Goal: Task Accomplishment & Management: Use online tool/utility

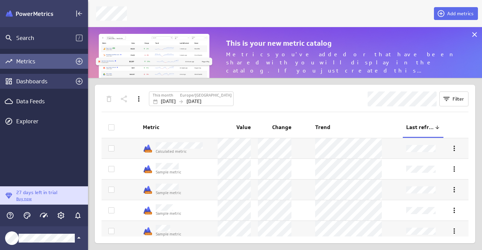
scroll to position [250, 395]
click at [80, 81] on icon "Create a dashboard" at bounding box center [79, 81] width 7 height 7
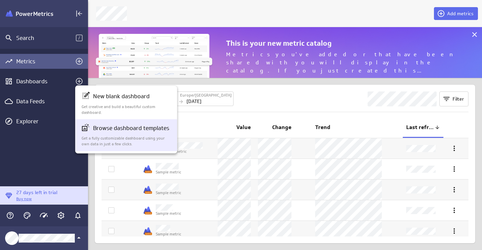
click at [125, 137] on p "Get a fully customizable dashboard using your own data in just a few clicks." at bounding box center [127, 142] width 90 height 12
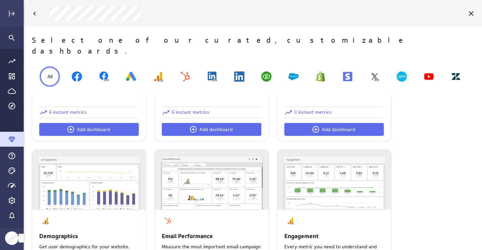
scroll to position [497, 0]
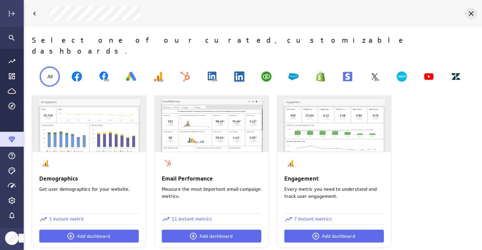
click at [473, 14] on icon "Cancel" at bounding box center [472, 13] width 8 height 8
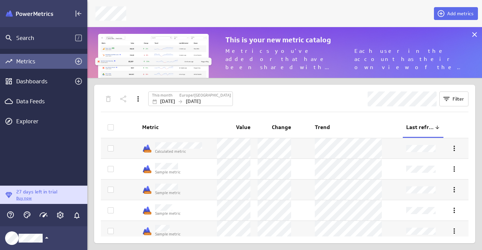
scroll to position [3, 3]
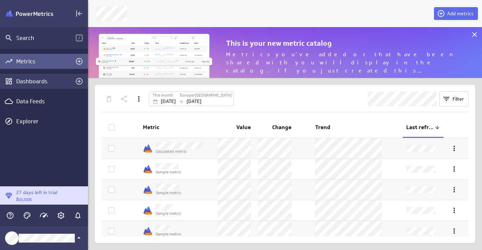
click at [79, 79] on icon "Create a dashboard" at bounding box center [79, 81] width 8 height 8
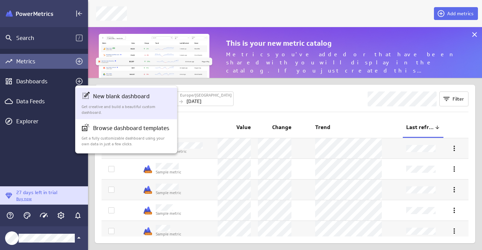
click at [111, 96] on p "New blank dashboard" at bounding box center [121, 96] width 57 height 8
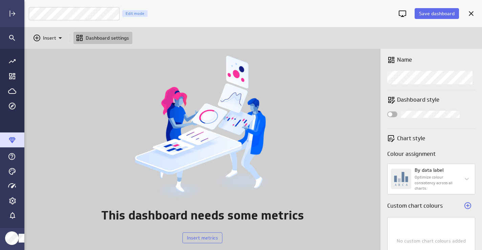
scroll to position [202, 459]
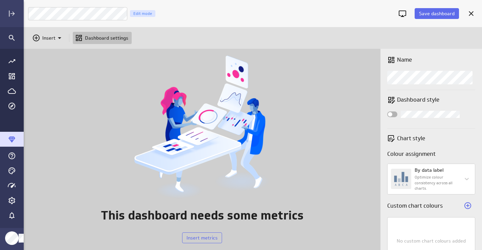
click at [90, 82] on div "This dashboard needs some metrics Insert metrics" at bounding box center [202, 149] width 357 height 201
click at [59, 35] on icon "Insert" at bounding box center [60, 38] width 8 height 8
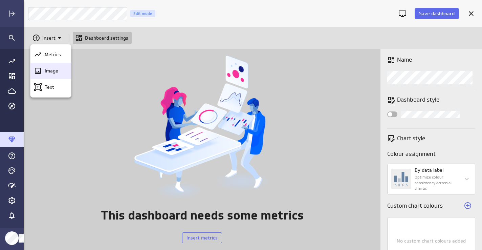
click at [48, 72] on p "Image" at bounding box center [52, 70] width 14 height 7
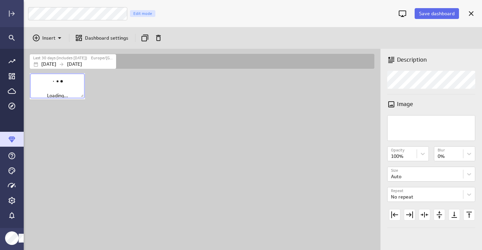
scroll to position [179, 348]
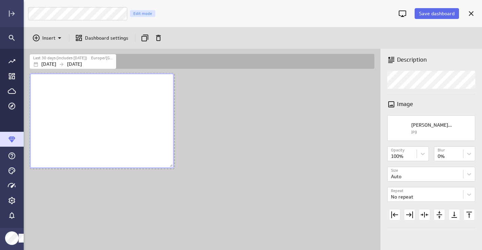
drag, startPoint x: 84, startPoint y: 97, endPoint x: 173, endPoint y: 167, distance: 113.2
click at [173, 167] on span "Dashboard content with 1 widget" at bounding box center [172, 166] width 7 height 7
click at [147, 187] on div "Dashboard content with 1 widget" at bounding box center [203, 161] width 350 height 178
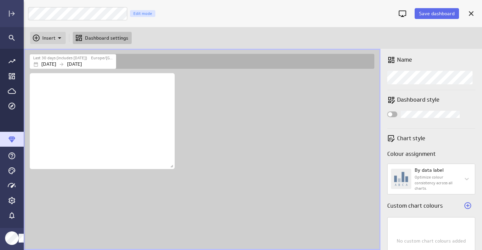
click at [59, 36] on icon "Insert" at bounding box center [60, 38] width 8 height 8
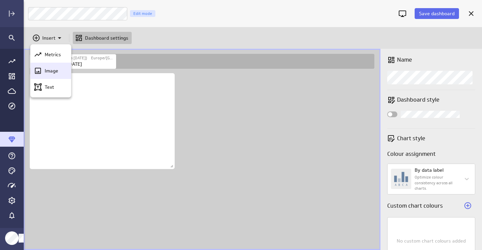
click at [55, 66] on div "Image" at bounding box center [50, 71] width 41 height 16
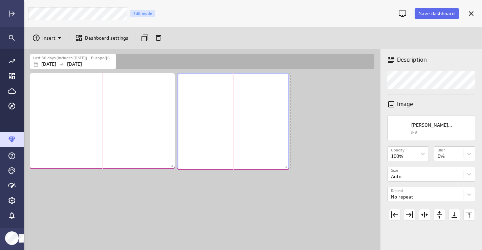
drag, startPoint x: 231, startPoint y: 96, endPoint x: 287, endPoint y: 168, distance: 91.2
click at [287, 168] on span "Dashboard content with 2 widgets" at bounding box center [287, 168] width 7 height 7
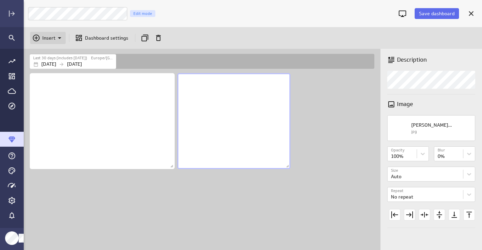
click at [61, 38] on icon "Insert" at bounding box center [60, 38] width 8 height 8
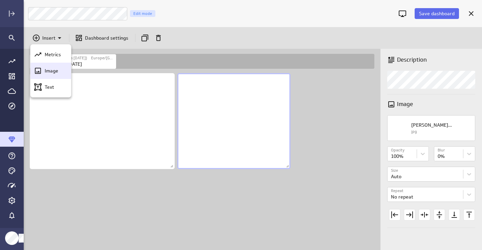
click at [54, 64] on div "Image" at bounding box center [50, 71] width 41 height 16
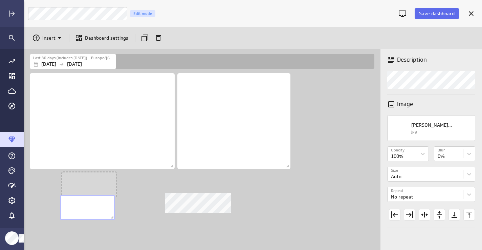
drag, startPoint x: 323, startPoint y: 91, endPoint x: 90, endPoint y: 213, distance: 263.2
click at [90, 213] on div "No description available" at bounding box center [87, 207] width 55 height 25
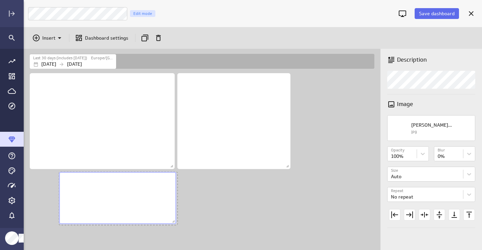
drag, startPoint x: 114, startPoint y: 196, endPoint x: 176, endPoint y: 223, distance: 68.0
click at [176, 223] on span "Dashboard content with 3 widgets" at bounding box center [174, 222] width 7 height 7
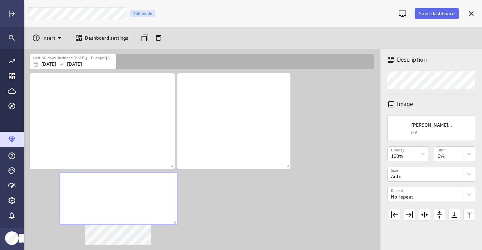
click at [70, 213] on div "No description available" at bounding box center [118, 199] width 119 height 54
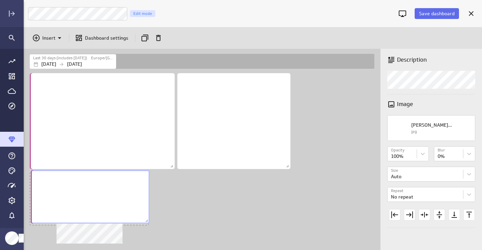
drag, startPoint x: 73, startPoint y: 211, endPoint x: 45, endPoint y: 209, distance: 28.2
click at [45, 209] on div "No description available" at bounding box center [90, 197] width 119 height 54
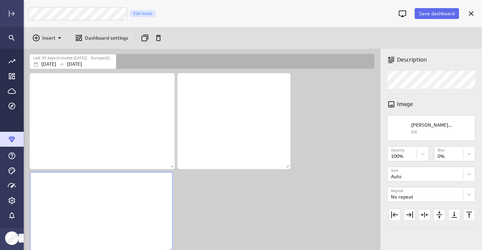
scroll to position [183, 348]
drag, startPoint x: 146, startPoint y: 223, endPoint x: 170, endPoint y: 250, distance: 36.5
click at [170, 250] on span "Dashboard content with 3 widgets" at bounding box center [171, 250] width 7 height 7
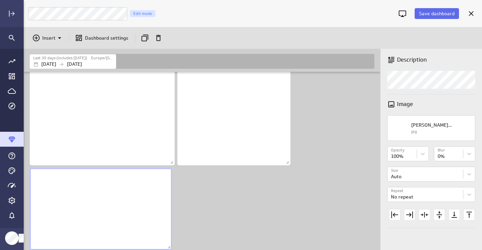
scroll to position [5, 0]
click at [437, 14] on span "Save dashboard" at bounding box center [437, 14] width 36 height 6
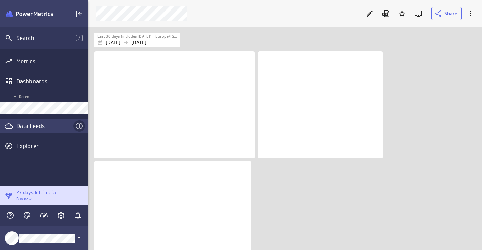
click at [80, 126] on icon "Create a data feed" at bounding box center [79, 126] width 7 height 7
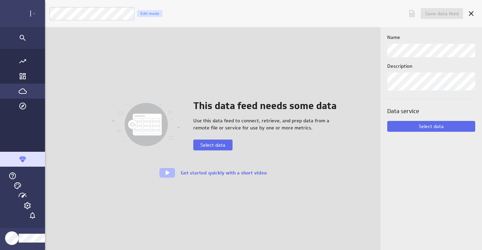
scroll to position [250, 459]
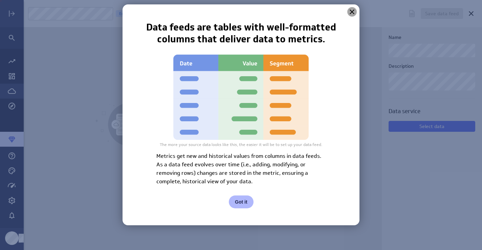
click at [355, 12] on icon at bounding box center [352, 12] width 8 height 8
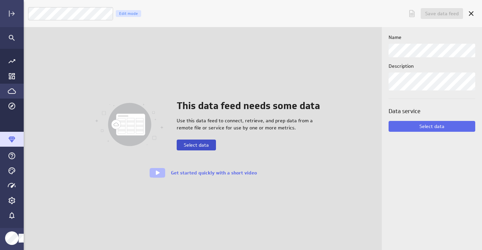
click at [203, 144] on span "Select data" at bounding box center [196, 145] width 25 height 6
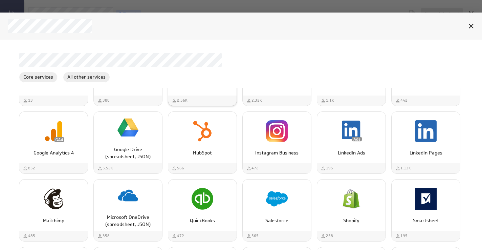
scroll to position [77, 0]
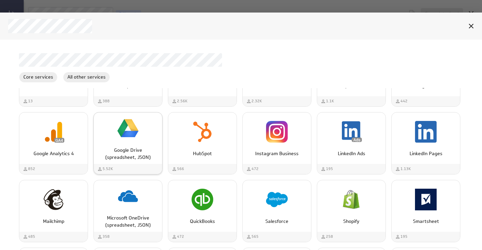
click at [131, 134] on img "Google Drive (spreadsheet, JSON)" at bounding box center [128, 129] width 22 height 22
click at [121, 133] on img "Google Drive (spreadsheet, JSON)" at bounding box center [128, 129] width 22 height 22
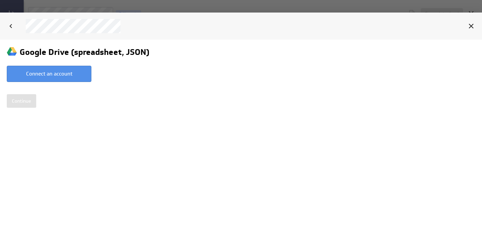
scroll to position [0, 0]
click at [54, 73] on button "Connect an account" at bounding box center [49, 73] width 85 height 16
type input "Ayesha @ Google created Sep 29, 2025 at 12:01 PM BST"
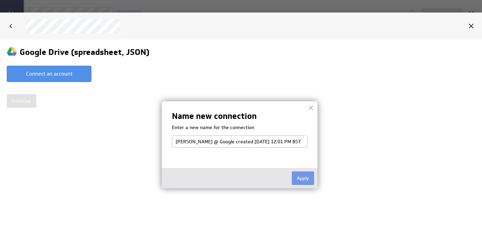
click at [193, 143] on input "Ayesha @ Google created Sep 29, 2025 at 12:01 PM BST" at bounding box center [240, 141] width 136 height 12
type input "Luna Moon @ Google created Sep 29, 2025 at 12:01 PM BST"
click at [304, 179] on button "Apply" at bounding box center [303, 178] width 22 height 14
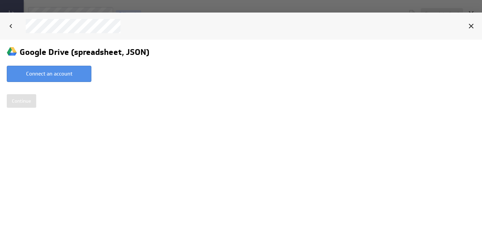
select select "5d5e1ad1477534e246626daaff6a1c7c"
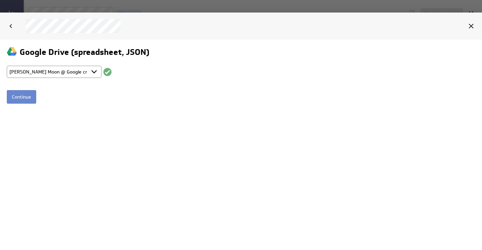
click at [18, 96] on input "Continue" at bounding box center [21, 97] width 29 height 14
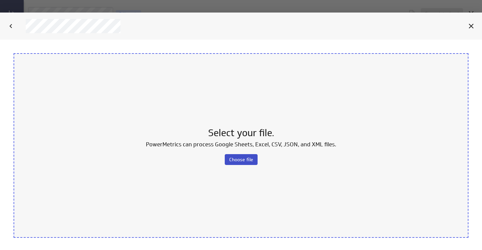
click at [240, 159] on span "Choose file" at bounding box center [241, 159] width 24 height 6
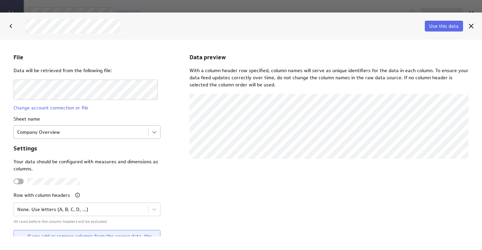
click at [152, 132] on body "File Data will be retrieved from the following file: Change account connection …" at bounding box center [241, 144] width 482 height 210
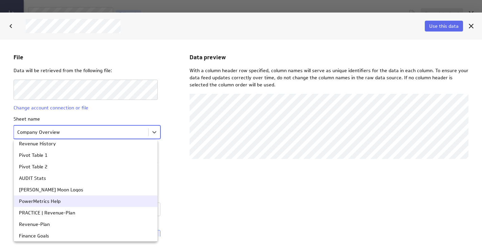
scroll to position [17, 0]
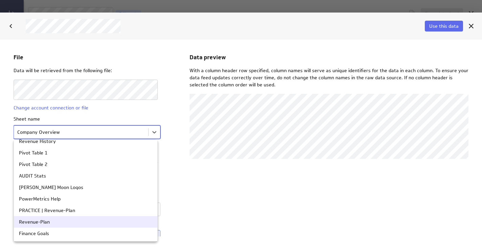
click at [65, 221] on div "Revenue-Plan" at bounding box center [85, 221] width 133 height 5
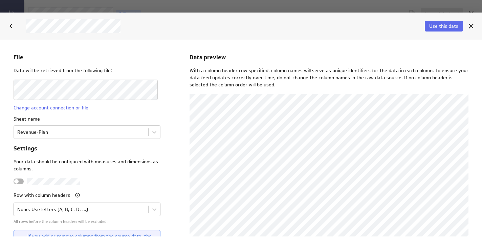
click at [73, 211] on body "File Data will be retrieved from the following file: Change account connection …" at bounding box center [241, 144] width 482 height 210
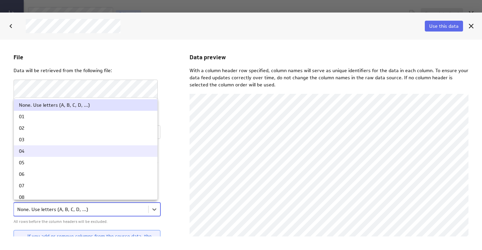
scroll to position [7, 0]
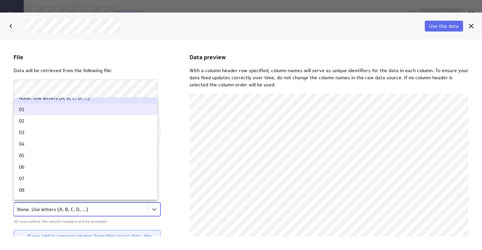
click at [92, 107] on div "01" at bounding box center [85, 109] width 133 height 5
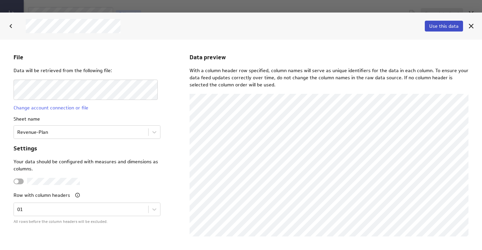
click at [441, 24] on span "Use this data" at bounding box center [444, 26] width 29 height 6
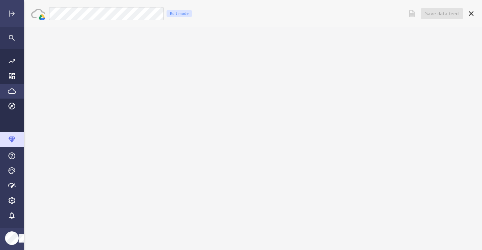
scroll to position [0, 0]
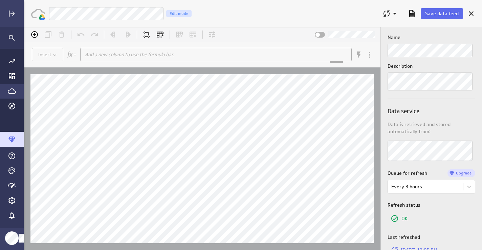
click at [204, 15] on div "Luna Moon Revenue Plan Edit mode" at bounding box center [213, 14] width 328 height 14
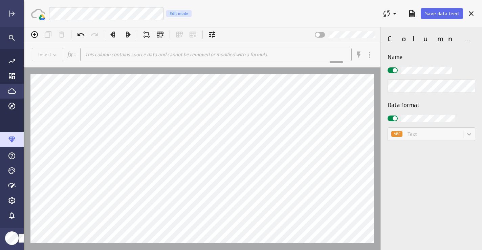
click at [465, 158] on div "Column properties Name Data format ABC Text" at bounding box center [431, 138] width 101 height 223
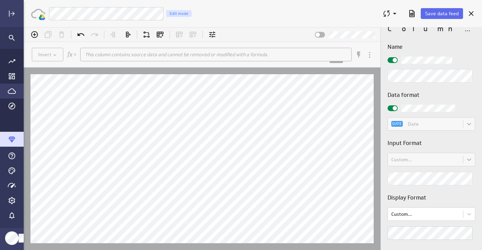
scroll to position [12, 0]
click at [412, 216] on body "(no message) Insert This column contains source data and cannot be removed or m…" at bounding box center [253, 138] width 459 height 223
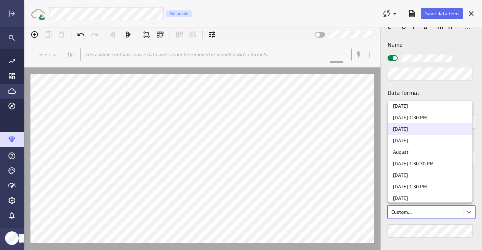
scroll to position [68, 0]
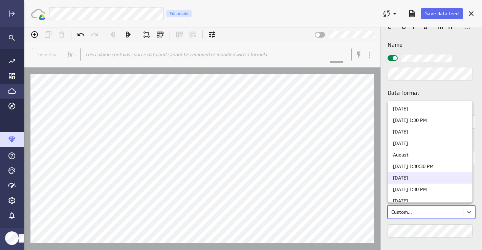
click at [408, 175] on div "Tuesday, August 5, 2025" at bounding box center [400, 177] width 15 height 5
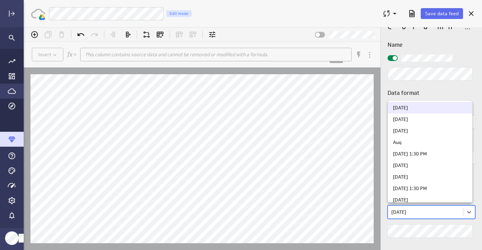
click at [441, 212] on body "(no message) Insert This column contains source data and cannot be removed or m…" at bounding box center [253, 138] width 459 height 223
click at [422, 91] on div at bounding box center [253, 138] width 459 height 223
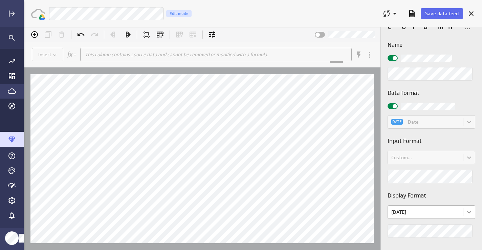
click at [469, 213] on body "(no message) Insert This column contains source data and cannot be removed or m…" at bounding box center [253, 138] width 459 height 223
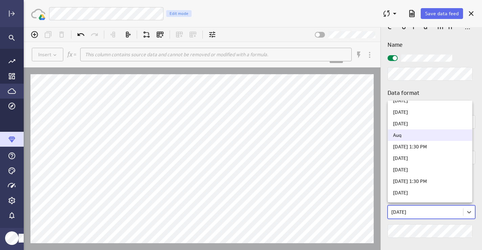
scroll to position [0, 0]
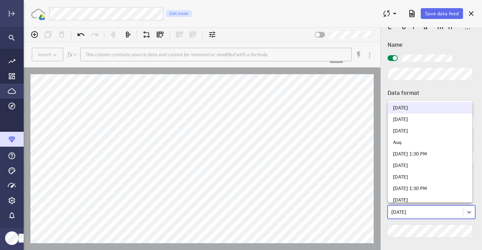
click at [429, 92] on div at bounding box center [253, 138] width 459 height 223
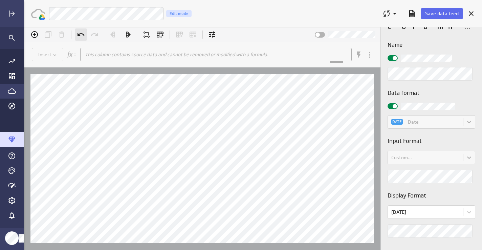
click at [80, 33] on icon "Undo (Ctrl+Z)" at bounding box center [81, 34] width 8 height 8
click at [80, 33] on icon at bounding box center [81, 34] width 8 height 8
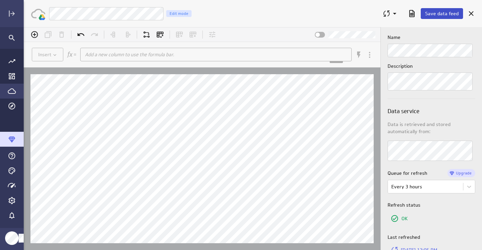
click at [437, 13] on span "Save data feed" at bounding box center [443, 14] width 34 height 6
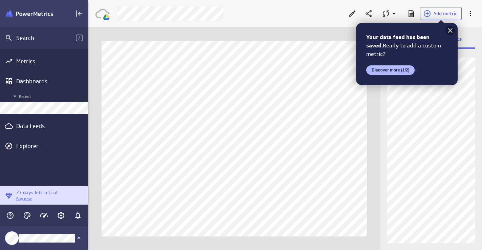
click at [449, 29] on icon at bounding box center [450, 30] width 5 height 5
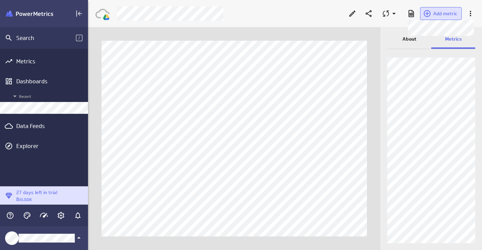
click at [445, 8] on button "Add metric" at bounding box center [441, 13] width 42 height 13
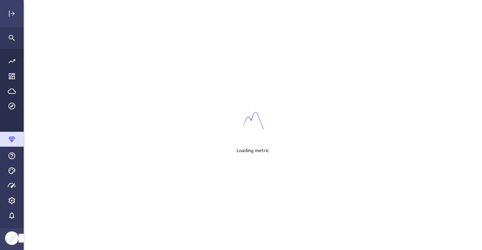
scroll to position [250, 459]
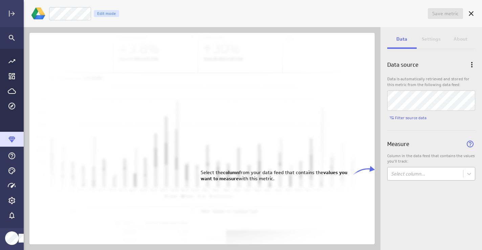
click at [413, 175] on body "Save metric Untitled Edit mode Data Settings About Data source Data is automati…" at bounding box center [241, 125] width 482 height 250
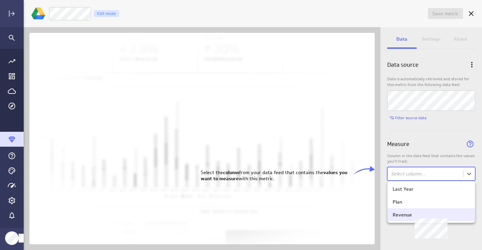
click at [406, 215] on div "Revenue" at bounding box center [402, 215] width 19 height 6
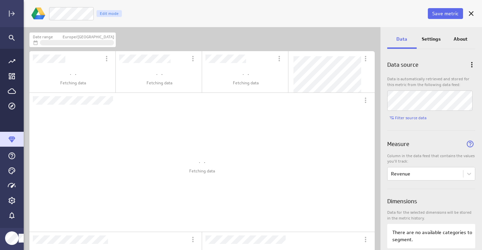
scroll to position [223, 357]
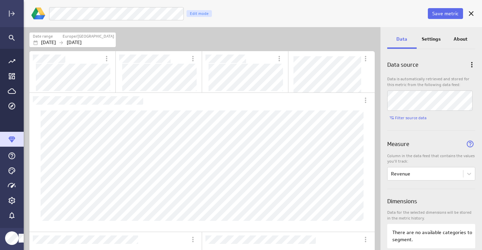
click at [247, 11] on div "Luna Moon This Year Revenue Edit mode" at bounding box center [238, 14] width 378 height 14
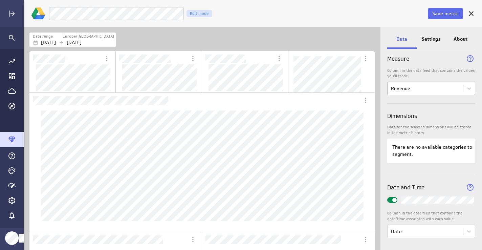
scroll to position [88, 0]
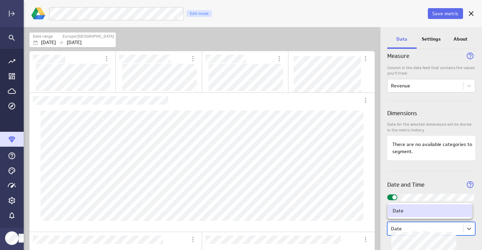
click at [410, 226] on body "Save metric Luna Moon This Year Revenue Edit mode Date range Europe/London Jan …" at bounding box center [241, 125] width 482 height 250
click at [467, 228] on div at bounding box center [241, 125] width 482 height 250
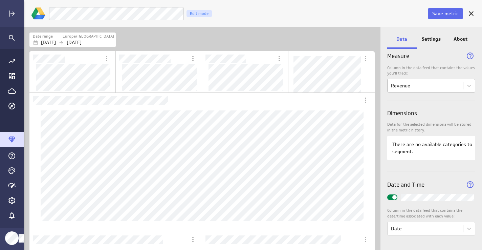
scroll to position [0, 0]
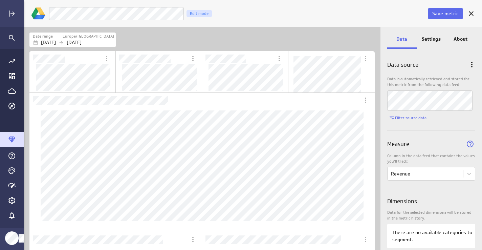
click at [433, 38] on p "Settings" at bounding box center [431, 39] width 19 height 7
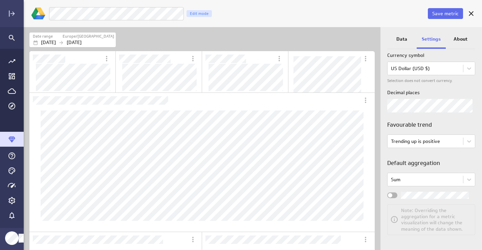
scroll to position [102, 0]
click at [396, 194] on div "Widget Properties" at bounding box center [393, 196] width 10 height 6
click at [0, 0] on input "Widget Properties" at bounding box center [0, 0] width 0 height 0
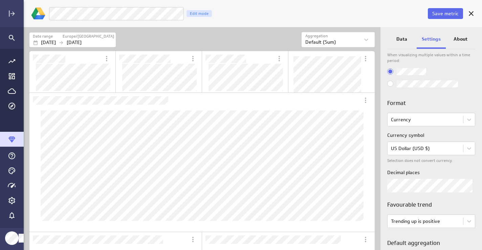
scroll to position [0, 0]
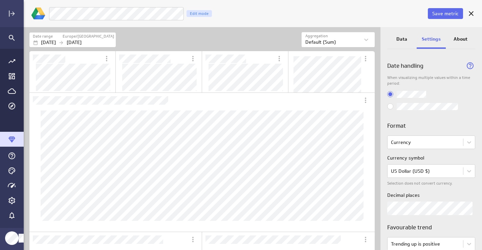
click at [463, 38] on p "About" at bounding box center [461, 39] width 14 height 7
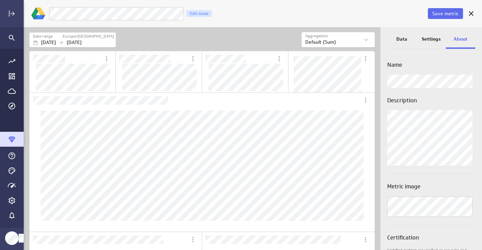
click at [402, 34] on div "Data" at bounding box center [402, 39] width 29 height 18
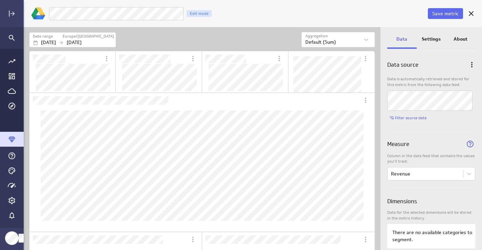
click at [425, 39] on p "Settings" at bounding box center [431, 39] width 19 height 7
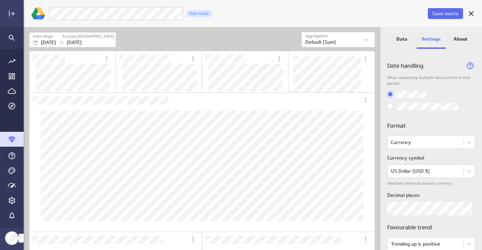
click at [402, 35] on div "Data" at bounding box center [402, 39] width 29 height 18
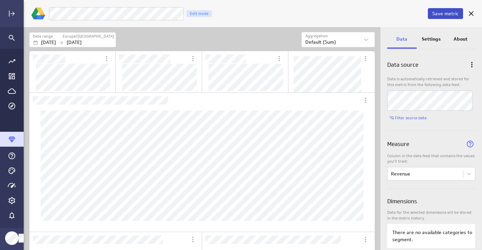
click at [448, 12] on span "Save metric" at bounding box center [446, 14] width 26 height 6
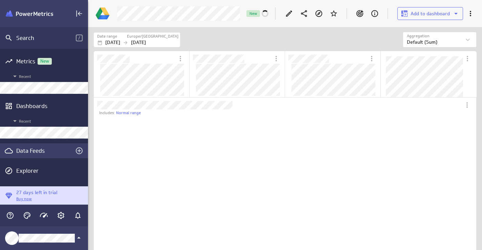
scroll to position [121, 361]
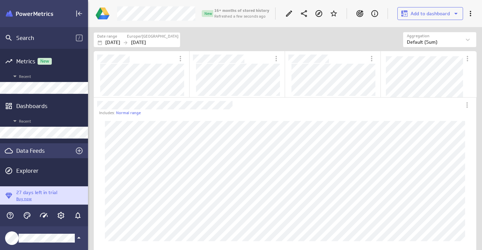
click at [32, 150] on div "Data Feeds" at bounding box center [44, 150] width 56 height 7
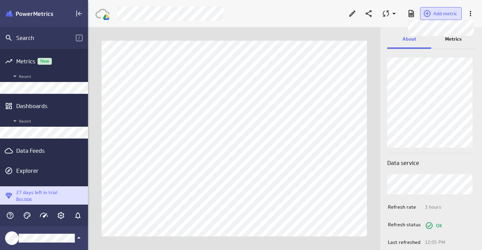
click at [443, 14] on span "Add metric" at bounding box center [446, 14] width 24 height 6
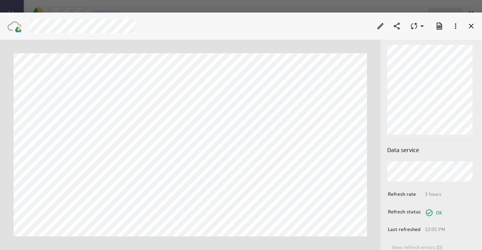
scroll to position [9, 0]
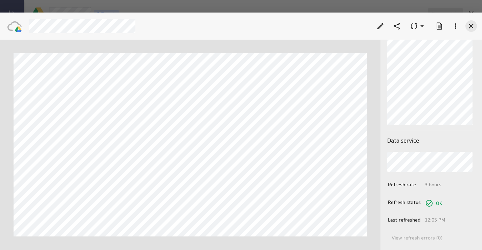
click at [474, 27] on icon "Cancel" at bounding box center [472, 26] width 8 height 8
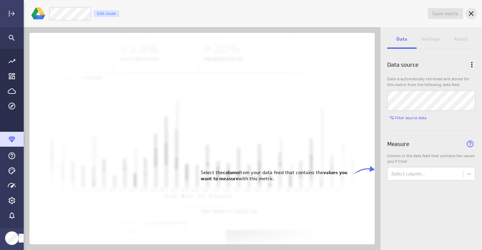
click at [471, 13] on icon "Cancel" at bounding box center [471, 13] width 5 height 5
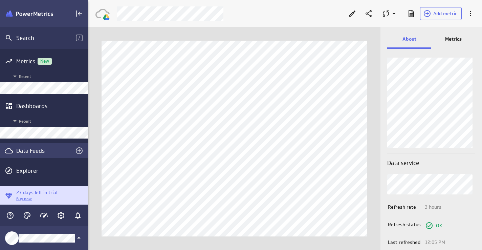
click at [30, 150] on div "Data Feeds" at bounding box center [44, 150] width 56 height 7
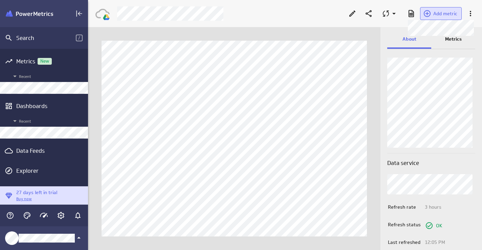
click at [438, 12] on span "Add metric" at bounding box center [446, 14] width 24 height 6
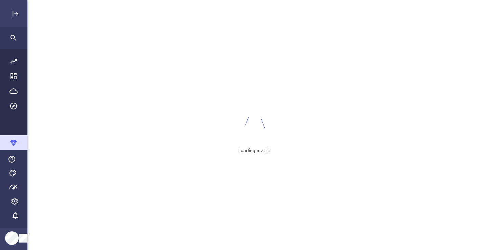
scroll to position [250, 459]
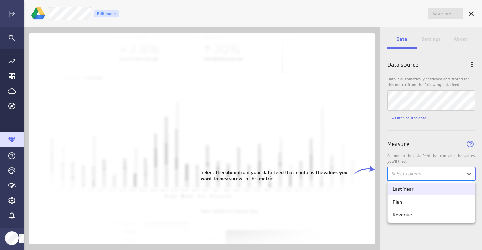
click at [440, 171] on body "Save metric Untitled Edit mode Data Settings About Data source Data is automati…" at bounding box center [241, 125] width 482 height 250
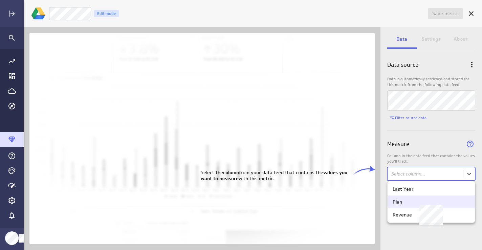
click at [425, 201] on div "Plan" at bounding box center [431, 202] width 77 height 6
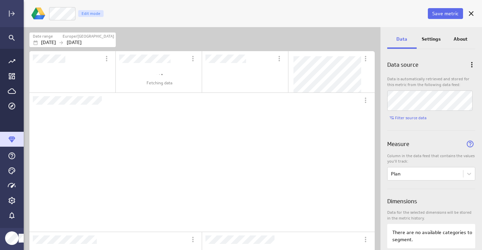
scroll to position [119, 151]
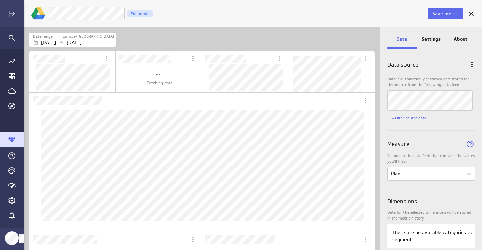
click at [188, 29] on div "Date range Europe/London Jan 01 2024 Sep 29 2025" at bounding box center [202, 38] width 357 height 23
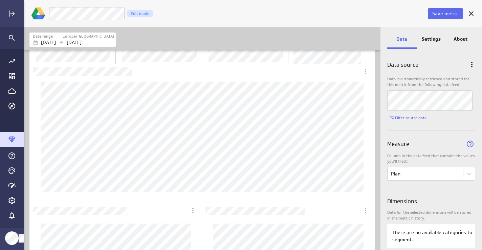
click at [433, 37] on p "Settings" at bounding box center [431, 39] width 19 height 7
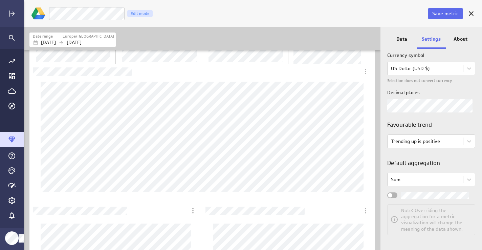
click at [394, 194] on div "Widget Properties" at bounding box center [393, 195] width 10 height 6
click at [0, 0] on input "Widget Properties" at bounding box center [0, 0] width 0 height 0
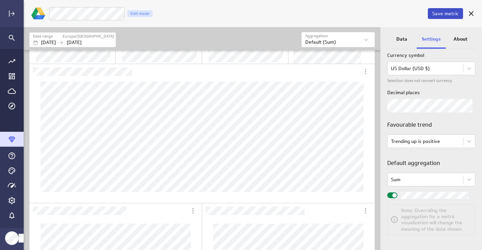
click at [447, 16] on span "Save metric" at bounding box center [446, 14] width 26 height 6
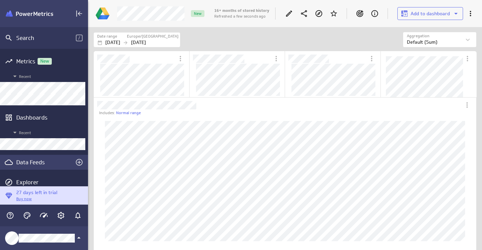
click at [29, 161] on div "Data Feeds" at bounding box center [44, 162] width 56 height 7
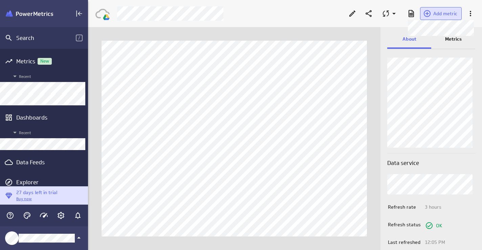
click at [439, 10] on button "Add metric" at bounding box center [441, 13] width 42 height 13
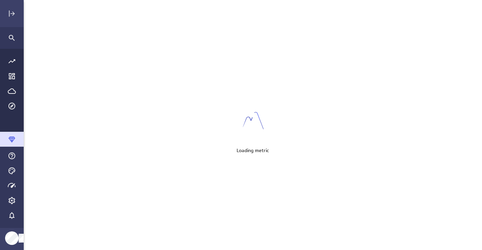
scroll to position [250, 459]
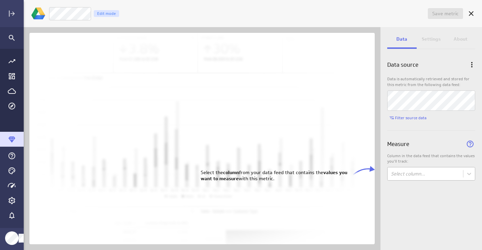
click at [421, 178] on body "Save metric Untitled Edit mode Data Settings About Data source Data is automati…" at bounding box center [241, 125] width 482 height 250
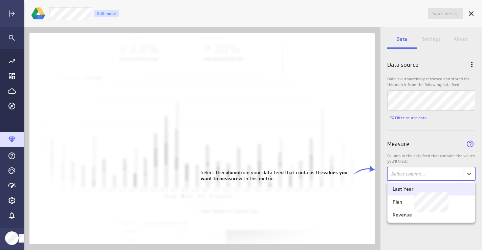
click at [414, 190] on div "Last Year" at bounding box center [431, 189] width 77 height 6
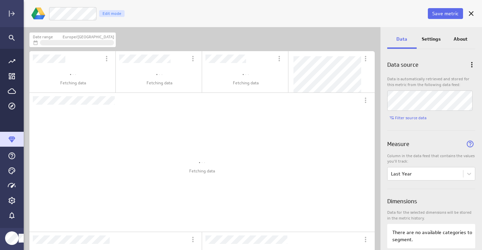
scroll to position [223, 357]
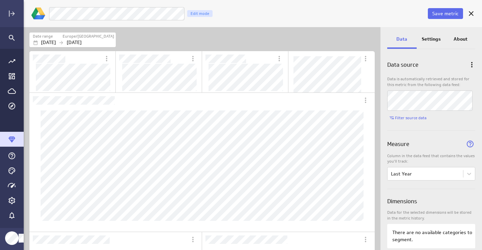
click at [284, 21] on div "Save metric Luna Moon Last Year Revenue Edit mode" at bounding box center [263, 14] width 431 height 18
click at [432, 36] on p "Settings" at bounding box center [431, 39] width 19 height 7
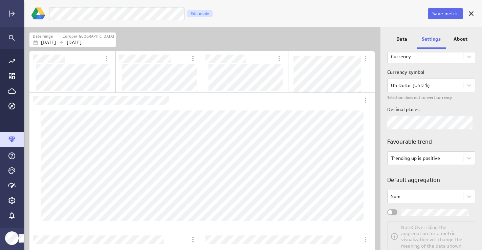
scroll to position [103, 0]
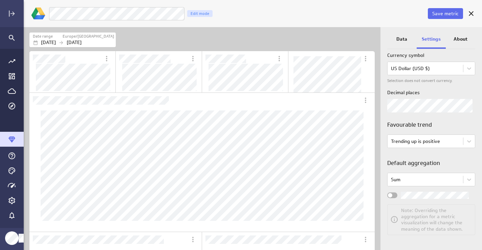
click at [394, 196] on div "Widget Properties" at bounding box center [393, 195] width 10 height 6
click at [0, 0] on input "Widget Properties" at bounding box center [0, 0] width 0 height 0
click at [394, 193] on span "Widget Properties" at bounding box center [395, 195] width 4 height 4
click at [0, 0] on input "Widget Properties" at bounding box center [0, 0] width 0 height 0
click at [394, 193] on div "Widget Properties" at bounding box center [393, 195] width 10 height 6
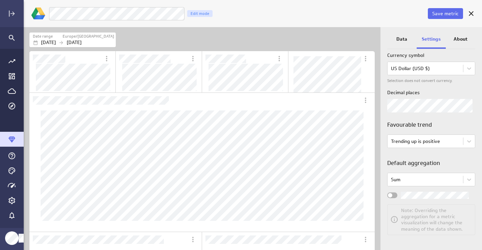
click at [0, 0] on input "Widget Properties" at bounding box center [0, 0] width 0 height 0
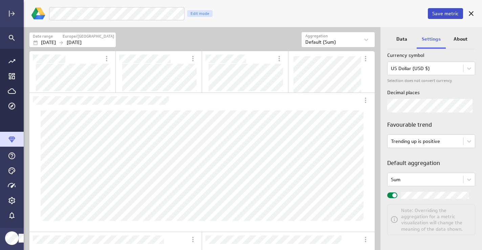
click at [454, 14] on span "Save metric" at bounding box center [446, 14] width 26 height 6
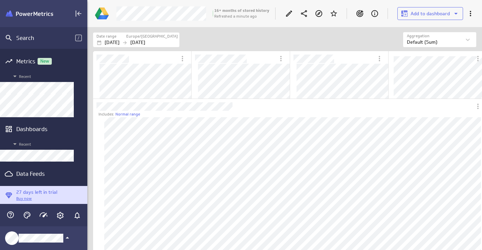
scroll to position [3, 3]
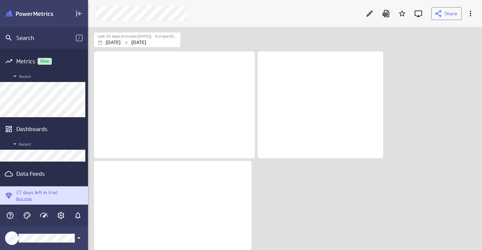
scroll to position [223, 395]
click at [370, 14] on icon "Edit" at bounding box center [370, 13] width 8 height 8
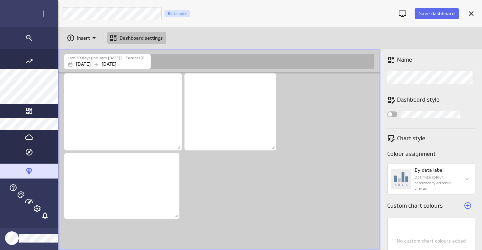
scroll to position [3, 3]
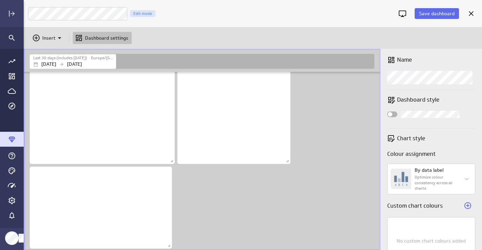
click at [233, 190] on div "Dashboard content with 3 widgets" at bounding box center [203, 158] width 350 height 183
click at [59, 36] on icon "Insert" at bounding box center [60, 38] width 8 height 8
click at [57, 56] on p "Metrics" at bounding box center [53, 54] width 16 height 7
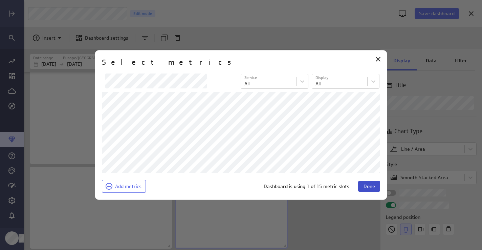
scroll to position [57, 103]
click at [368, 185] on span "Done" at bounding box center [370, 186] width 12 height 6
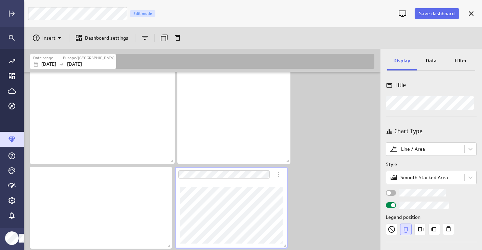
click at [282, 185] on div "Dashboard Widget" at bounding box center [231, 215] width 113 height 66
click at [430, 58] on p "Data" at bounding box center [431, 60] width 11 height 7
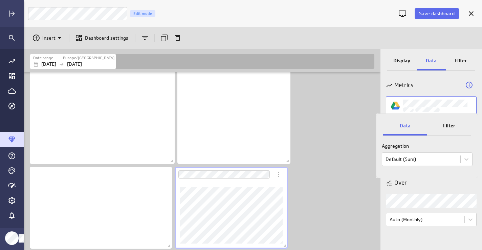
click at [436, 84] on div at bounding box center [241, 125] width 482 height 250
click at [472, 84] on icon "Add a metric to this visualization" at bounding box center [470, 85] width 8 height 8
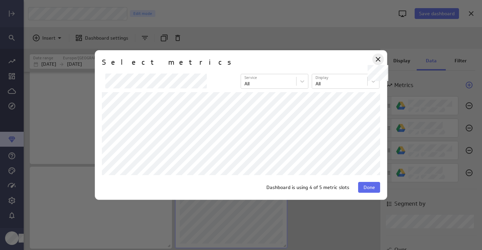
click at [381, 58] on icon at bounding box center [378, 59] width 8 height 8
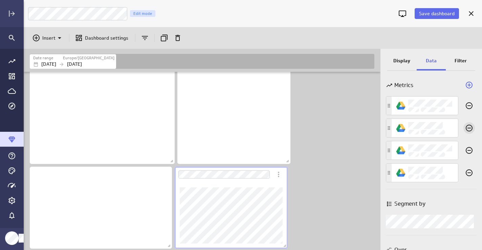
click at [466, 127] on icon "Remove this metric from this visualization" at bounding box center [470, 128] width 8 height 8
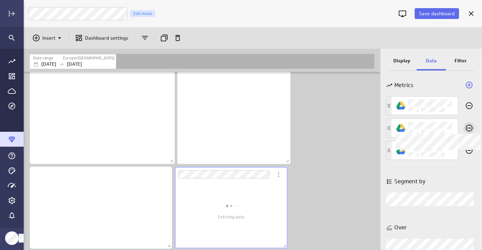
click at [466, 127] on icon "Widget Properties" at bounding box center [470, 128] width 8 height 8
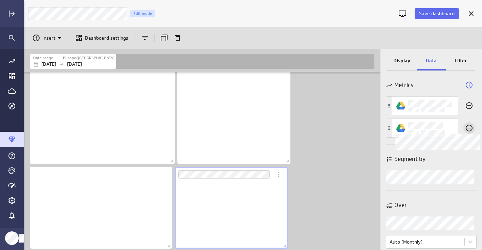
click at [466, 127] on icon "Widget Properties" at bounding box center [470, 128] width 8 height 8
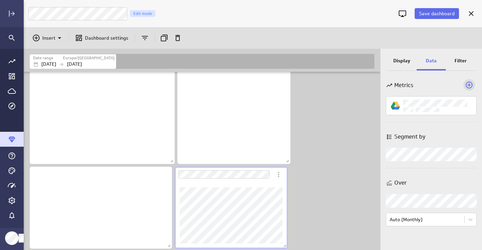
click at [470, 84] on icon "Add a metric to this visualization" at bounding box center [469, 85] width 7 height 7
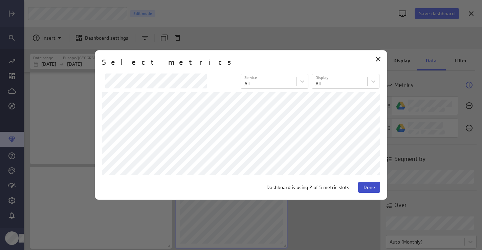
click at [363, 184] on button "Done" at bounding box center [369, 187] width 22 height 11
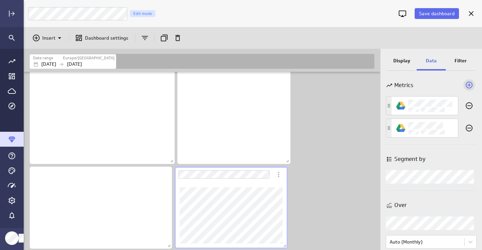
click at [466, 82] on icon "Add a metric to this visualization" at bounding box center [470, 85] width 8 height 8
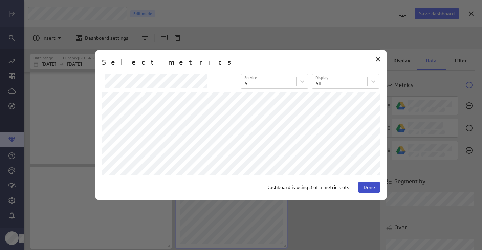
click at [365, 188] on span "Done" at bounding box center [370, 187] width 12 height 6
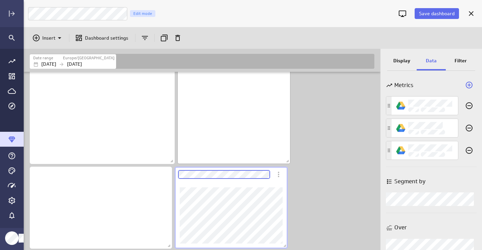
scroll to position [0, 0]
click at [328, 179] on div "Dashboard content with 4 widgets" at bounding box center [203, 158] width 350 height 183
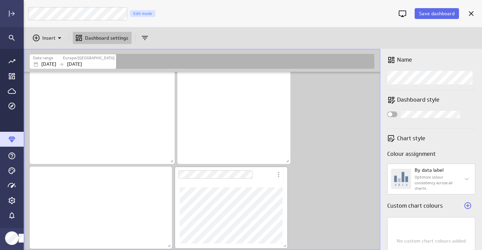
click at [263, 171] on div "Dashboard Widget" at bounding box center [224, 175] width 98 height 16
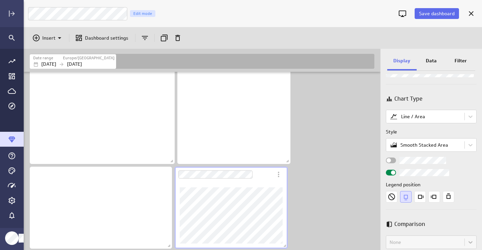
scroll to position [34, 0]
click at [404, 117] on body "Save dashboard Luna Moon Marketing Edit mode Insert Dashboard settings Date ran…" at bounding box center [241, 125] width 482 height 250
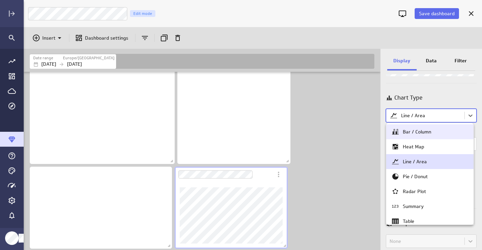
click at [407, 132] on div "Bar / Column" at bounding box center [417, 132] width 28 height 6
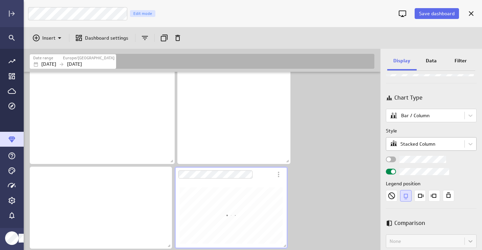
click at [406, 144] on body "Save dashboard Luna Moon Marketing Edit mode Insert Dashboard settings Date ran…" at bounding box center [241, 125] width 482 height 250
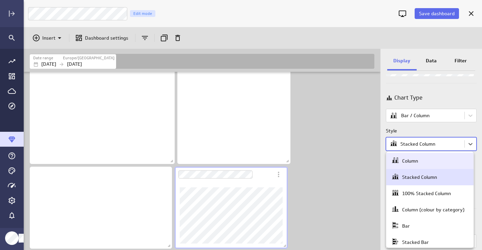
click at [406, 158] on div "Column" at bounding box center [410, 161] width 16 height 6
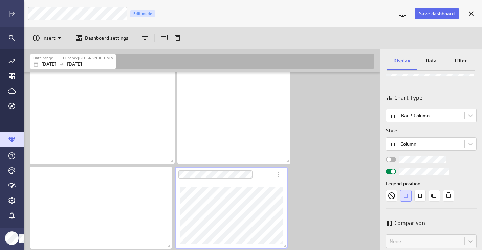
click at [432, 60] on p "Data" at bounding box center [431, 60] width 11 height 7
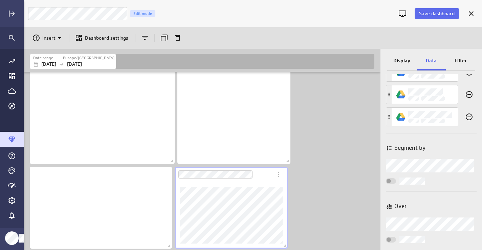
scroll to position [38, 0]
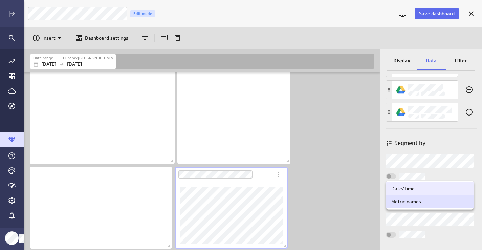
click at [413, 220] on body "Save dashboard Luna Moon Marketing Edit mode Insert Dashboard settings Date ran…" at bounding box center [241, 125] width 482 height 250
click at [414, 186] on div "Date/Time" at bounding box center [403, 189] width 23 height 6
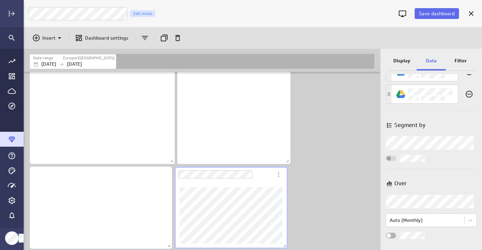
scroll to position [55, 0]
click at [458, 58] on p "Filter" at bounding box center [461, 60] width 12 height 7
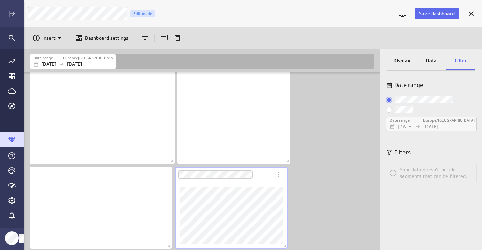
scroll to position [0, 0]
click at [0, 0] on input "Custom:" at bounding box center [0, 0] width 0 height 0
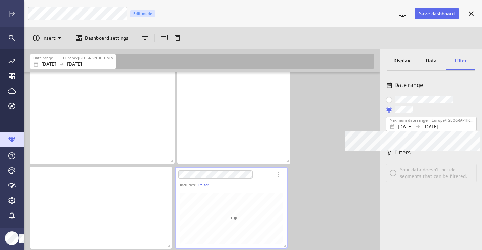
click at [407, 124] on p "Jan 01 2024" at bounding box center [405, 126] width 15 height 7
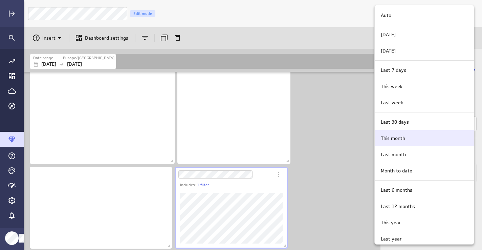
click at [405, 137] on p "This month" at bounding box center [393, 138] width 24 height 7
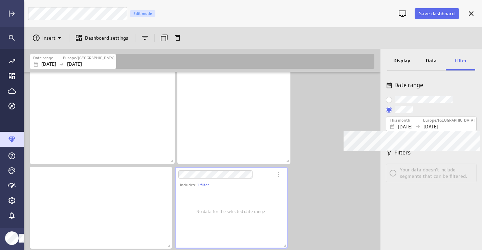
click at [408, 126] on p "[DATE]" at bounding box center [405, 126] width 15 height 7
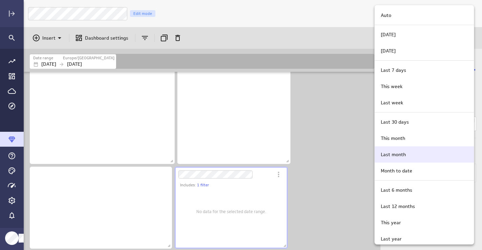
click at [401, 152] on p "Last month" at bounding box center [393, 154] width 25 height 7
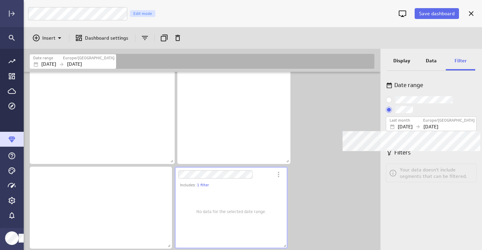
click at [406, 125] on p "Aug 01 2025" at bounding box center [405, 126] width 15 height 7
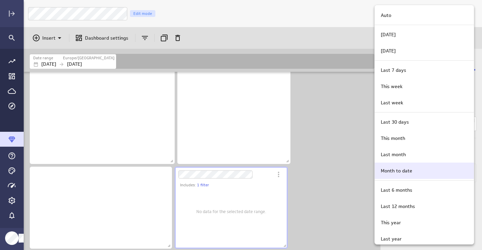
click at [406, 168] on p "Month to date" at bounding box center [397, 170] width 32 height 7
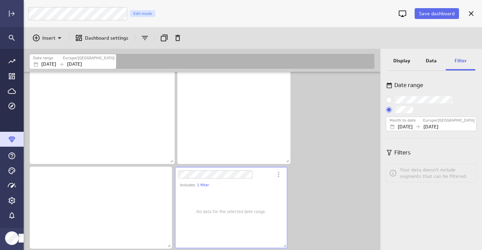
click at [284, 191] on div "No data for the selected date range." at bounding box center [231, 218] width 113 height 61
click at [204, 187] on link "1 filter" at bounding box center [203, 185] width 12 height 6
click at [243, 198] on icon "Date range" at bounding box center [241, 198] width 5 height 5
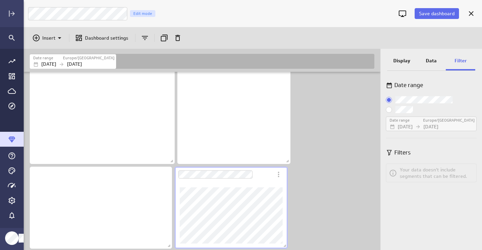
click at [337, 171] on div "Dashboard content with 4 widgets" at bounding box center [203, 158] width 350 height 183
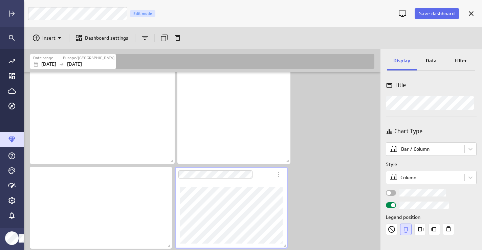
click at [460, 60] on p "Filter" at bounding box center [461, 60] width 12 height 7
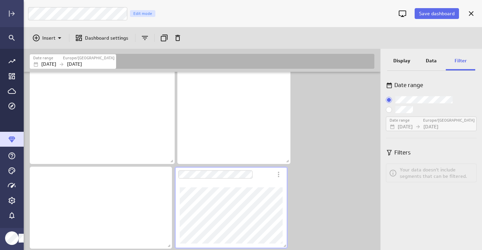
click at [0, 0] on input "Custom:" at bounding box center [0, 0] width 0 height 0
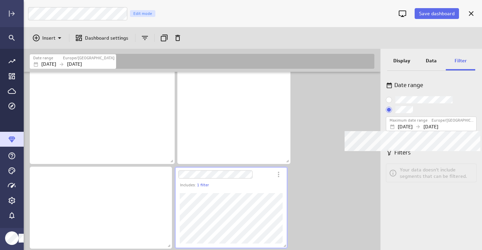
click at [403, 124] on p "Jan 01 2024" at bounding box center [405, 126] width 15 height 7
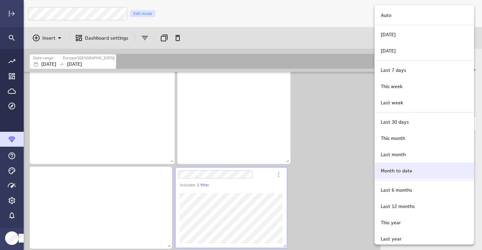
click at [402, 173] on p "Month to date" at bounding box center [397, 170] width 32 height 7
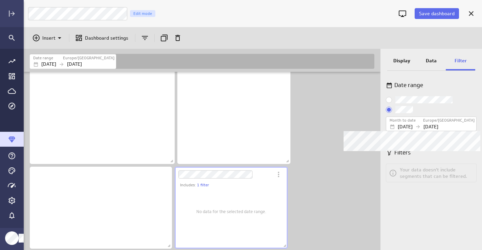
click at [405, 124] on p "[DATE]" at bounding box center [405, 126] width 15 height 7
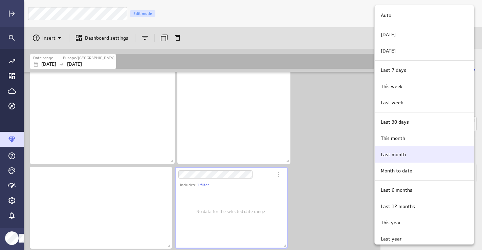
click at [398, 151] on p "Last month" at bounding box center [393, 154] width 25 height 7
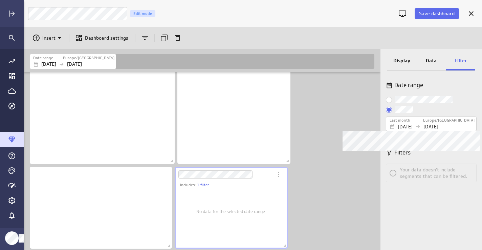
click at [405, 125] on p "Aug 01 2025" at bounding box center [405, 126] width 15 height 7
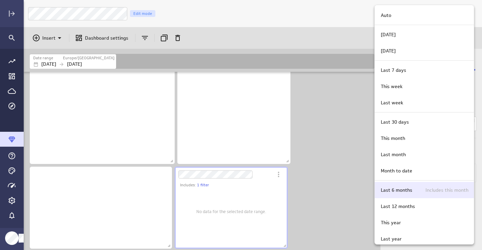
click at [398, 192] on p "Last 6 months" at bounding box center [397, 190] width 32 height 7
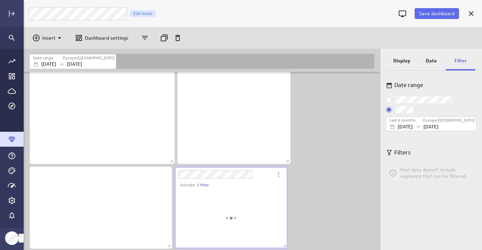
scroll to position [51, 103]
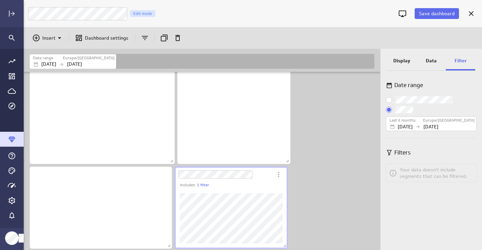
click at [410, 58] on p "Display" at bounding box center [402, 60] width 17 height 7
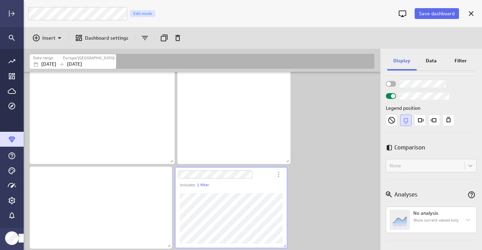
scroll to position [74, 0]
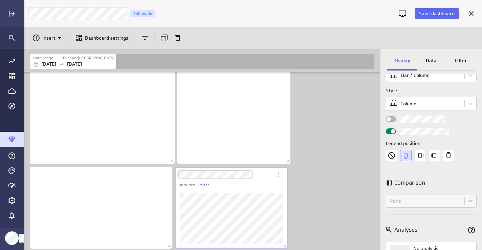
click at [431, 56] on div "Data" at bounding box center [431, 61] width 29 height 18
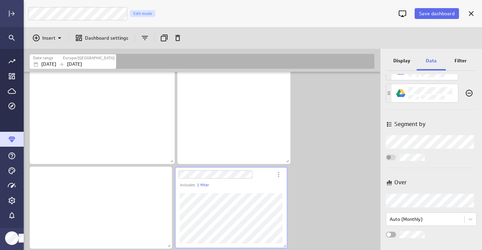
scroll to position [57, 0]
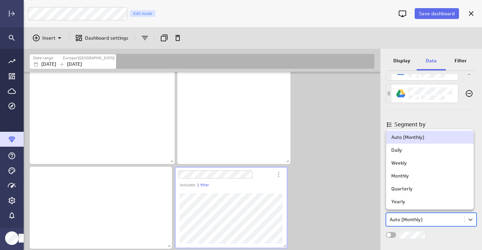
click at [408, 221] on body "Save dashboard Luna Moon Marketing Edit mode Insert Dashboard settings Date ran…" at bounding box center [241, 125] width 482 height 250
click at [405, 176] on div "Monthly" at bounding box center [401, 176] width 18 height 6
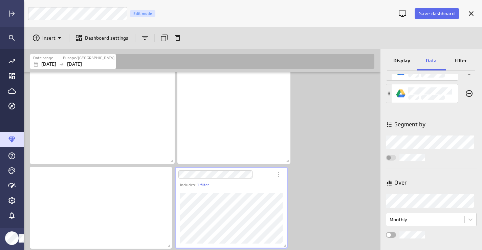
click at [335, 177] on div "Includes: 1 filter" at bounding box center [203, 158] width 350 height 183
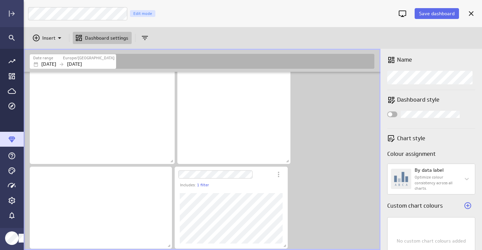
scroll to position [250, 459]
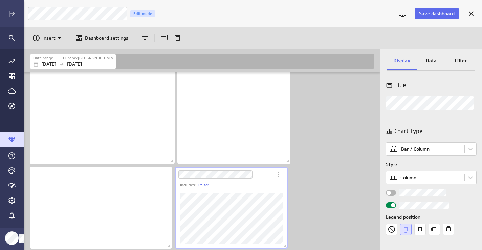
click at [433, 56] on div "Data" at bounding box center [431, 61] width 29 height 18
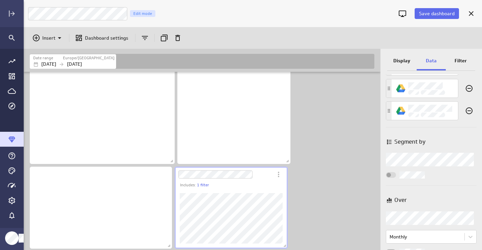
scroll to position [57, 0]
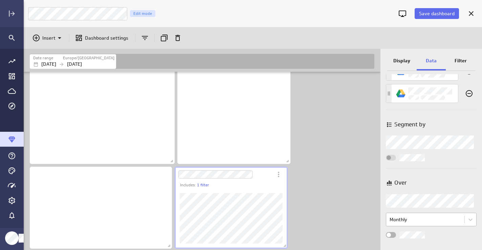
click at [401, 219] on body "Save dashboard Luna Moon Marketing Edit mode Insert Dashboard settings Date ran…" at bounding box center [241, 125] width 482 height 250
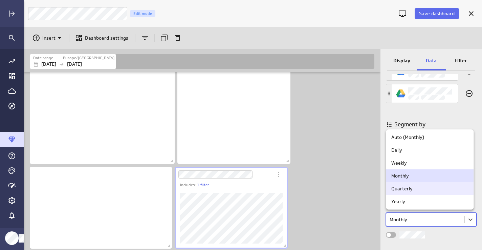
click at [404, 192] on div "Quarterly" at bounding box center [430, 188] width 87 height 13
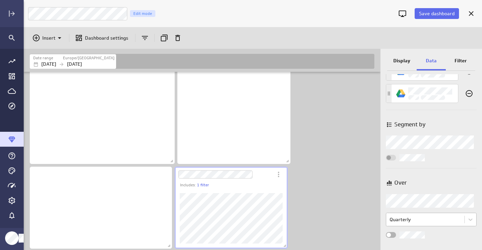
click at [404, 223] on body "Save dashboard Luna Moon Marketing Edit mode Insert Dashboard settings Date ran…" at bounding box center [241, 125] width 482 height 250
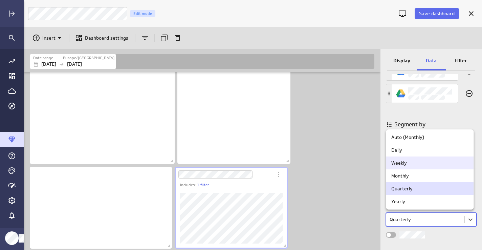
click at [407, 163] on div "Weekly" at bounding box center [430, 163] width 77 height 6
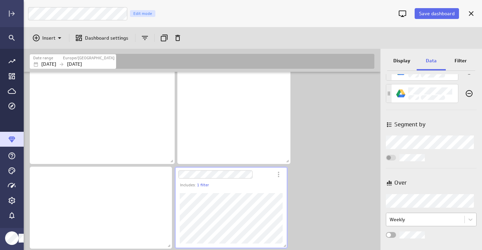
click at [412, 219] on body "Save dashboard Luna Moon Marketing Edit mode Insert Dashboard settings Date ran…" at bounding box center [241, 125] width 482 height 250
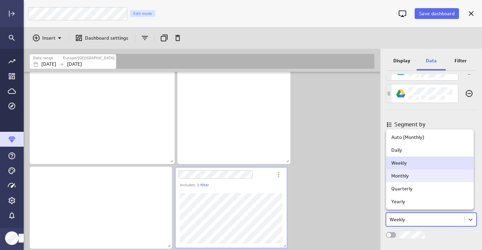
click at [404, 179] on div "Monthly" at bounding box center [430, 175] width 87 height 13
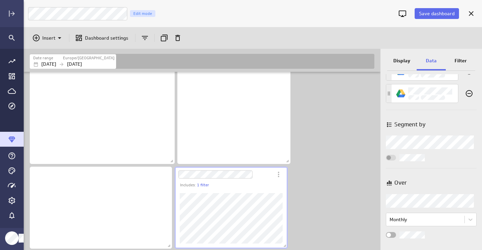
click at [350, 214] on div "Includes: 1 filter" at bounding box center [203, 158] width 350 height 183
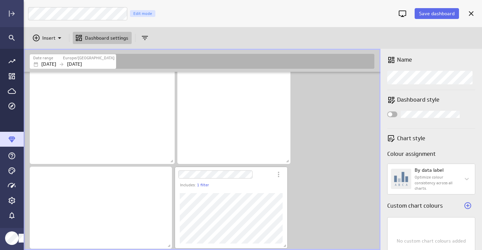
click at [272, 188] on div "Dashboard Widget" at bounding box center [231, 218] width 113 height 61
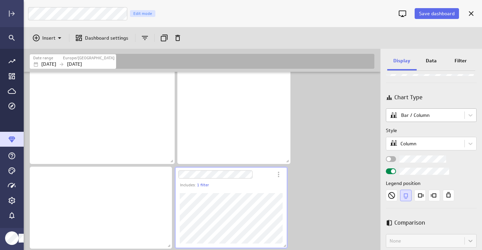
scroll to position [39, 0]
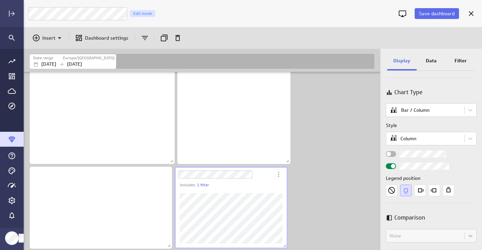
click at [0, 0] on input "Widget Properties" at bounding box center [0, 0] width 0 height 0
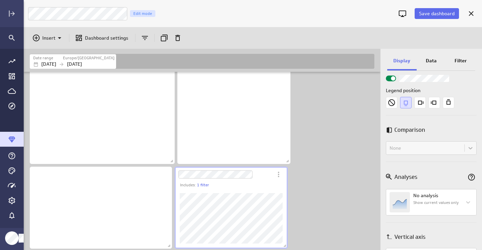
scroll to position [203, 0]
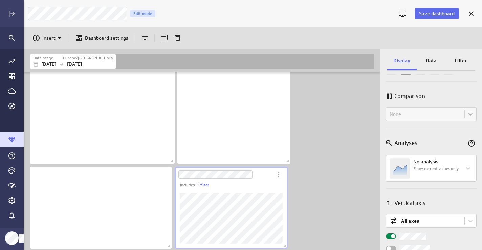
click at [436, 58] on p "Data" at bounding box center [431, 60] width 11 height 7
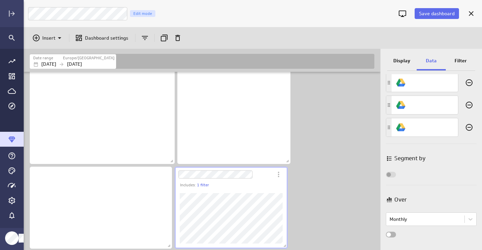
scroll to position [57, 0]
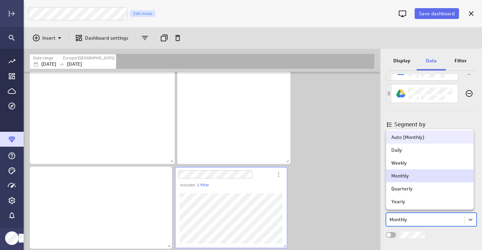
click at [410, 219] on body "Save dashboard Luna Moon Marketing Edit mode Insert Dashboard settings Date ran…" at bounding box center [241, 125] width 482 height 250
click at [408, 136] on div "Auto (Monthly)" at bounding box center [408, 137] width 33 height 6
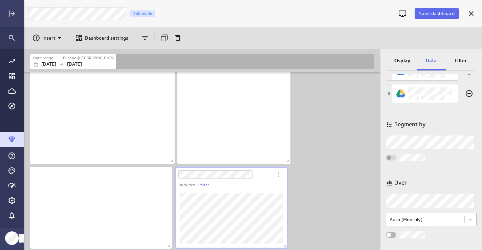
click at [409, 220] on body "Save dashboard Luna Moon Marketing Edit mode Insert Dashboard settings Date ran…" at bounding box center [241, 125] width 482 height 250
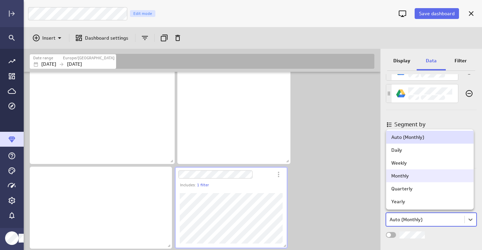
click at [410, 176] on div "Monthly" at bounding box center [430, 176] width 77 height 6
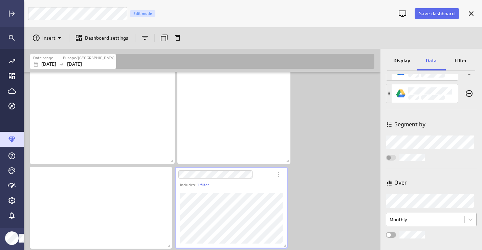
click at [404, 221] on body "Save dashboard Luna Moon Marketing Edit mode Insert Dashboard settings Date ran…" at bounding box center [241, 125] width 482 height 250
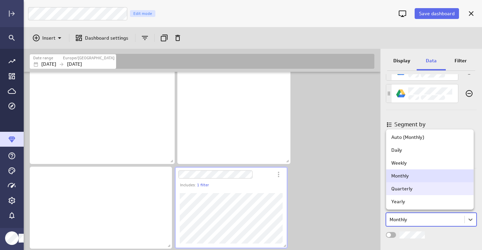
click at [404, 191] on div "Quarterly" at bounding box center [402, 189] width 21 height 6
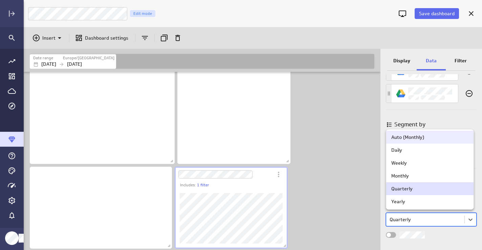
click at [406, 221] on body "Save dashboard Luna Moon Marketing Edit mode Insert Dashboard settings Date ran…" at bounding box center [241, 125] width 482 height 250
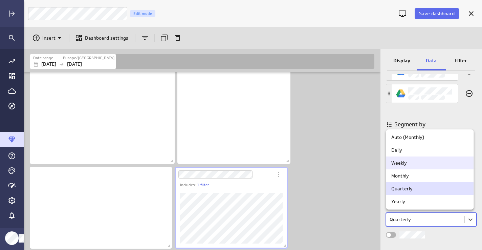
click at [403, 164] on div "Weekly" at bounding box center [400, 163] width 16 height 6
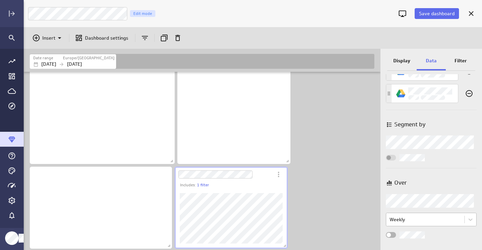
click at [404, 221] on body "Save dashboard Luna Moon Marketing Edit mode Insert Dashboard settings Date ran…" at bounding box center [241, 125] width 482 height 250
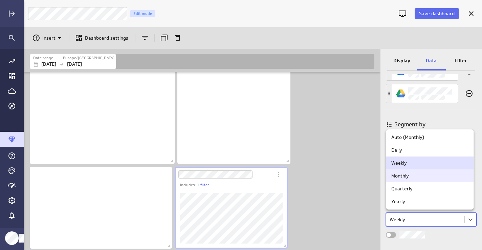
click at [403, 178] on div "Monthly" at bounding box center [401, 176] width 18 height 6
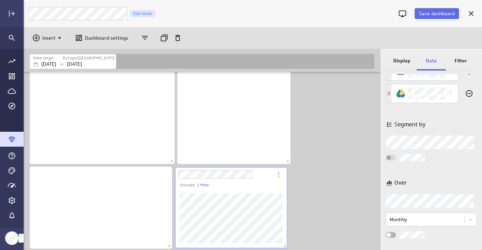
click at [348, 198] on div "Includes: 1 filter" at bounding box center [203, 158] width 350 height 183
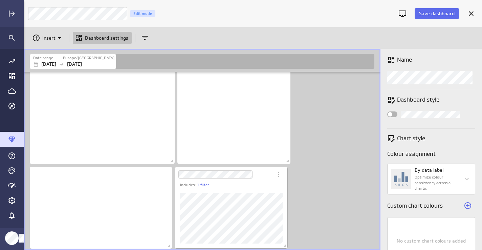
click at [260, 179] on div "Dashboard Widget" at bounding box center [224, 175] width 98 height 16
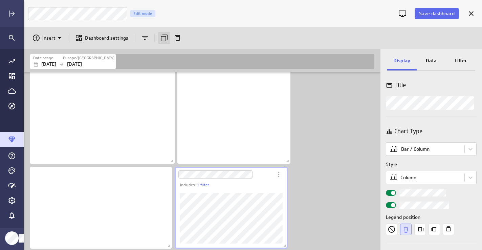
click at [164, 36] on icon "Duplicate" at bounding box center [164, 38] width 7 height 7
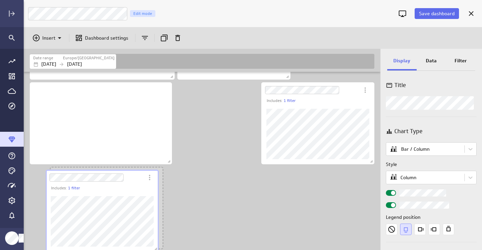
scroll to position [90, 0]
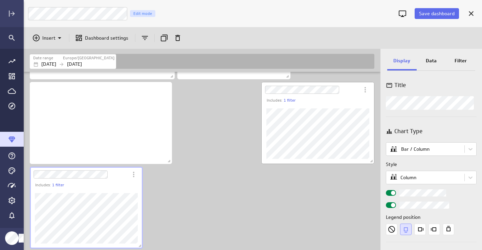
click at [325, 104] on div "Dashboard Widget" at bounding box center [318, 133] width 113 height 61
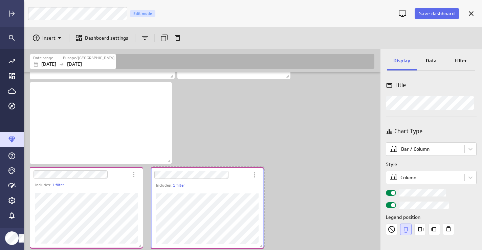
drag, startPoint x: 325, startPoint y: 104, endPoint x: 214, endPoint y: 189, distance: 139.7
click at [214, 189] on div "Dashboard Widget" at bounding box center [207, 218] width 113 height 61
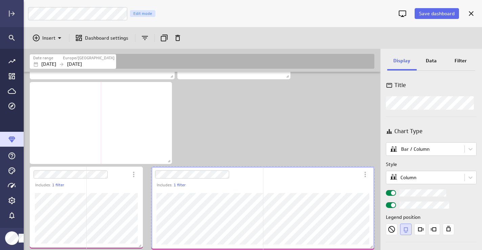
drag, startPoint x: 263, startPoint y: 245, endPoint x: 379, endPoint y: 246, distance: 115.9
click at [379, 246] on div "Includes: 1 filter Includes: 1 filter" at bounding box center [202, 161] width 357 height 178
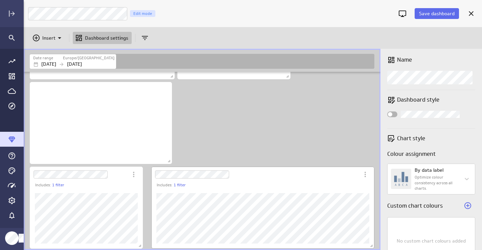
click at [335, 183] on div "Includes: 1 filter" at bounding box center [266, 185] width 218 height 6
click at [335, 188] on div "Dashboard Widget" at bounding box center [262, 218] width 223 height 61
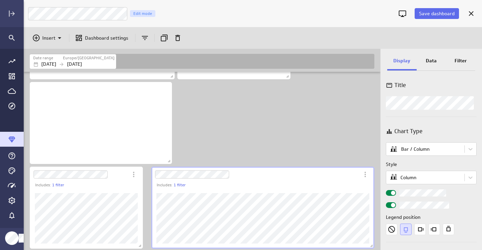
click at [433, 58] on p "Data" at bounding box center [431, 60] width 11 height 7
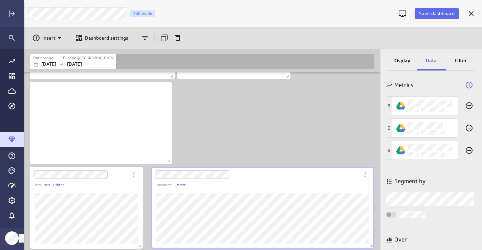
click at [457, 57] on p "Filter" at bounding box center [461, 60] width 12 height 7
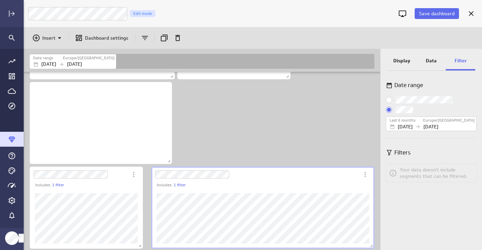
click at [0, 0] on input "Use dashboard date range" at bounding box center [0, 0] width 0 height 0
click at [245, 128] on div "Includes: 1 filter" at bounding box center [203, 116] width 350 height 268
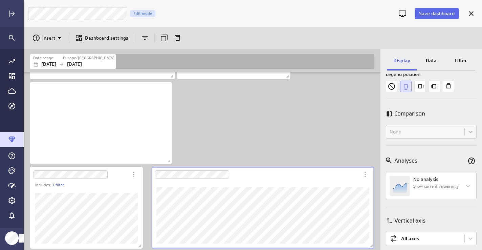
scroll to position [0, 0]
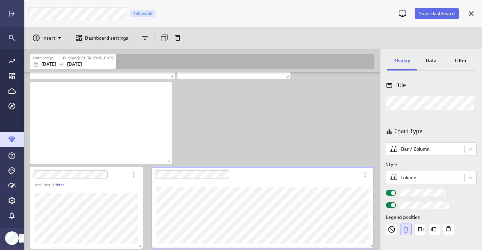
click at [432, 58] on p "Data" at bounding box center [431, 60] width 11 height 7
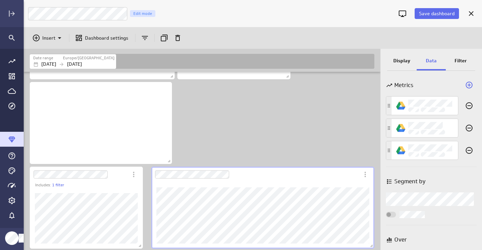
click at [407, 59] on p "Display" at bounding box center [402, 60] width 17 height 7
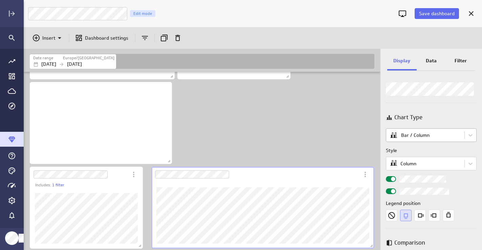
scroll to position [17, 0]
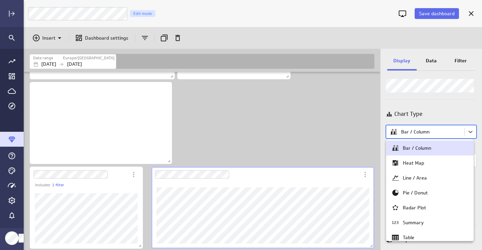
click at [416, 135] on body "Save dashboard Luna Moon Marketing Edit mode Insert Dashboard settings Date ran…" at bounding box center [241, 125] width 482 height 250
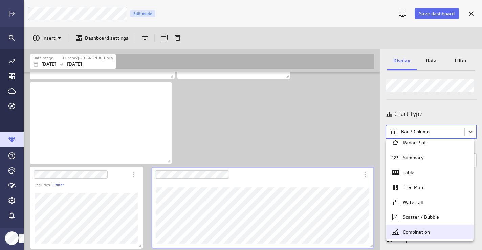
click at [411, 237] on div "Combination" at bounding box center [430, 232] width 87 height 15
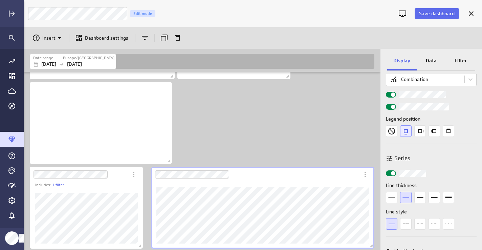
scroll to position [71, 0]
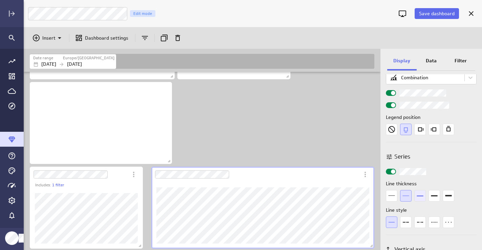
click at [422, 195] on icon "3px" at bounding box center [421, 196] width 12 height 12
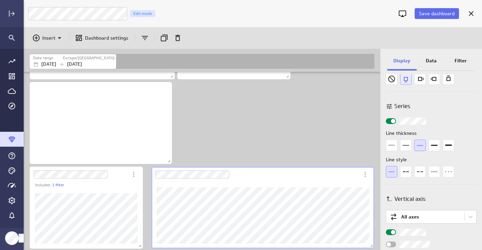
scroll to position [184, 0]
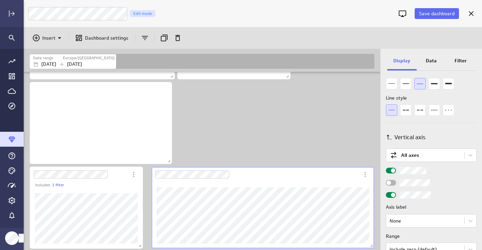
click at [392, 194] on span "Widget Properties" at bounding box center [393, 195] width 4 height 4
click at [0, 0] on input "Widget Properties" at bounding box center [0, 0] width 0 height 0
click at [188, 140] on div "Includes: 1 filter" at bounding box center [203, 116] width 350 height 268
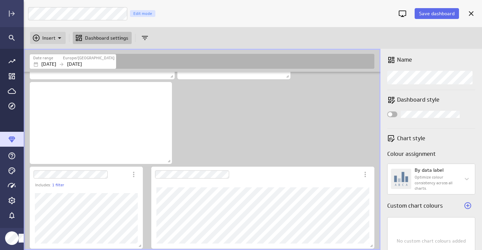
click at [60, 35] on icon "Insert" at bounding box center [60, 38] width 8 height 8
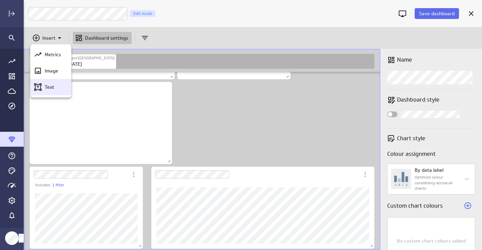
click at [49, 87] on p "Text" at bounding box center [49, 87] width 9 height 7
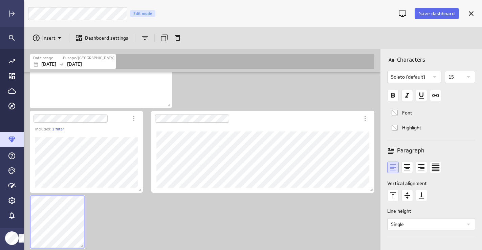
scroll to position [324, 348]
click at [121, 127] on div "Includes: 1 filter" at bounding box center [203, 88] width 350 height 324
click at [93, 163] on div "Includes: 1 filter" at bounding box center [203, 88] width 350 height 324
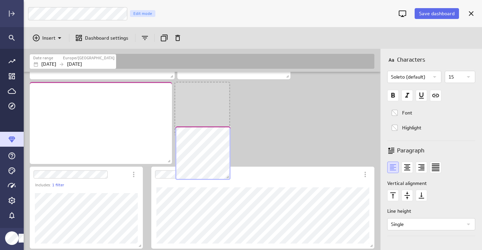
scroll to position [3, 3]
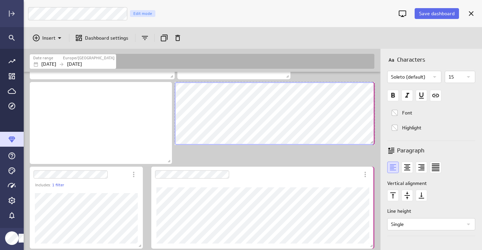
drag, startPoint x: 227, startPoint y: 135, endPoint x: 378, endPoint y: 144, distance: 150.7
click at [378, 144] on div "Includes: 1 filter" at bounding box center [202, 161] width 357 height 178
click at [141, 130] on div "Includes: 1 filter" at bounding box center [203, 116] width 350 height 268
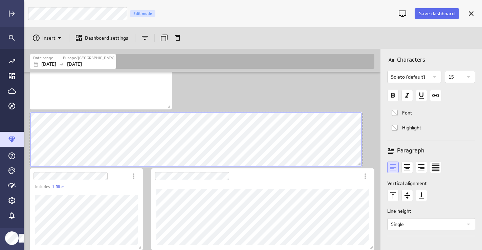
scroll to position [3, 3]
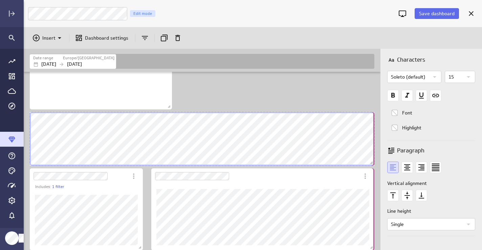
drag, startPoint x: 228, startPoint y: 172, endPoint x: 376, endPoint y: 164, distance: 148.6
click at [376, 164] on div "Includes: 1 filter" at bounding box center [202, 161] width 357 height 178
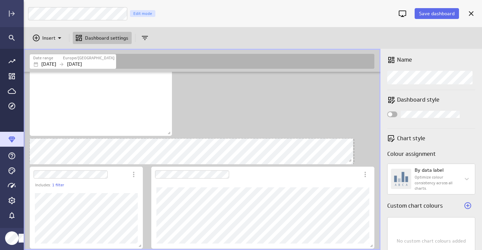
scroll to position [0, 0]
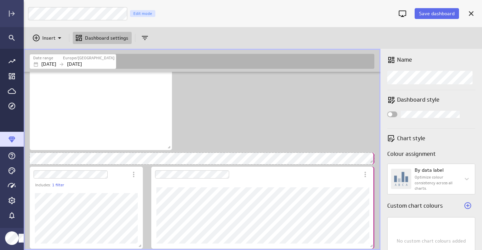
drag, startPoint x: 371, startPoint y: 164, endPoint x: 378, endPoint y: 159, distance: 7.8
click at [378, 159] on div "Includes: 1 filter" at bounding box center [202, 161] width 357 height 178
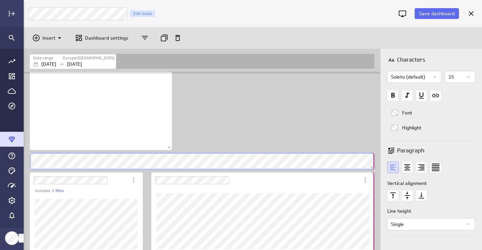
drag, startPoint x: 372, startPoint y: 163, endPoint x: 375, endPoint y: 169, distance: 5.9
click at [375, 169] on span "Dashboard content with 6 widgets" at bounding box center [372, 167] width 7 height 7
click at [410, 167] on icon "text Center" at bounding box center [408, 168] width 12 height 12
click at [395, 94] on icon "Bold font" at bounding box center [394, 95] width 4 height 5
click at [469, 76] on icon "Widget Properties" at bounding box center [469, 77] width 8 height 8
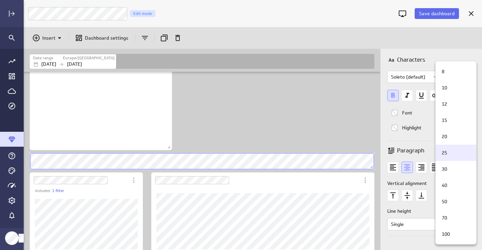
click at [452, 151] on div "25" at bounding box center [455, 152] width 32 height 7
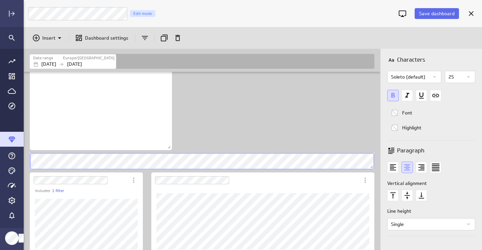
click at [323, 124] on div "Includes: 1 filter" at bounding box center [203, 111] width 350 height 287
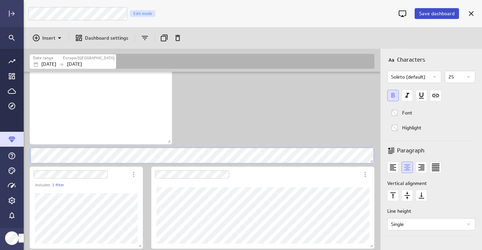
click at [427, 13] on span "Save dashboard" at bounding box center [437, 14] width 36 height 6
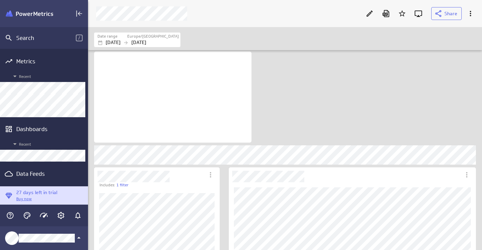
scroll to position [3, 3]
click at [77, 173] on icon "Create a data feed" at bounding box center [79, 174] width 8 height 8
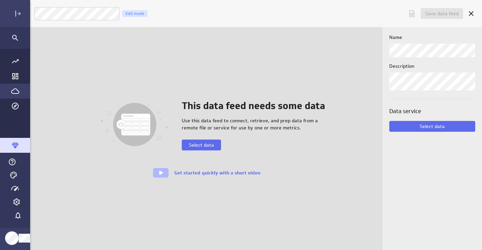
scroll to position [250, 459]
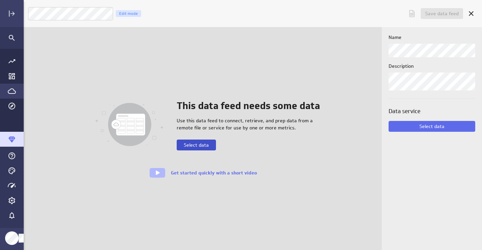
click at [195, 144] on span "Select data" at bounding box center [196, 145] width 25 height 6
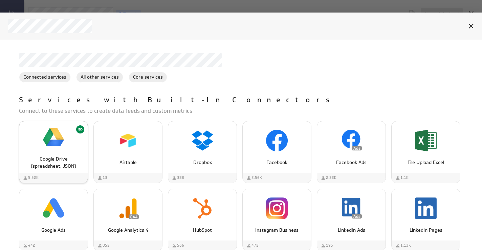
click at [61, 165] on p "Google Drive (spreadsheet, JSON)" at bounding box center [53, 163] width 54 height 14
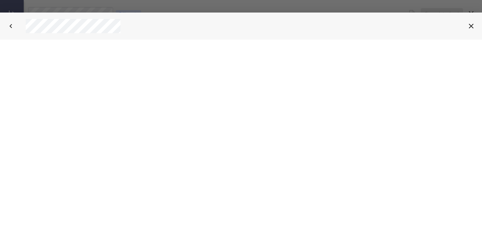
select select "5d5e1ad1477534e246626daaff6a1c7c"
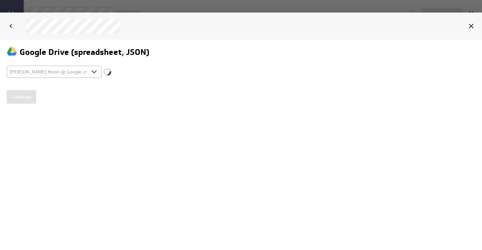
scroll to position [0, 0]
click at [24, 98] on input "Continue" at bounding box center [21, 97] width 29 height 14
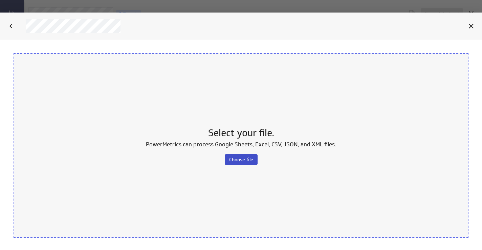
click at [239, 160] on span "Choose file" at bounding box center [241, 159] width 24 height 6
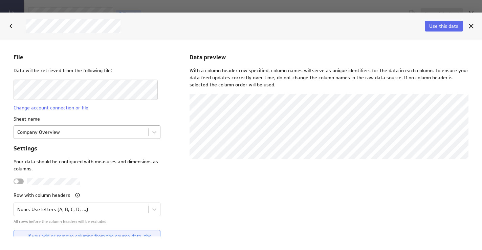
click at [74, 131] on body "File Data will be retrieved from the following file: Change account connection …" at bounding box center [241, 144] width 482 height 210
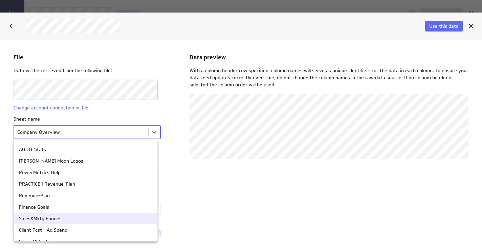
scroll to position [45, 0]
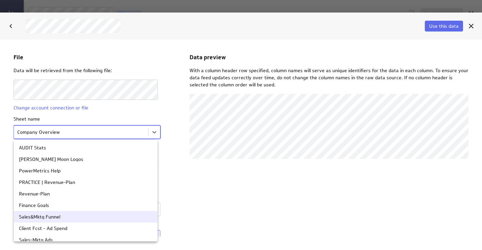
click at [42, 218] on div "Sales&Mktg Funnel" at bounding box center [39, 216] width 41 height 5
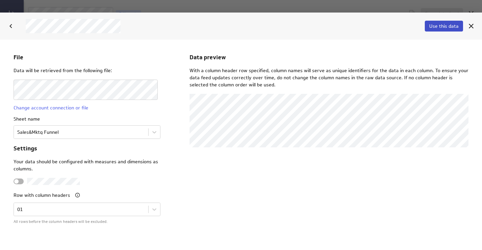
click at [450, 26] on span "Use this data" at bounding box center [444, 26] width 29 height 6
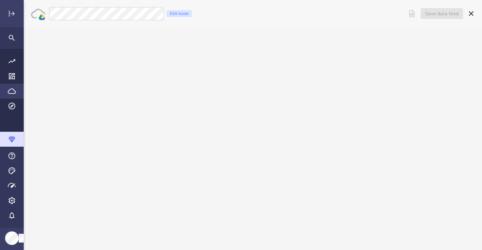
scroll to position [0, 0]
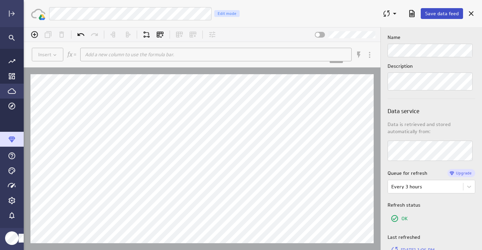
click at [446, 13] on span "Save data feed" at bounding box center [443, 14] width 34 height 6
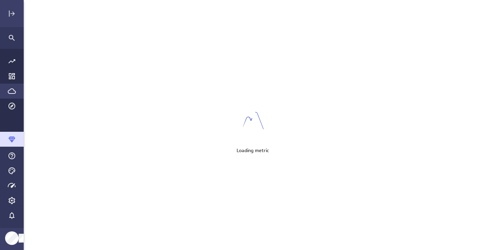
scroll to position [250, 459]
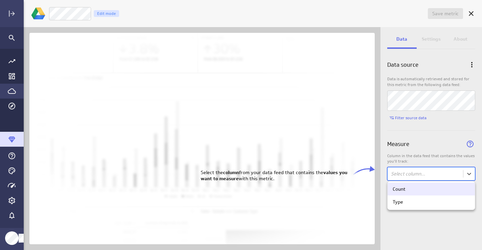
click at [407, 173] on body "Save metric Untitled Edit mode Data Settings About Data source Data is automati…" at bounding box center [241, 125] width 482 height 250
click at [407, 187] on div "Count" at bounding box center [431, 189] width 77 height 6
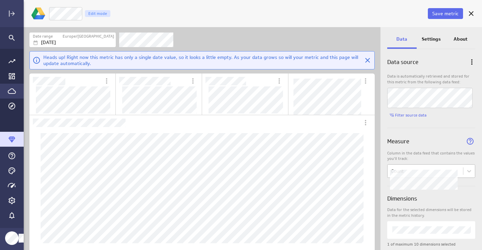
scroll to position [0, 0]
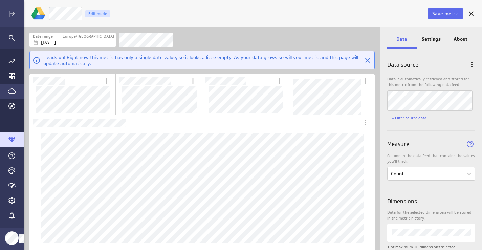
click at [434, 38] on p "Settings" at bounding box center [431, 39] width 19 height 7
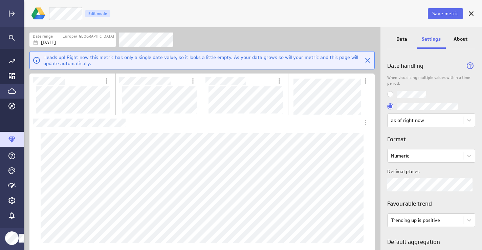
click at [0, 0] on input "Use most recent values only" at bounding box center [0, 0] width 0 height 0
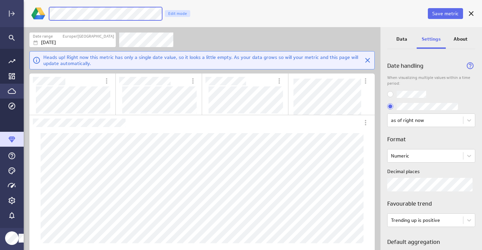
scroll to position [2, 0]
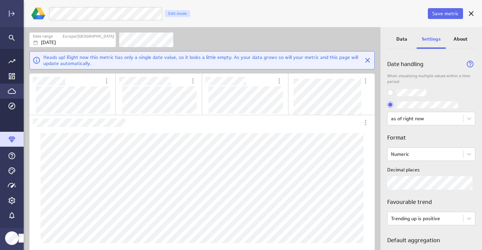
click at [0, 0] on input "Use all values" at bounding box center [0, 0] width 0 height 0
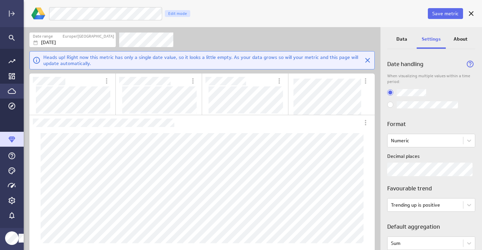
click at [0, 0] on input "Use most recent values only" at bounding box center [0, 0] width 0 height 0
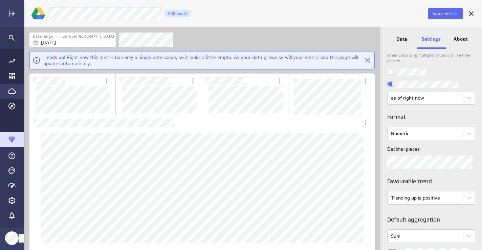
scroll to position [79, 0]
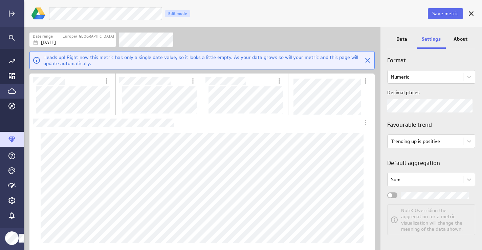
click at [396, 193] on div "Widget Properties" at bounding box center [393, 195] width 10 height 6
click at [0, 0] on input "Widget Properties" at bounding box center [0, 0] width 0 height 0
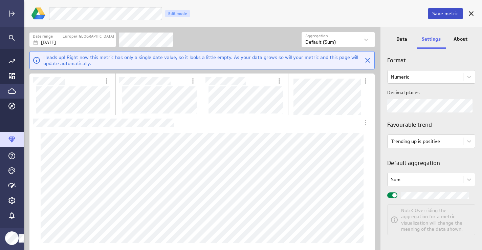
click at [444, 14] on span "Save metric" at bounding box center [446, 14] width 26 height 6
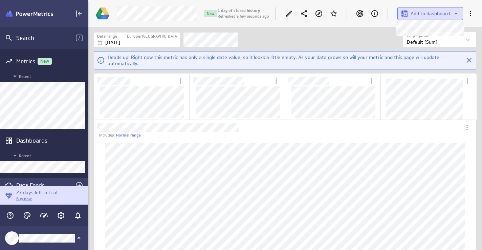
click at [439, 12] on span "Add to dashboard" at bounding box center [430, 14] width 39 height 6
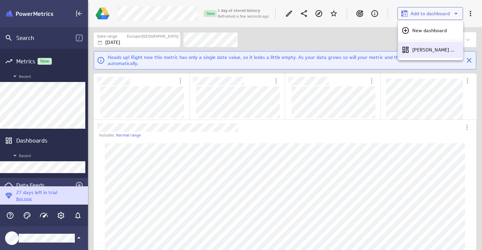
click at [426, 50] on p "[PERSON_NAME] Moon Marketing" at bounding box center [435, 49] width 45 height 7
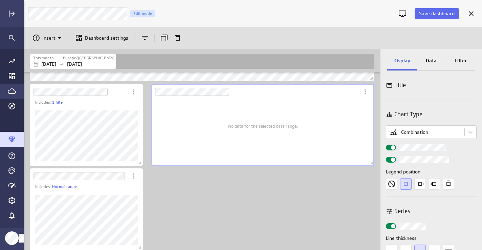
click at [320, 123] on div "No data for the selected date range." at bounding box center [263, 126] width 213 height 70
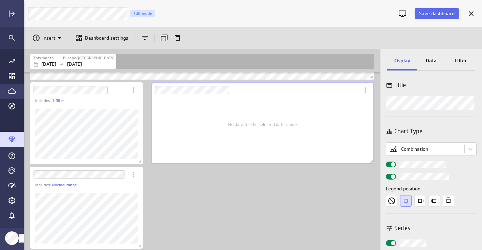
click at [222, 113] on div "No data for the selected date range." at bounding box center [263, 124] width 213 height 70
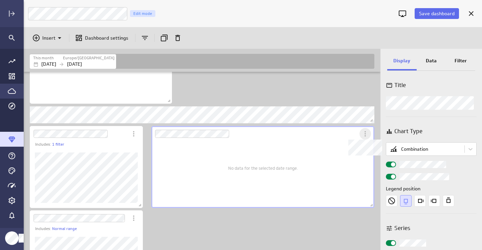
click at [364, 132] on icon "Dashboard Widget" at bounding box center [365, 134] width 8 height 8
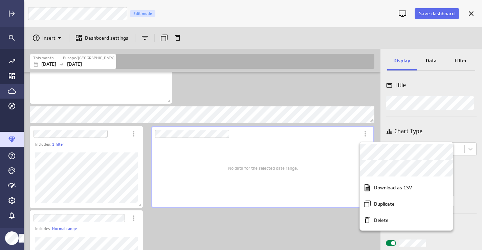
click at [331, 160] on div at bounding box center [241, 125] width 482 height 250
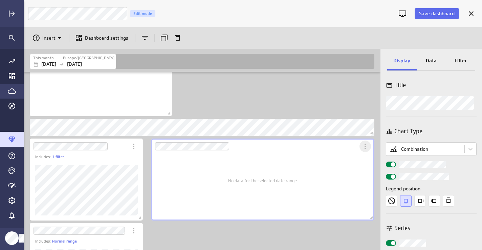
click at [365, 146] on icon "More actions" at bounding box center [365, 146] width 8 height 8
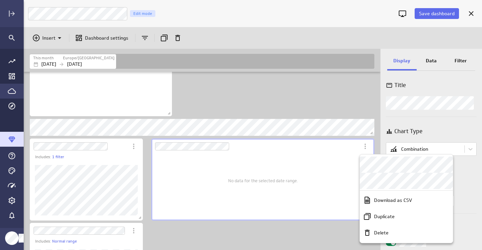
click at [328, 156] on div at bounding box center [241, 125] width 482 height 250
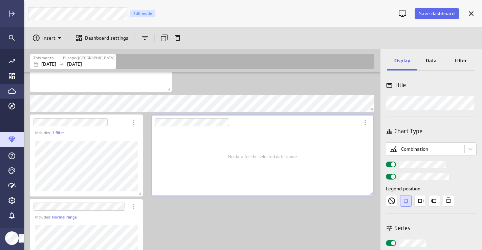
scroll to position [162, 0]
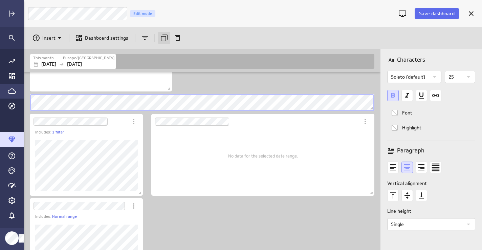
click at [165, 35] on icon "Duplicate" at bounding box center [164, 38] width 7 height 7
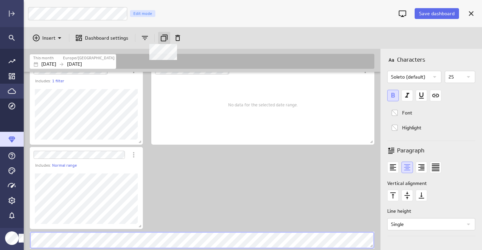
scroll to position [392, 348]
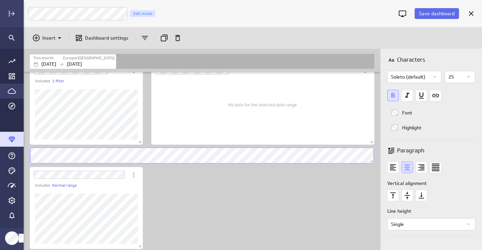
click at [267, 211] on div "Includes: 1 filter No data for the selected date range. Includes: Normal range" at bounding box center [203, 54] width 350 height 392
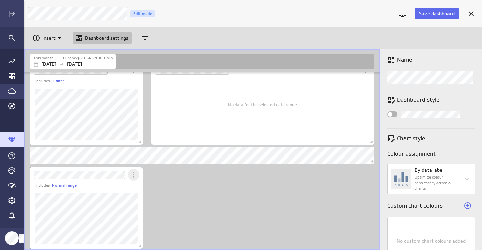
click at [133, 174] on icon "More actions" at bounding box center [134, 175] width 8 height 8
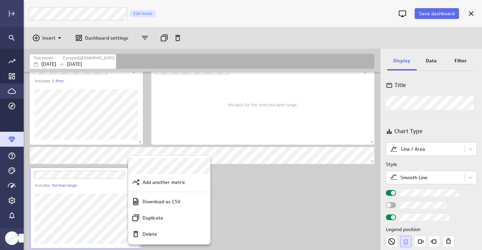
click at [414, 153] on div at bounding box center [241, 125] width 482 height 250
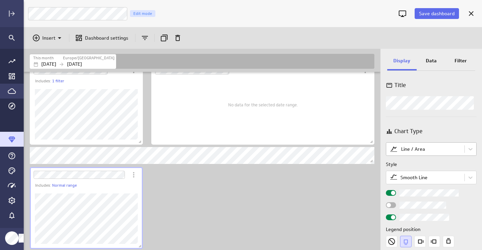
click at [413, 150] on body "Save dashboard Luna Moon Marketing Edit mode Insert Dashboard settings This mon…" at bounding box center [241, 125] width 482 height 250
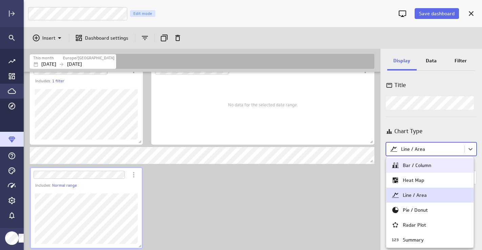
click at [410, 164] on div "Bar / Column" at bounding box center [417, 165] width 28 height 6
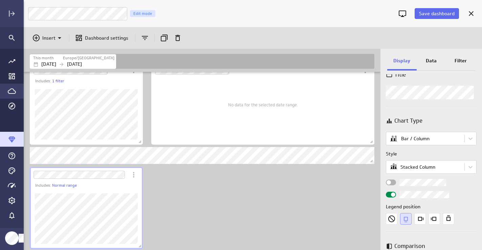
scroll to position [0, 0]
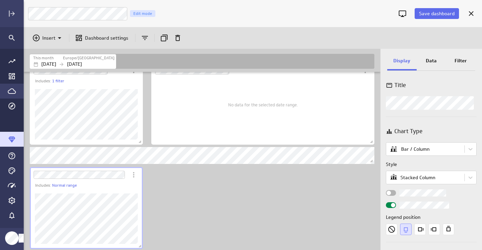
click at [433, 59] on p "Data" at bounding box center [431, 60] width 11 height 7
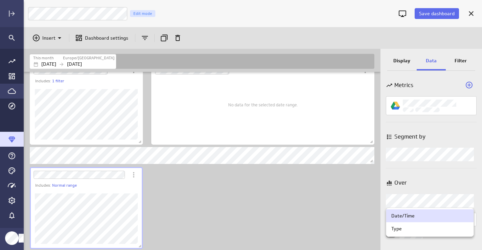
click at [408, 201] on body "Save dashboard Luna Moon Marketing Edit mode Insert Dashboard settings This mon…" at bounding box center [241, 125] width 482 height 250
click at [401, 231] on div "Type" at bounding box center [397, 229] width 11 height 6
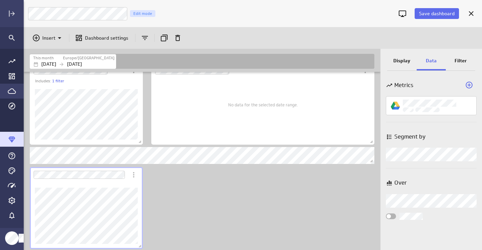
click at [340, 212] on div "Includes: 1 filter No data for the selected date range." at bounding box center [203, 54] width 350 height 392
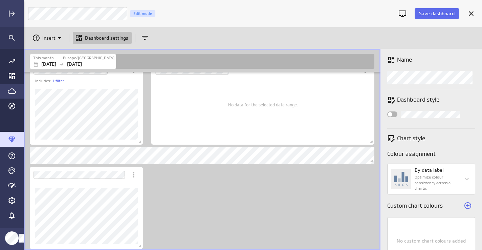
scroll to position [214, 0]
click at [135, 174] on icon "More actions" at bounding box center [134, 174] width 8 height 8
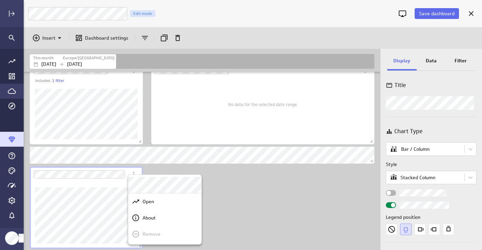
click at [432, 59] on div at bounding box center [241, 125] width 482 height 250
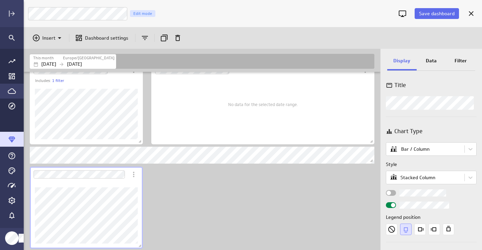
click at [430, 61] on p "Data" at bounding box center [431, 60] width 11 height 7
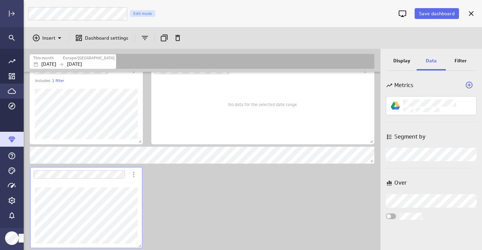
click at [394, 216] on div "Widget Properties" at bounding box center [391, 216] width 10 height 6
click at [0, 0] on input "Widget Properties" at bounding box center [0, 0] width 0 height 0
click at [404, 157] on body "Save dashboard Luna Moon Marketing Edit mode Insert Dashboard settings This mon…" at bounding box center [241, 125] width 482 height 250
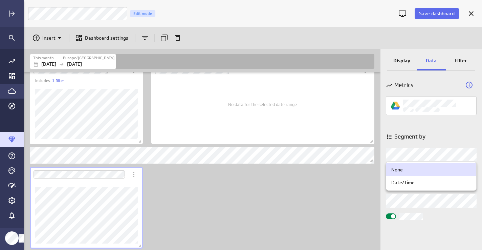
click at [404, 157] on div at bounding box center [241, 125] width 482 height 250
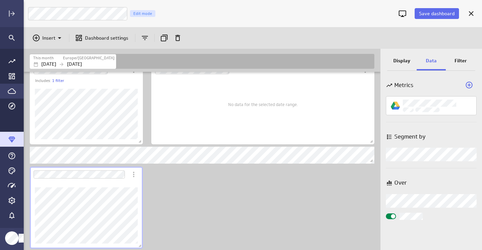
click at [396, 61] on p "Display" at bounding box center [402, 60] width 17 height 7
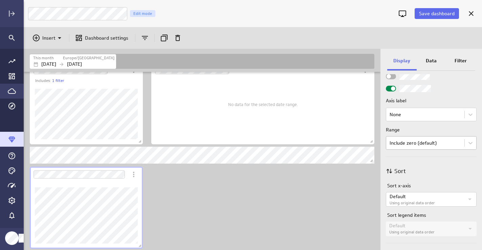
scroll to position [321, 0]
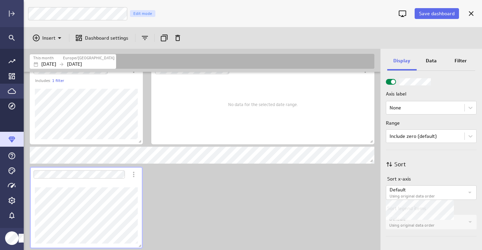
click at [405, 191] on p "Default" at bounding box center [427, 189] width 75 height 7
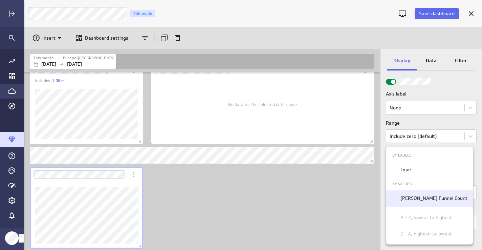
click at [405, 197] on p "Luna Moon Funnel Count" at bounding box center [434, 198] width 67 height 7
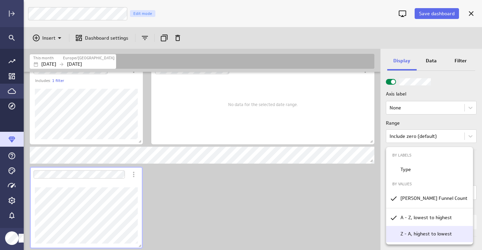
click at [406, 237] on p "Z - A, highest to lowest" at bounding box center [426, 233] width 51 height 7
click at [315, 182] on div at bounding box center [241, 125] width 482 height 250
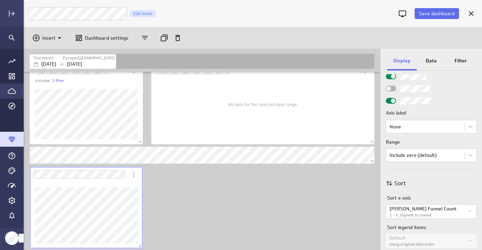
scroll to position [300, 0]
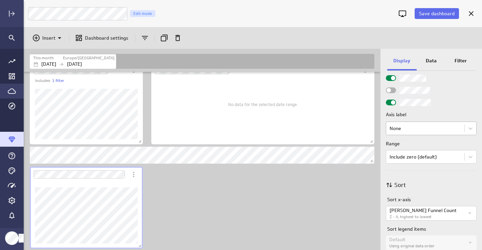
click at [404, 129] on body "Save dashboard Luna Moon Marketing Edit mode Insert Dashboard settings This mon…" at bounding box center [241, 125] width 482 height 250
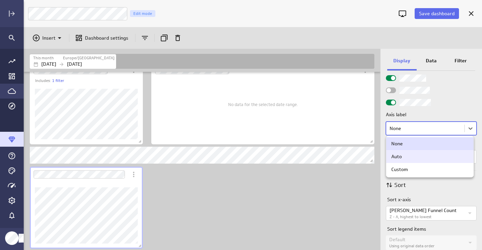
click at [404, 156] on div "Auto" at bounding box center [430, 156] width 77 height 6
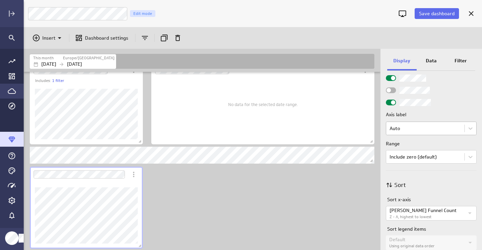
click at [398, 127] on body "Save dashboard Luna Moon Marketing Edit mode Insert Dashboard settings This mon…" at bounding box center [241, 125] width 482 height 250
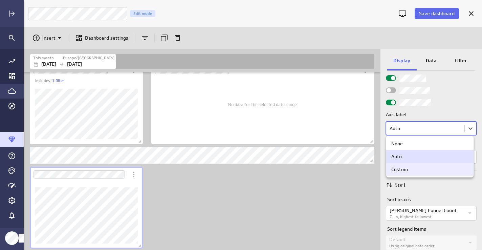
click at [397, 173] on div "Custom" at bounding box center [430, 169] width 87 height 13
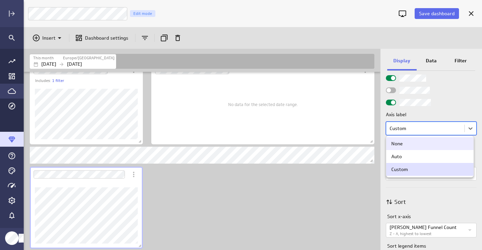
click at [399, 127] on body "Save dashboard Luna Moon Marketing Edit mode Insert Dashboard settings This mon…" at bounding box center [241, 125] width 482 height 250
click at [401, 144] on div "None" at bounding box center [398, 144] width 12 height 6
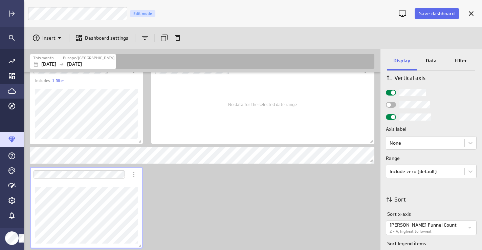
scroll to position [284, 0]
click at [392, 106] on div "Widget Properties" at bounding box center [391, 106] width 10 height 6
click at [0, 0] on input "Widget Properties" at bounding box center [0, 0] width 0 height 0
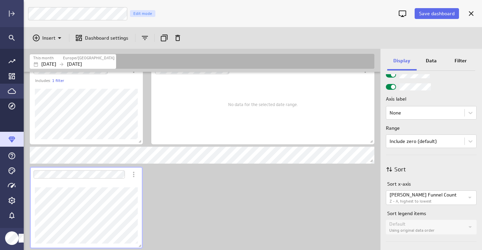
scroll to position [321, 0]
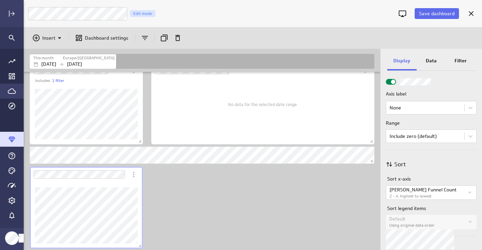
click at [408, 221] on p "Default" at bounding box center [427, 218] width 75 height 7
click at [135, 172] on icon "More actions" at bounding box center [134, 174] width 8 height 8
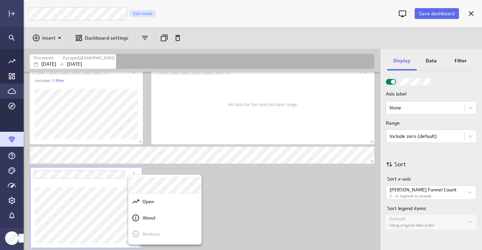
click at [402, 222] on div at bounding box center [241, 125] width 482 height 250
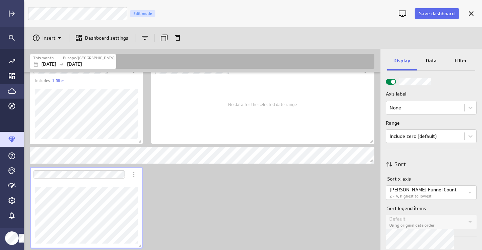
click at [399, 225] on label "Using original data order" at bounding box center [427, 226] width 75 height 6
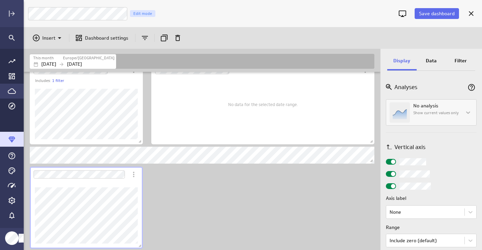
scroll to position [202, 0]
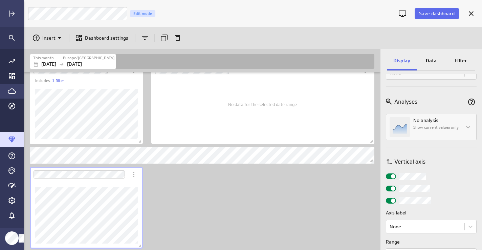
click at [388, 188] on div "Widget Properties" at bounding box center [391, 189] width 10 height 6
click at [0, 0] on input "Widget Properties" at bounding box center [0, 0] width 0 height 0
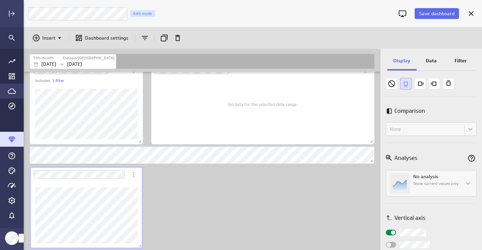
scroll to position [145, 0]
click at [466, 184] on div "No analysis Show current values only" at bounding box center [431, 184] width 91 height 26
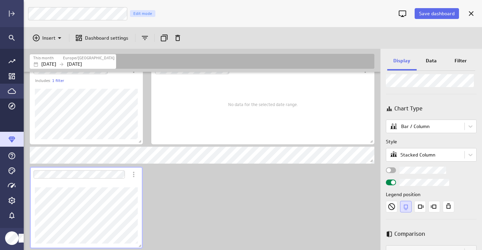
scroll to position [22, 0]
click at [393, 171] on div "Widget Properties" at bounding box center [391, 171] width 10 height 6
click at [0, 0] on input "Widget Properties" at bounding box center [0, 0] width 0 height 0
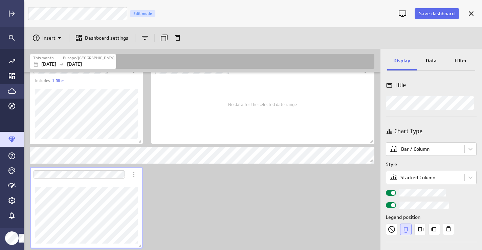
click at [426, 61] on div "Data" at bounding box center [431, 61] width 29 height 18
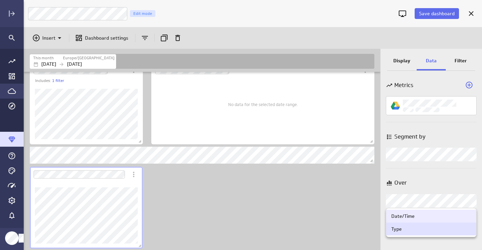
click at [401, 203] on body "Save dashboard Luna Moon Marketing Edit mode Insert Dashboard settings This mon…" at bounding box center [241, 125] width 482 height 250
click at [401, 218] on div "Date/Time" at bounding box center [403, 216] width 23 height 6
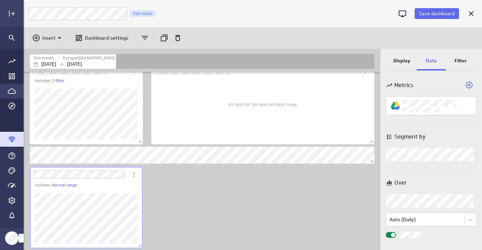
click at [405, 200] on body "Save dashboard Luna Moon Marketing Edit mode Insert Dashboard settings This mon…" at bounding box center [241, 125] width 482 height 250
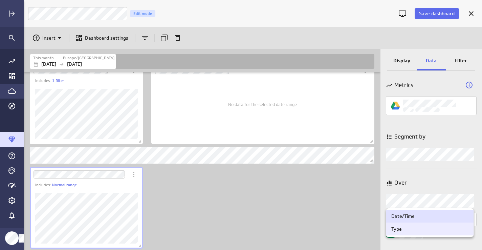
click at [404, 228] on div "Type" at bounding box center [430, 229] width 77 height 6
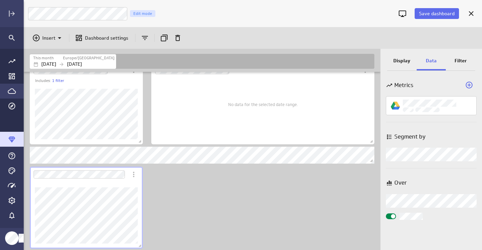
click at [399, 61] on p "Display" at bounding box center [402, 60] width 17 height 7
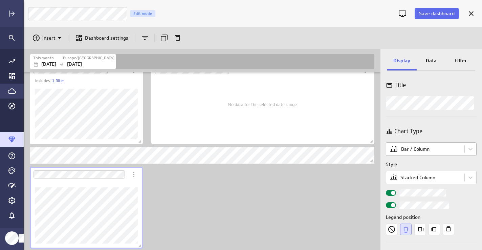
click at [412, 149] on body "Save dashboard Luna Moon Marketing Edit mode Insert Dashboard settings This mon…" at bounding box center [241, 125] width 482 height 250
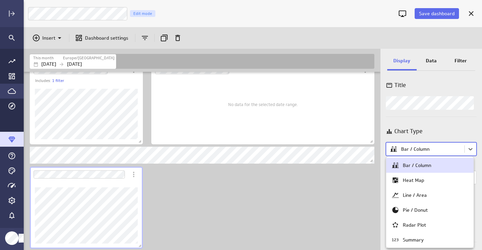
click at [416, 166] on div "Bar / Column" at bounding box center [417, 165] width 28 height 6
click at [420, 150] on body "Save dashboard Luna Moon Marketing Edit mode Insert Dashboard settings This mon…" at bounding box center [241, 125] width 482 height 250
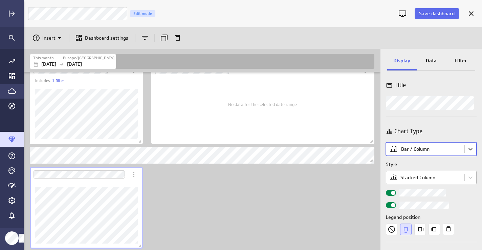
click at [409, 176] on body "Save dashboard Luna Moon Marketing Edit mode Insert Dashboard settings This mon…" at bounding box center [241, 125] width 482 height 250
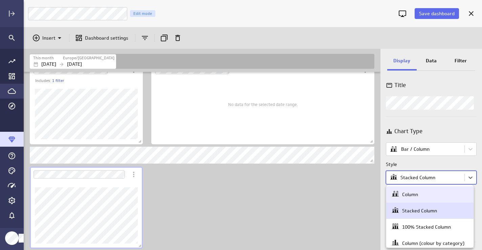
click at [407, 195] on div "Column" at bounding box center [410, 194] width 16 height 6
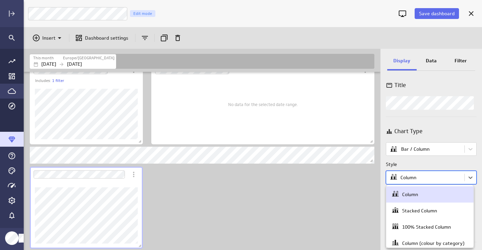
click at [409, 181] on body "Save dashboard Luna Moon Marketing Edit mode Insert Dashboard settings This mon…" at bounding box center [241, 125] width 482 height 250
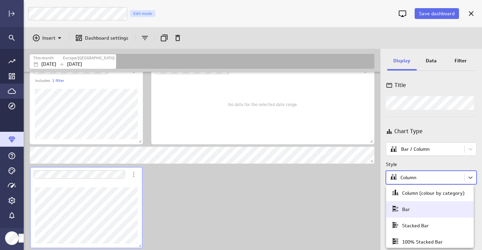
scroll to position [51, 0]
click at [411, 209] on div "Bar" at bounding box center [430, 207] width 77 height 9
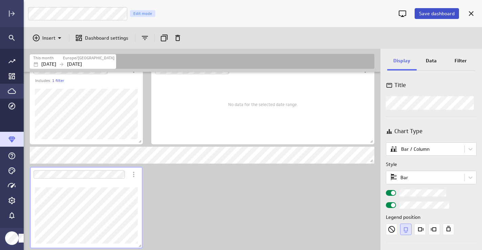
click at [426, 9] on button "Save dashboard" at bounding box center [437, 13] width 44 height 11
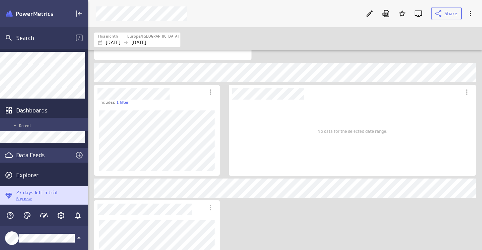
scroll to position [32, 0]
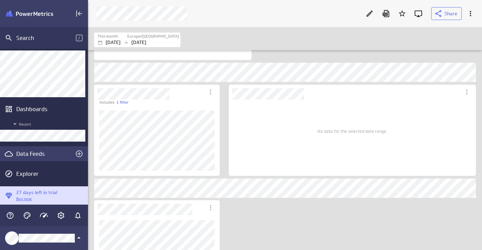
click at [39, 154] on div "Data Feeds" at bounding box center [44, 153] width 56 height 7
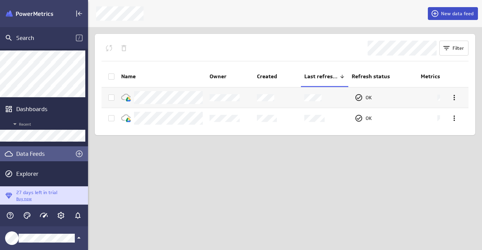
click at [457, 14] on span "New data feed" at bounding box center [457, 14] width 33 height 6
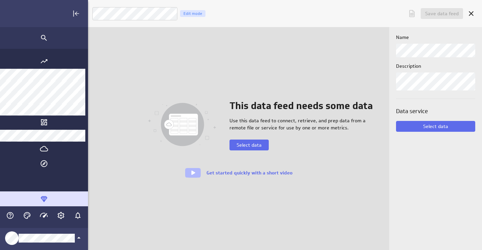
scroll to position [250, 459]
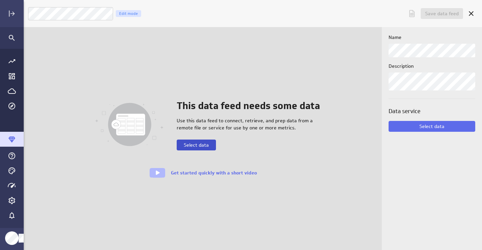
click at [203, 146] on span "Select data" at bounding box center [196, 145] width 25 height 6
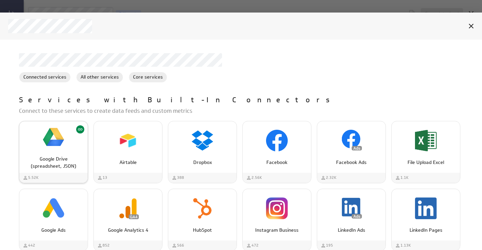
click at [51, 139] on img "Google Drive (spreadsheet, JSON)" at bounding box center [54, 137] width 22 height 22
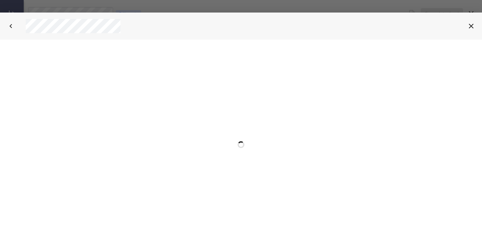
select select "5d5e1ad1477534e246626daaff6a1c7c"
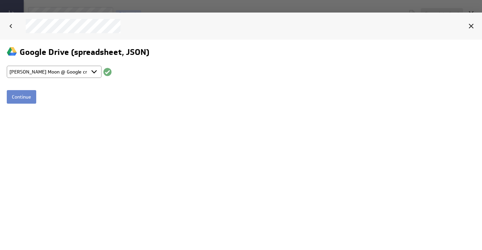
click at [21, 97] on input "Continue" at bounding box center [21, 97] width 29 height 14
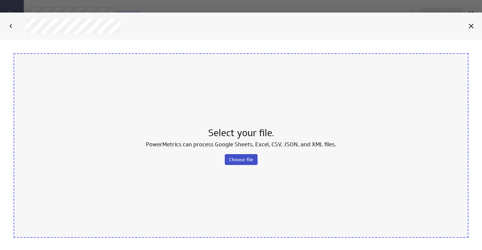
click at [241, 159] on span "Choose file" at bounding box center [241, 159] width 24 height 6
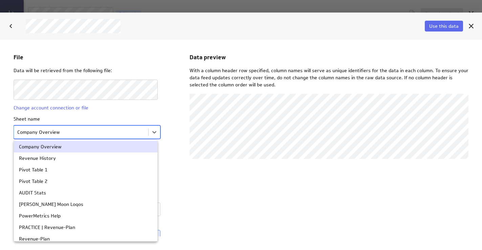
click at [45, 133] on body "File Data will be retrieved from the following file: Change account connection …" at bounding box center [241, 144] width 482 height 210
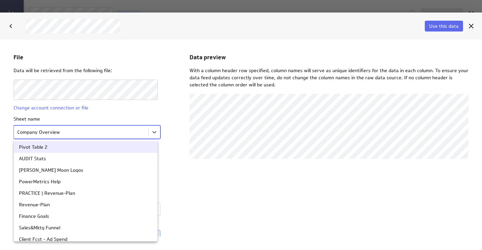
scroll to position [35, 0]
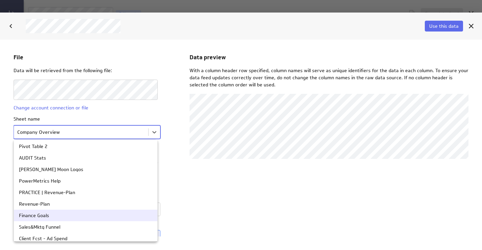
click at [40, 214] on div "Finance Goals" at bounding box center [34, 215] width 30 height 5
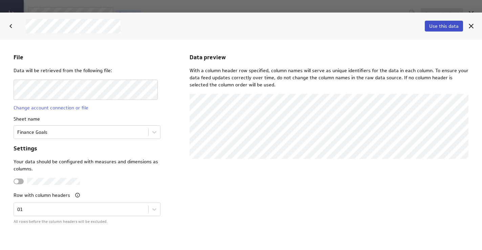
click at [442, 27] on span "Use this data" at bounding box center [444, 26] width 29 height 6
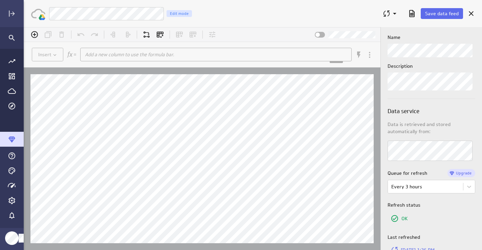
scroll to position [0, 0]
click at [316, 19] on div "Luna Moon Finance Goals Edit mode" at bounding box center [213, 14] width 328 height 14
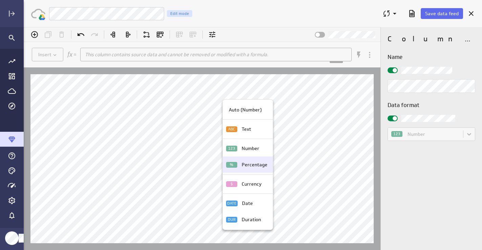
click at [243, 164] on p "Percentage" at bounding box center [255, 164] width 26 height 7
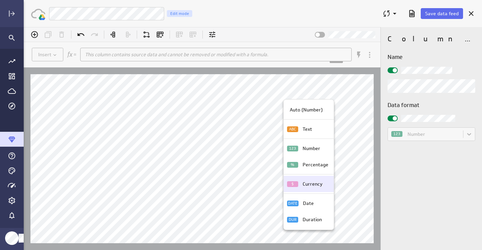
click at [312, 187] on p "Currency" at bounding box center [313, 184] width 20 height 7
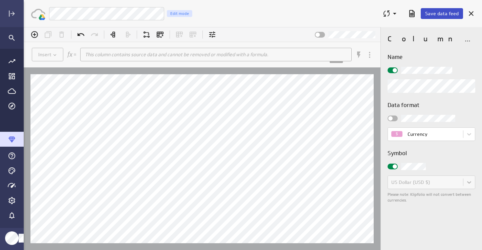
click at [443, 13] on span "Save data feed" at bounding box center [443, 14] width 34 height 6
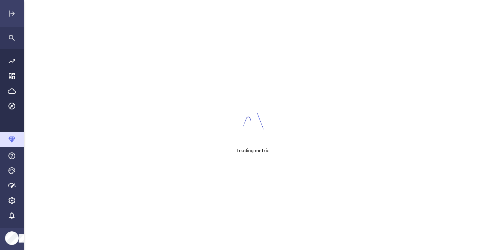
scroll to position [250, 459]
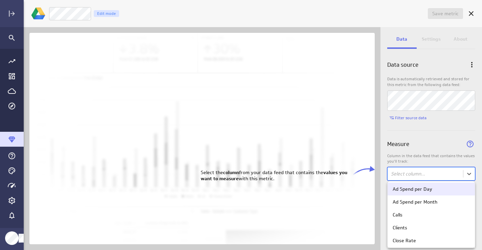
click at [426, 176] on body "Save metric Untitled Edit mode Data Settings About Data source Data is automati…" at bounding box center [241, 125] width 482 height 250
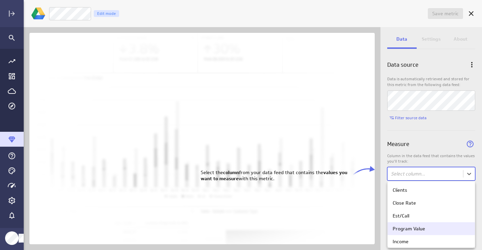
scroll to position [41, 0]
click at [424, 227] on div "Program Value" at bounding box center [409, 227] width 33 height 6
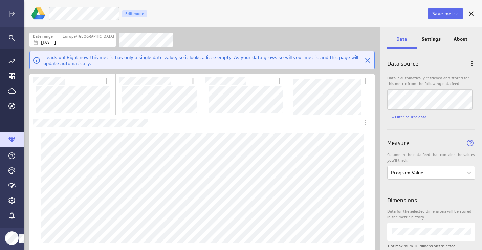
scroll to position [36, 0]
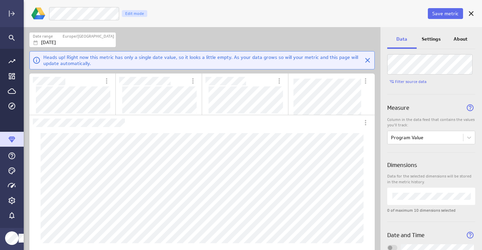
click at [432, 37] on p "Settings" at bounding box center [431, 39] width 19 height 7
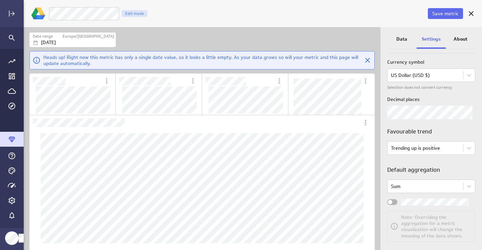
scroll to position [116, 0]
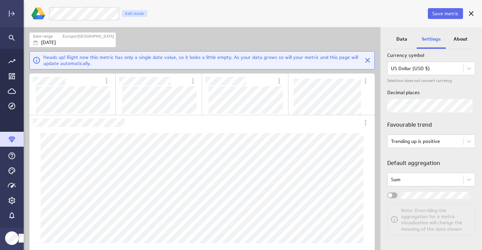
click at [395, 195] on div "Widget Properties" at bounding box center [393, 195] width 10 height 6
click at [0, 0] on input "Widget Properties" at bounding box center [0, 0] width 0 height 0
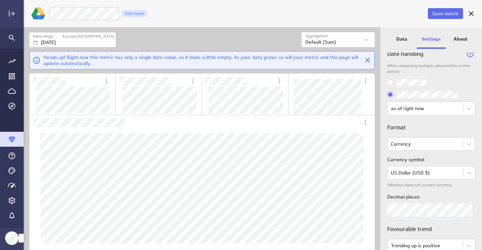
scroll to position [0, 0]
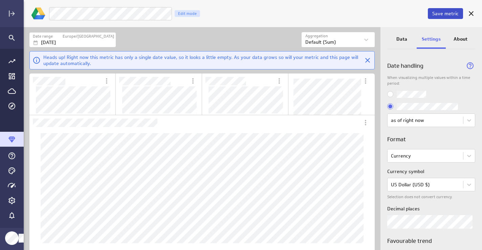
click at [447, 14] on span "Save metric" at bounding box center [446, 14] width 26 height 6
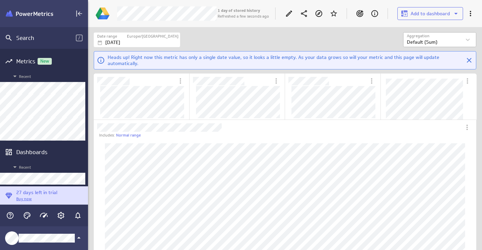
scroll to position [223, 395]
click at [77, 151] on icon "Create a dashboard" at bounding box center [79, 152] width 8 height 8
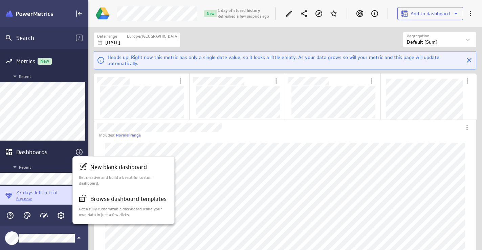
click at [43, 154] on div at bounding box center [241, 125] width 482 height 250
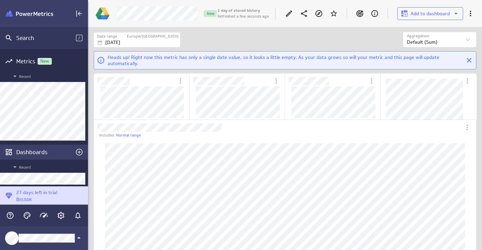
click at [38, 151] on div "Dashboards" at bounding box center [44, 151] width 56 height 7
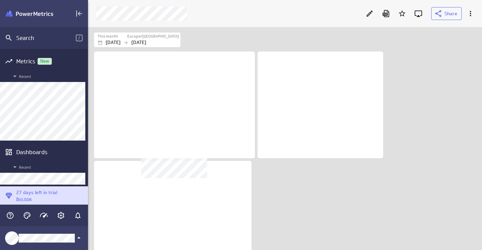
scroll to position [223, 395]
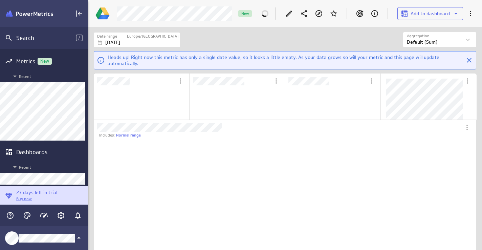
scroll to position [32, 84]
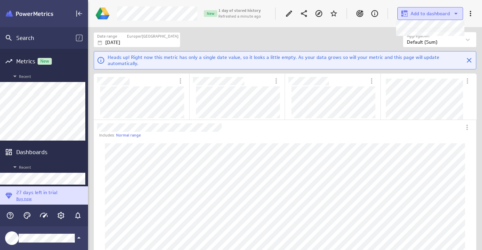
click at [456, 15] on icon at bounding box center [456, 13] width 8 height 8
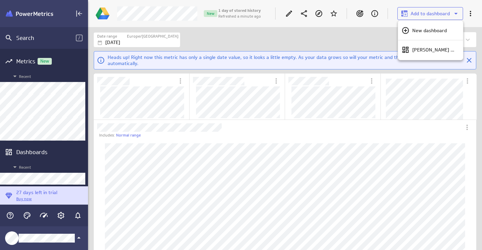
click at [365, 29] on div at bounding box center [243, 100] width 478 height 200
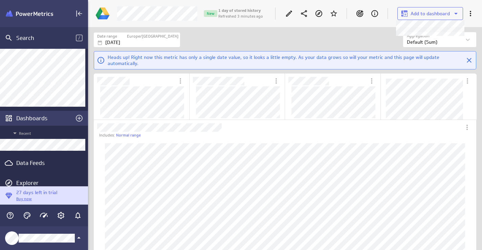
scroll to position [43, 0]
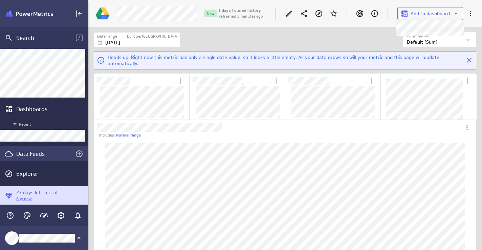
click at [37, 155] on div "Data Feeds" at bounding box center [44, 153] width 56 height 7
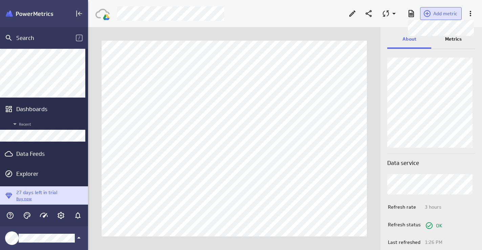
click at [439, 9] on button "Add metric" at bounding box center [441, 13] width 42 height 13
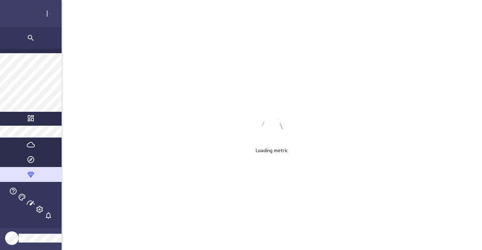
scroll to position [250, 459]
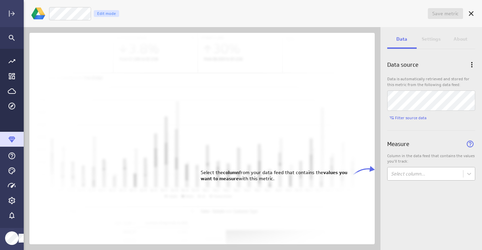
click at [420, 172] on body "Save metric Untitled Edit mode Data Settings About Data source Data is automati…" at bounding box center [241, 125] width 482 height 250
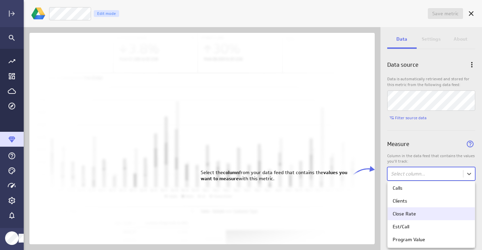
scroll to position [29, 0]
click at [415, 214] on div "Close Rate" at bounding box center [404, 211] width 23 height 6
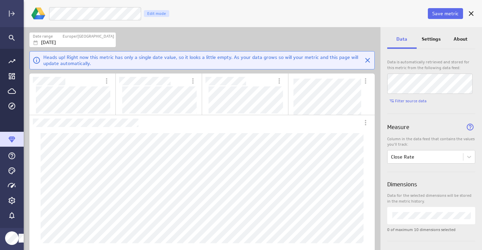
scroll to position [0, 0]
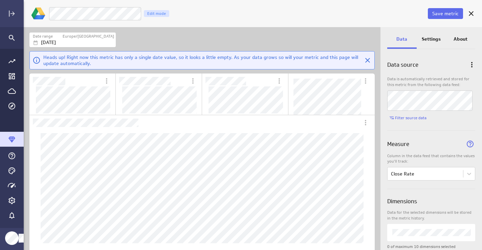
click at [433, 37] on p "Settings" at bounding box center [431, 39] width 19 height 7
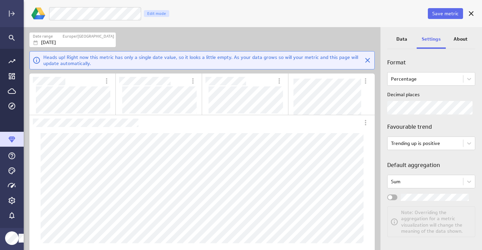
scroll to position [79, 0]
click at [396, 197] on div "Widget Properties" at bounding box center [393, 195] width 10 height 6
click at [0, 0] on input "Widget Properties" at bounding box center [0, 0] width 0 height 0
click at [396, 192] on label "Widget Properties" at bounding box center [432, 195] width 88 height 7
click at [0, 0] on input "Widget Properties" at bounding box center [0, 0] width 0 height 0
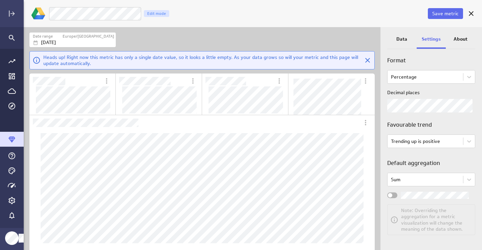
click at [391, 194] on span "Widget Properties" at bounding box center [390, 195] width 4 height 4
click at [0, 0] on input "Widget Properties" at bounding box center [0, 0] width 0 height 0
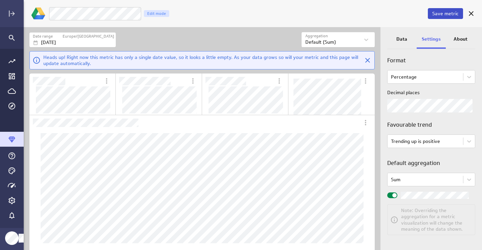
click at [453, 15] on span "Save metric" at bounding box center [446, 14] width 26 height 6
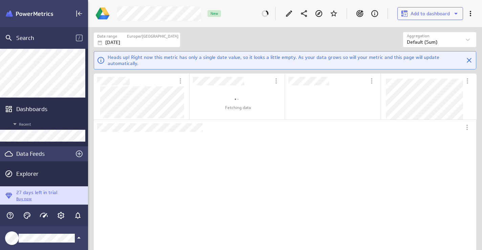
scroll to position [136, 169]
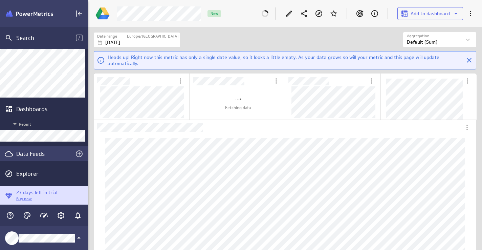
click at [41, 154] on div "Data Feeds" at bounding box center [44, 153] width 56 height 7
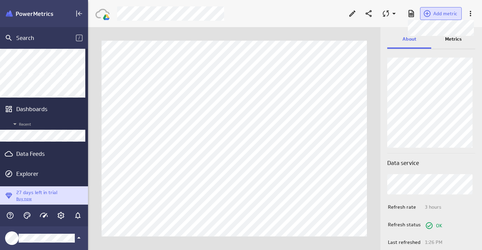
click at [435, 14] on span "Add metric" at bounding box center [446, 14] width 24 height 6
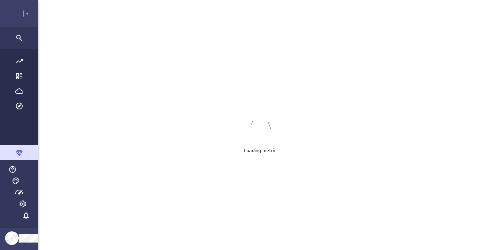
scroll to position [250, 459]
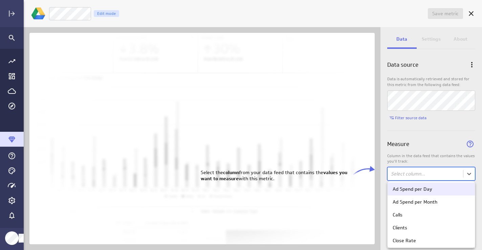
click at [408, 176] on body "Save metric Untitled Edit mode Data Settings About Data source Data is automati…" at bounding box center [241, 125] width 482 height 250
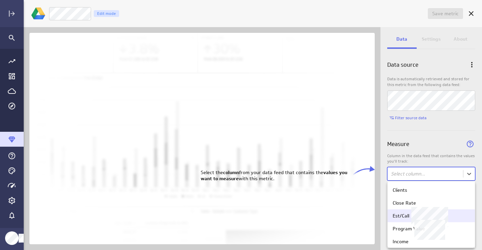
scroll to position [40, 0]
click at [404, 215] on div "Est/Call" at bounding box center [401, 214] width 17 height 6
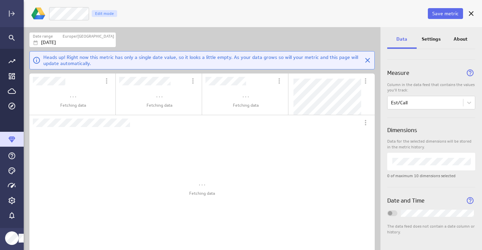
scroll to position [70, 0]
click at [436, 38] on p "Settings" at bounding box center [431, 39] width 19 height 7
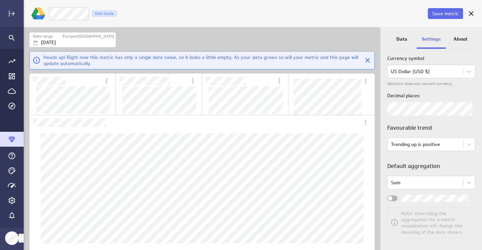
scroll to position [116, 0]
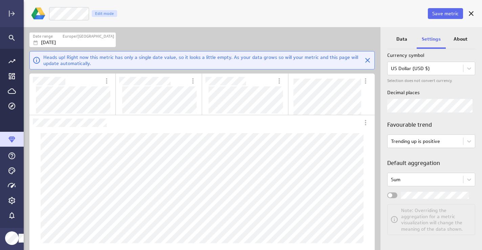
click at [394, 195] on div "Widget Properties" at bounding box center [393, 195] width 10 height 6
click at [0, 0] on input "Widget Properties" at bounding box center [0, 0] width 0 height 0
click at [442, 13] on span "Save metric" at bounding box center [446, 14] width 26 height 6
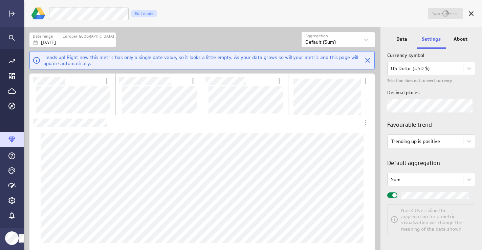
click at [179, 35] on div "Date range Europe/London Sep 29 2025" at bounding box center [165, 39] width 272 height 15
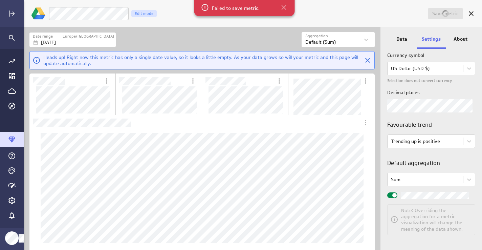
click at [284, 8] on icon at bounding box center [284, 7] width 8 height 8
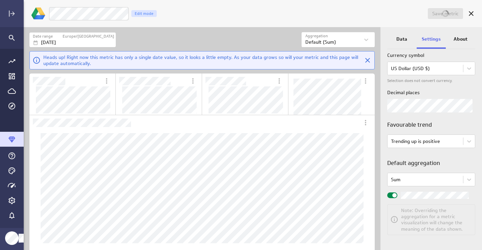
click at [295, 15] on div "LM Goals Est/Call Edit mode" at bounding box center [238, 14] width 378 height 14
click at [472, 15] on icon at bounding box center [472, 13] width 8 height 8
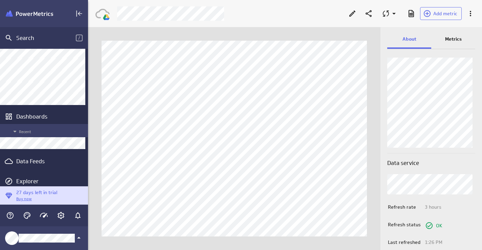
scroll to position [43, 0]
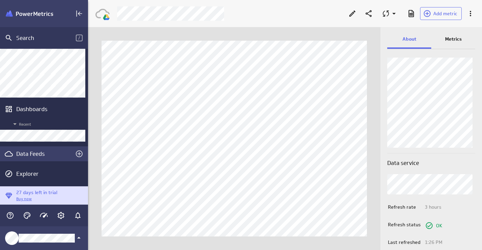
click at [39, 153] on div "Data Feeds" at bounding box center [44, 153] width 56 height 7
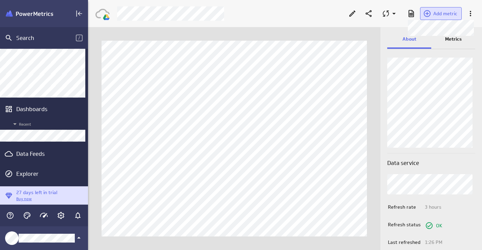
click at [435, 17] on button "Add metric" at bounding box center [441, 13] width 42 height 13
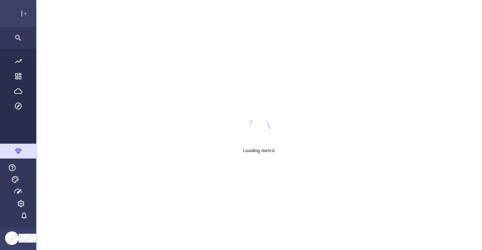
scroll to position [250, 459]
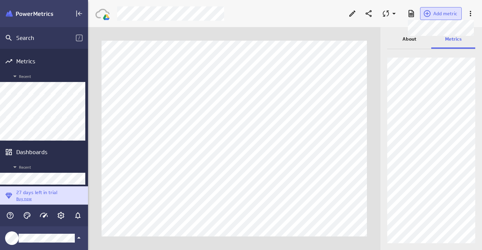
click at [440, 9] on button "Add metric" at bounding box center [441, 13] width 42 height 13
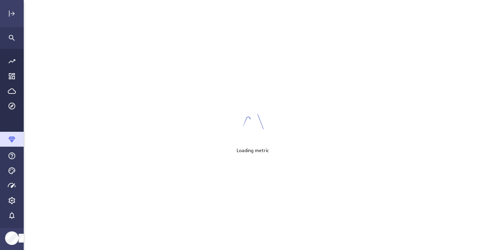
scroll to position [250, 459]
click at [11, 16] on icon "Expand" at bounding box center [12, 13] width 8 height 8
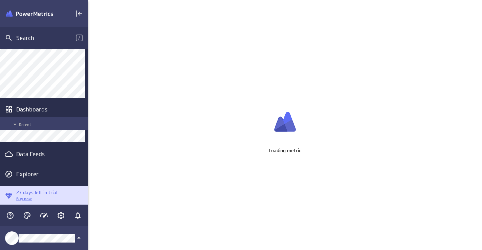
scroll to position [43, 0]
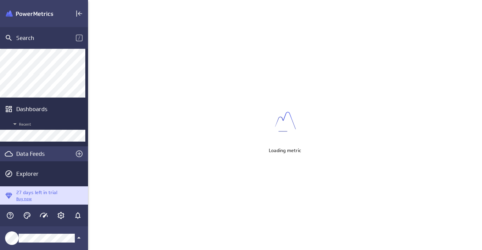
click at [33, 154] on div "Data Feeds" at bounding box center [44, 153] width 56 height 7
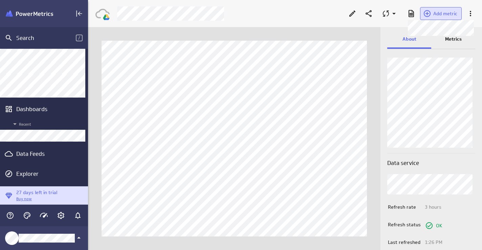
click at [438, 13] on span "Add metric" at bounding box center [446, 14] width 24 height 6
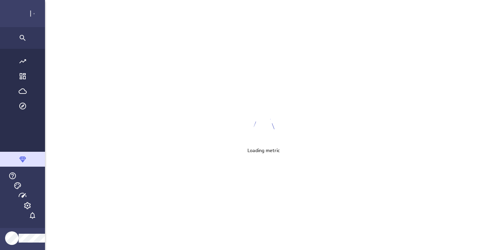
scroll to position [250, 459]
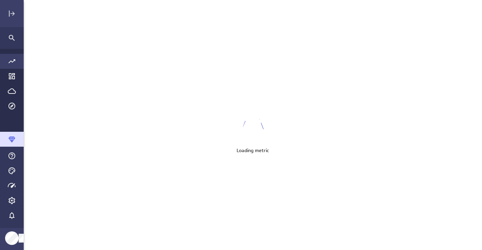
click at [14, 62] on icon "Go to all metrics page." at bounding box center [12, 61] width 8 height 8
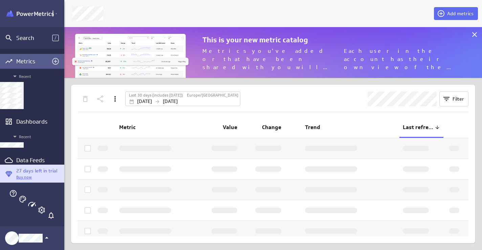
scroll to position [3, 3]
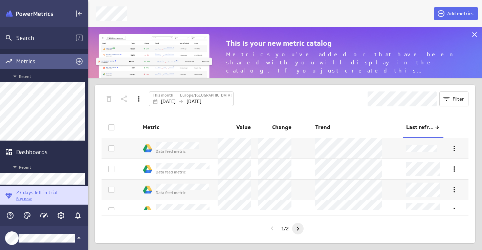
click at [300, 227] on icon "Go to next page" at bounding box center [298, 229] width 8 height 8
click at [272, 226] on icon "Go to previous page" at bounding box center [272, 228] width 8 height 8
click at [475, 35] on icon at bounding box center [475, 34] width 5 height 5
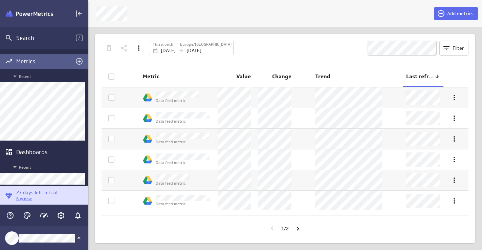
scroll to position [43, 0]
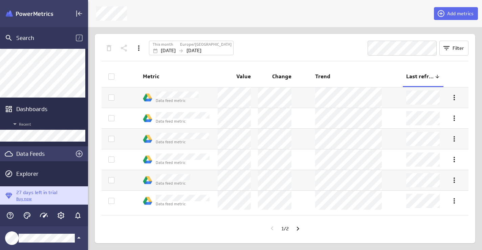
click at [27, 154] on div "Data Feeds" at bounding box center [44, 153] width 56 height 7
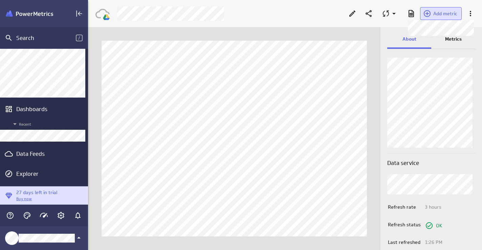
click at [444, 14] on span "Add metric" at bounding box center [446, 14] width 24 height 6
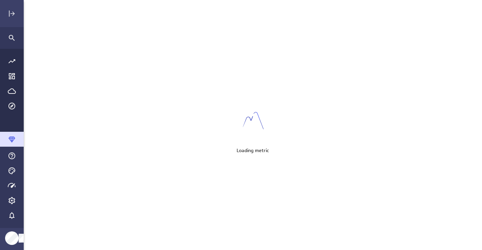
scroll to position [250, 459]
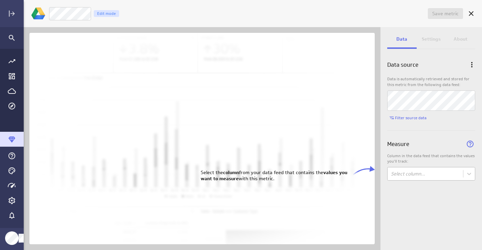
click at [414, 173] on body "Save metric Untitled Edit mode Data Settings About Data source Data is automati…" at bounding box center [241, 125] width 482 height 250
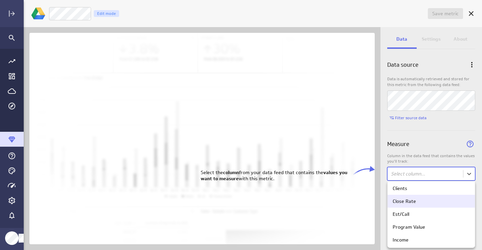
scroll to position [40, 0]
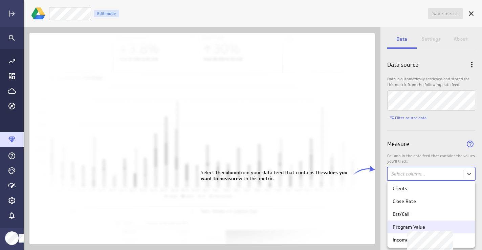
click at [418, 225] on div "Program Value" at bounding box center [409, 227] width 33 height 6
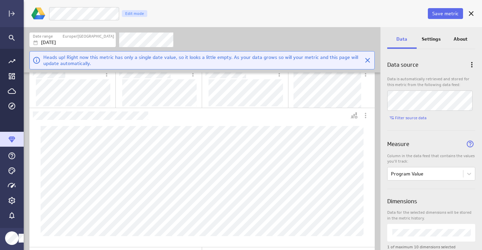
scroll to position [0, 0]
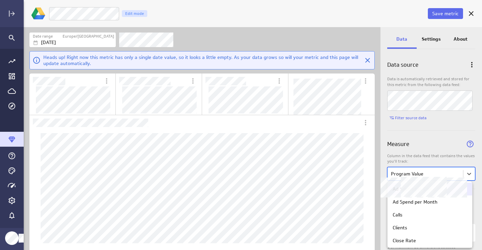
click at [407, 175] on body "Save metric Program Value Edit mode Date range Europe/London Sep 29 2025 Heads …" at bounding box center [241, 125] width 482 height 250
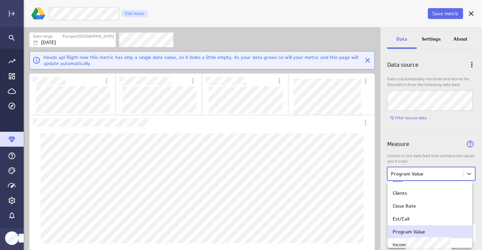
scroll to position [35, 0]
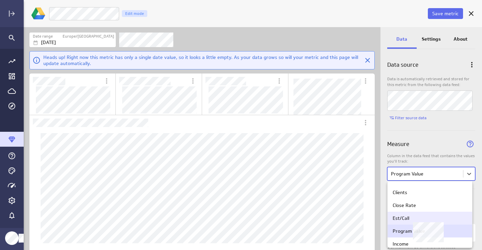
click at [402, 220] on div "Est/Call" at bounding box center [401, 218] width 17 height 6
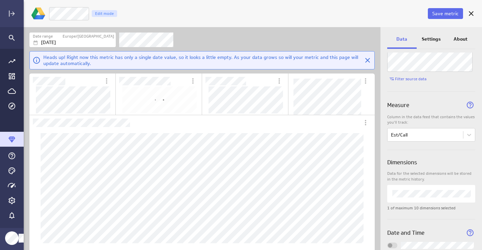
scroll to position [0, 0]
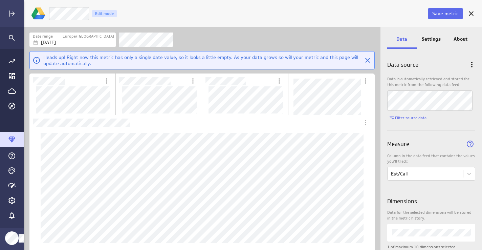
click at [434, 38] on p "Settings" at bounding box center [431, 39] width 19 height 7
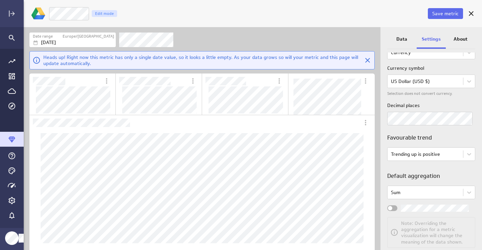
scroll to position [116, 0]
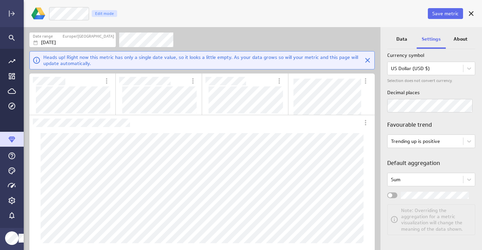
click at [394, 195] on div "Widget Properties" at bounding box center [393, 195] width 10 height 6
click at [0, 0] on input "Widget Properties" at bounding box center [0, 0] width 0 height 0
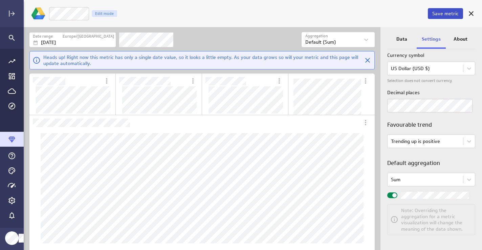
click at [447, 14] on span "Save metric" at bounding box center [446, 14] width 26 height 6
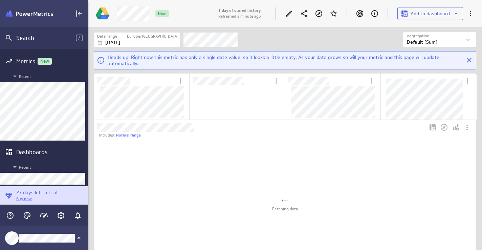
scroll to position [136, 169]
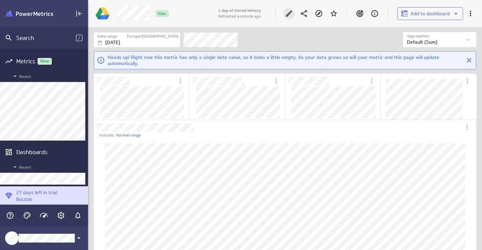
click at [288, 12] on icon "Edit" at bounding box center [289, 13] width 8 height 8
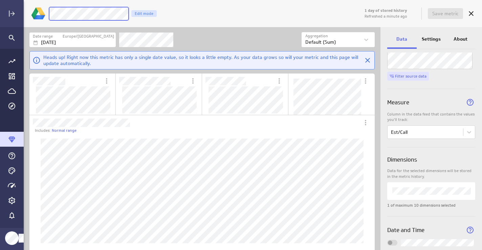
scroll to position [42, 0]
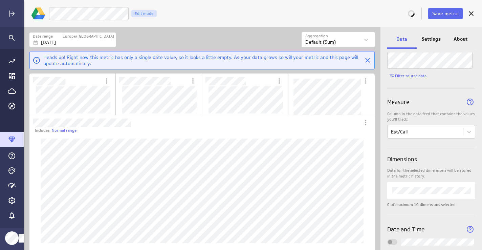
click at [429, 37] on p "Settings" at bounding box center [431, 39] width 19 height 7
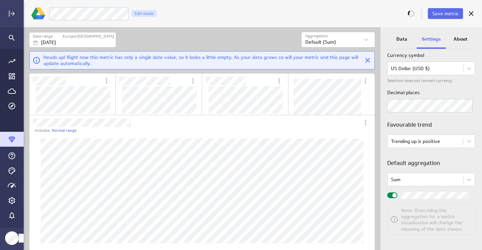
scroll to position [8, 0]
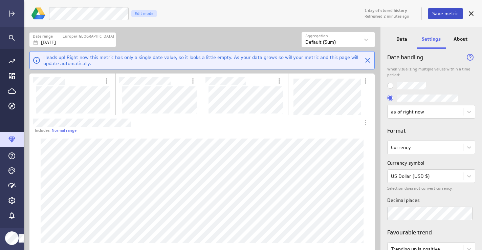
click at [449, 12] on span "Save metric" at bounding box center [446, 14] width 26 height 6
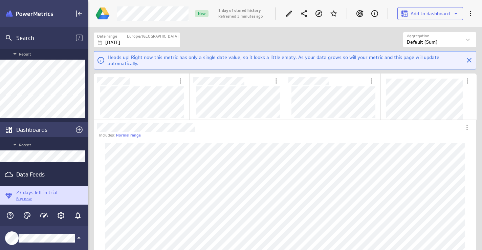
scroll to position [43, 0]
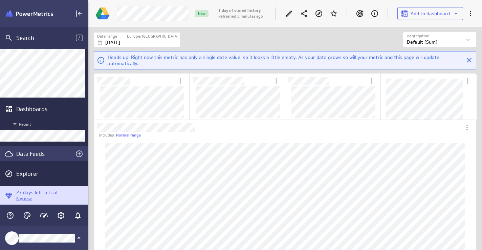
click at [32, 154] on div "Data Feeds" at bounding box center [44, 153] width 56 height 7
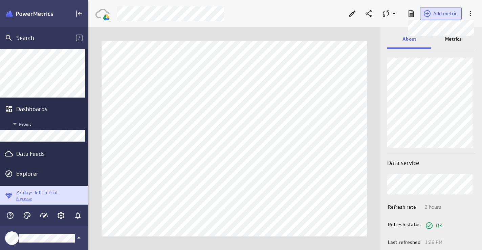
click at [436, 13] on span "Add metric" at bounding box center [446, 14] width 24 height 6
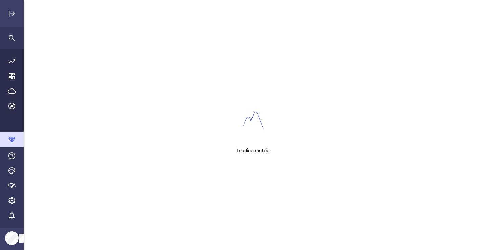
scroll to position [250, 459]
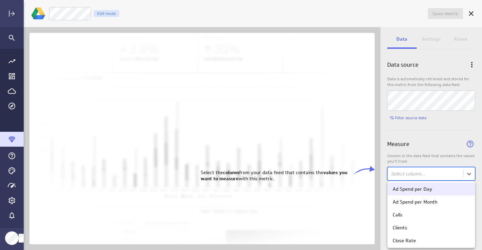
click at [407, 172] on body "Save metric Untitled Edit mode Data Settings About Data source Data is automati…" at bounding box center [241, 125] width 482 height 250
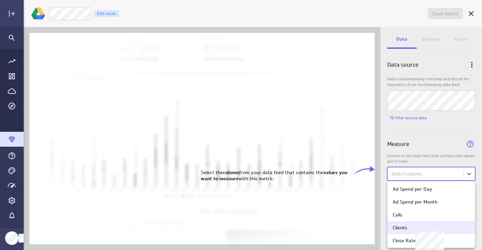
click at [400, 231] on div "Clients" at bounding box center [400, 228] width 15 height 6
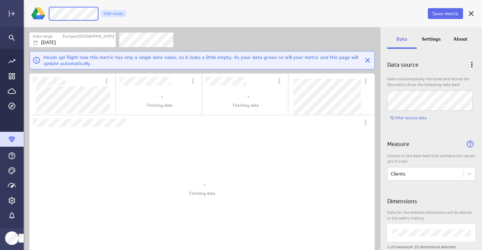
scroll to position [119, 151]
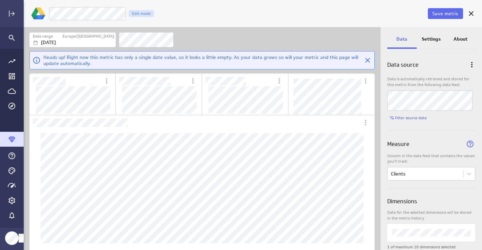
click at [431, 38] on p "Settings" at bounding box center [431, 39] width 19 height 7
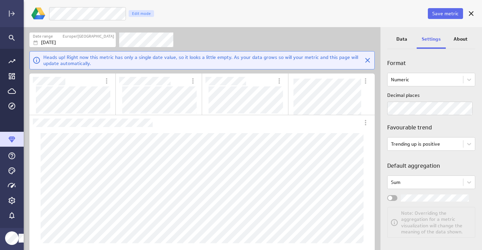
scroll to position [79, 0]
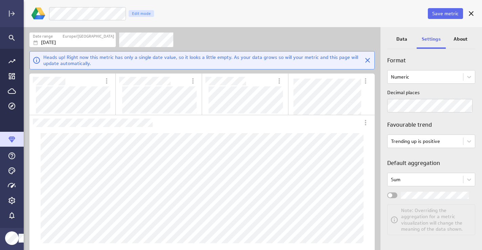
click at [398, 195] on label "Widget Properties" at bounding box center [432, 195] width 88 height 7
click at [0, 0] on input "Widget Properties" at bounding box center [0, 0] width 0 height 0
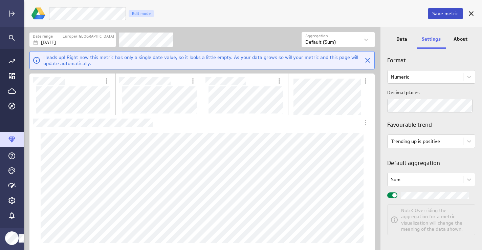
click at [441, 14] on span "Save metric" at bounding box center [446, 14] width 26 height 6
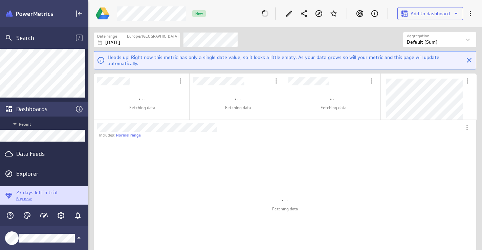
scroll to position [3, 3]
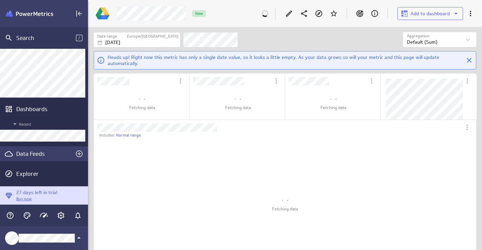
click at [33, 154] on div "Data Feeds" at bounding box center [44, 153] width 56 height 7
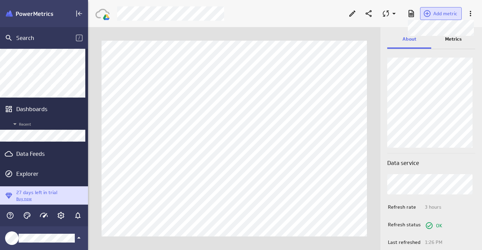
click at [436, 14] on span "Add metric" at bounding box center [446, 14] width 24 height 6
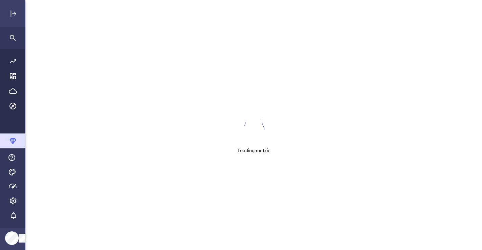
scroll to position [250, 459]
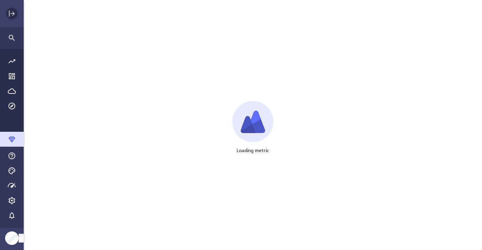
click at [10, 12] on icon "Expand" at bounding box center [12, 13] width 8 height 8
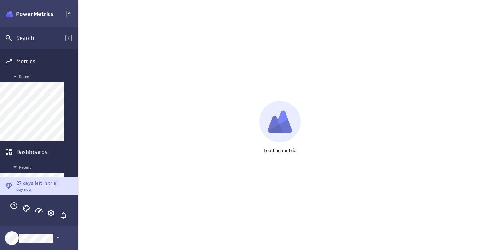
scroll to position [3, 3]
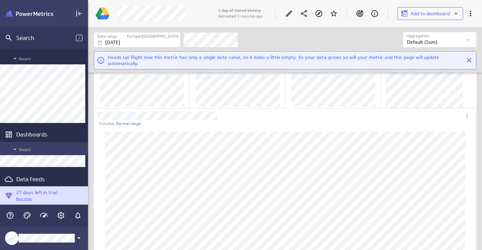
scroll to position [43, 0]
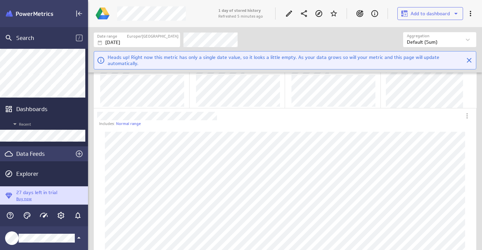
click at [28, 152] on div "Data Feeds" at bounding box center [44, 153] width 56 height 7
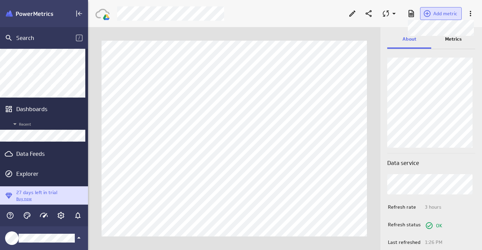
click at [440, 12] on span "Add metric" at bounding box center [446, 14] width 24 height 6
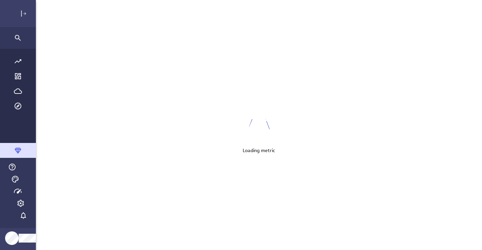
scroll to position [250, 459]
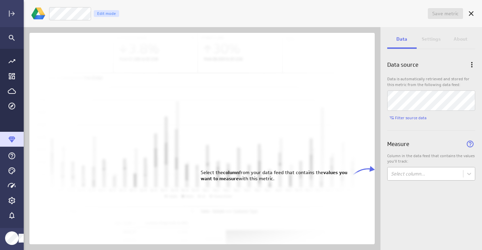
click at [404, 177] on body "Save metric Untitled Edit mode Data Settings About Data source Data is automati…" at bounding box center [241, 125] width 482 height 250
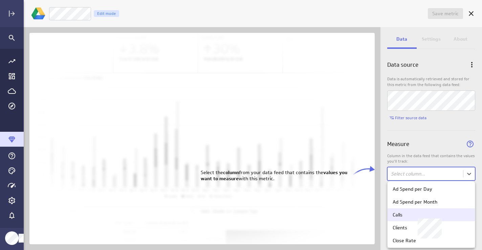
click at [403, 216] on div "Calls" at bounding box center [431, 215] width 77 height 6
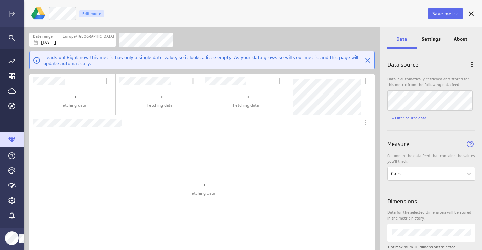
scroll to position [0, 0]
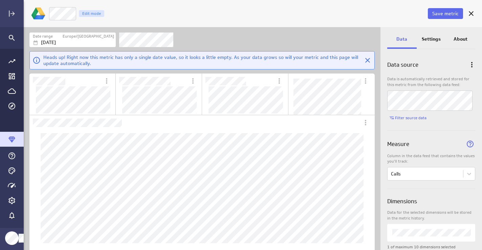
click at [433, 37] on p "Settings" at bounding box center [431, 39] width 19 height 7
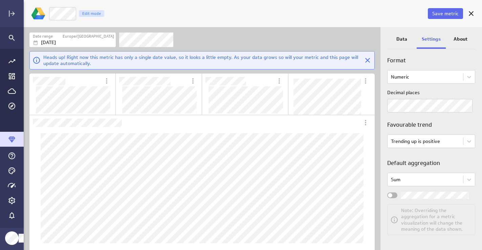
click at [394, 194] on div "Widget Properties" at bounding box center [393, 195] width 10 height 6
click at [0, 0] on input "Widget Properties" at bounding box center [0, 0] width 0 height 0
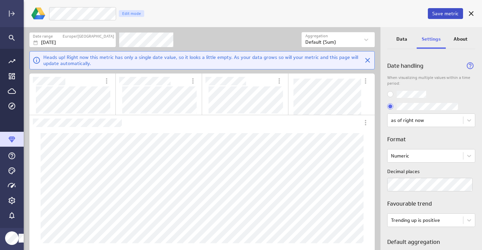
click at [439, 14] on span "Save metric" at bounding box center [446, 14] width 26 height 6
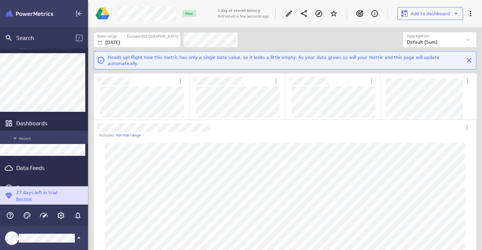
scroll to position [43, 0]
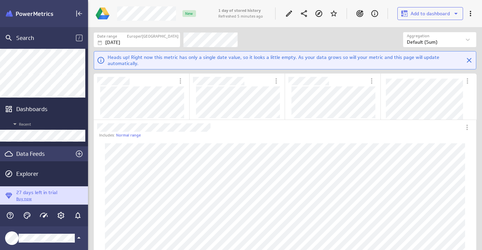
click at [36, 156] on div "Data Feeds" at bounding box center [44, 153] width 56 height 7
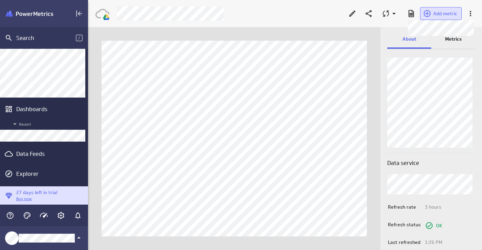
click at [446, 15] on span "Add metric" at bounding box center [446, 14] width 24 height 6
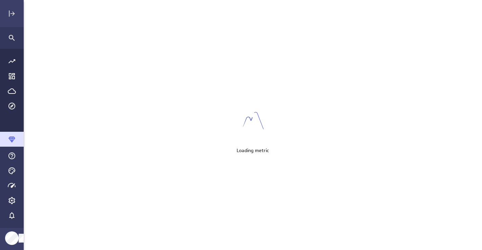
scroll to position [250, 459]
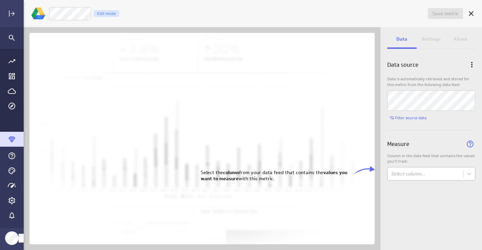
click at [414, 170] on body "Save metric Untitled Edit mode Data Settings About Data source Data is automati…" at bounding box center [241, 125] width 482 height 250
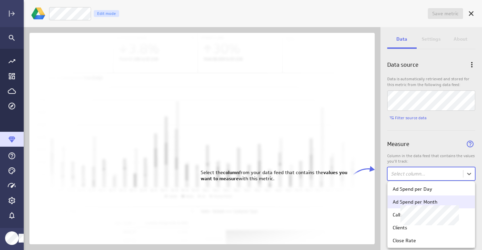
click at [413, 201] on div "Ad Spend per Month" at bounding box center [415, 202] width 45 height 6
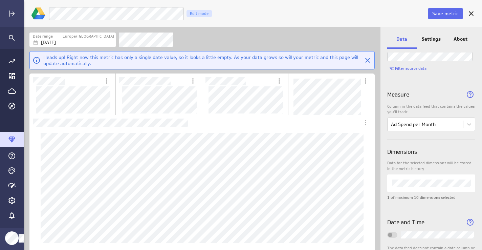
scroll to position [48, 0]
click at [432, 37] on p "Settings" at bounding box center [431, 39] width 19 height 7
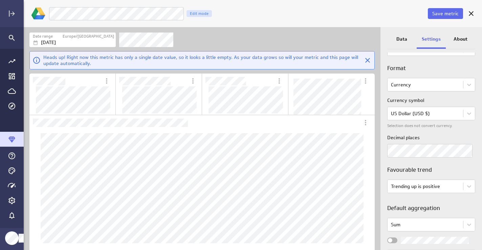
scroll to position [116, 0]
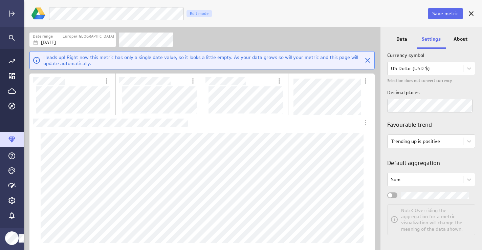
click at [394, 195] on div "Widget Properties" at bounding box center [393, 195] width 10 height 6
click at [0, 0] on input "Widget Properties" at bounding box center [0, 0] width 0 height 0
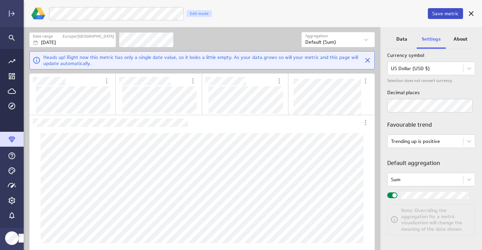
click at [448, 14] on span "Save metric" at bounding box center [446, 14] width 26 height 6
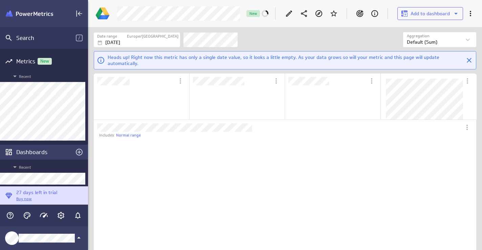
scroll to position [32, 84]
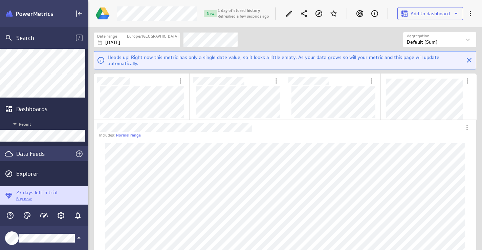
click at [37, 152] on div "Data Feeds" at bounding box center [44, 153] width 56 height 7
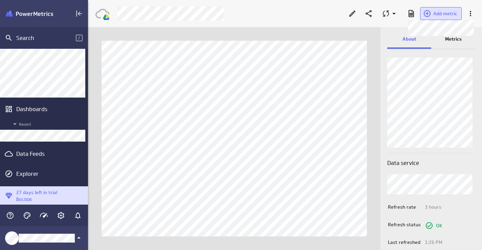
click at [444, 13] on span "Add metric" at bounding box center [446, 14] width 24 height 6
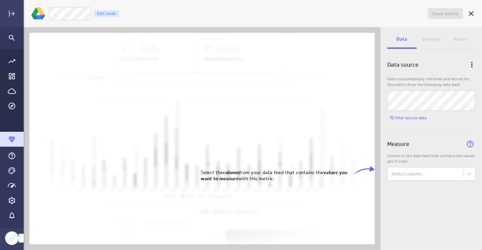
click at [404, 181] on div "Data source Data is automatically retrieved and stored for this metric from the…" at bounding box center [432, 124] width 102 height 143
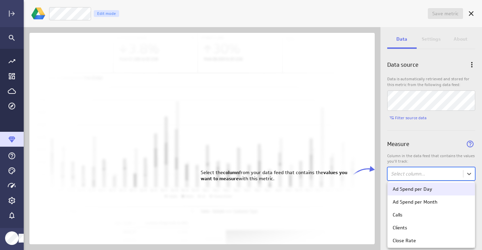
click at [404, 176] on body "Save metric Untitled Edit mode Data Settings About Data source Data is automati…" at bounding box center [241, 125] width 482 height 250
click at [405, 186] on div "Ad Spend per Day" at bounding box center [413, 189] width 40 height 6
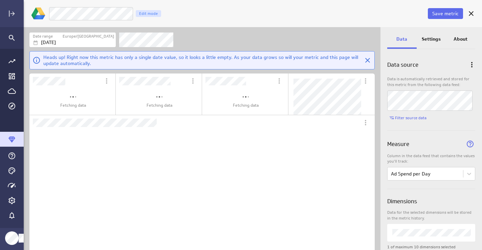
click at [431, 37] on p "Settings" at bounding box center [431, 39] width 19 height 7
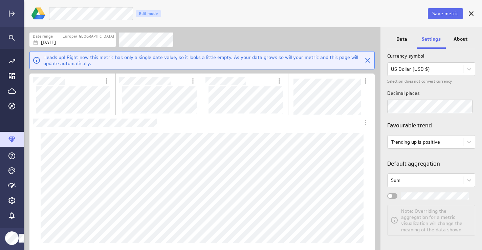
click at [396, 197] on div "Widget Properties" at bounding box center [393, 196] width 10 height 6
click at [0, 0] on input "Widget Properties" at bounding box center [0, 0] width 0 height 0
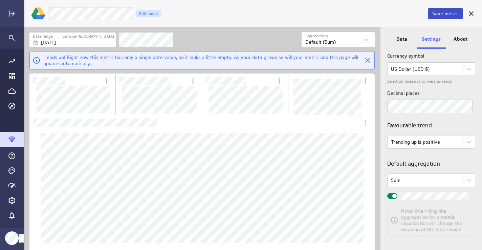
click at [442, 13] on span "Save metric" at bounding box center [446, 14] width 26 height 6
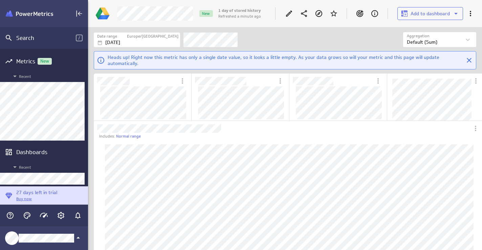
scroll to position [223, 395]
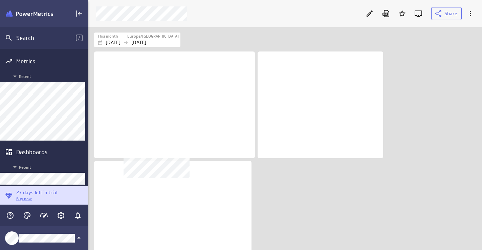
scroll to position [223, 395]
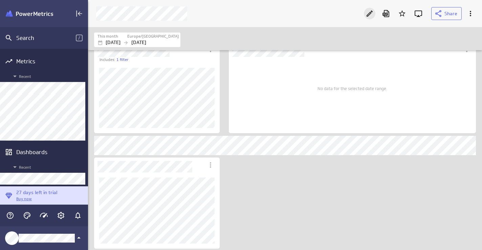
click at [371, 13] on icon "Edit" at bounding box center [370, 13] width 8 height 8
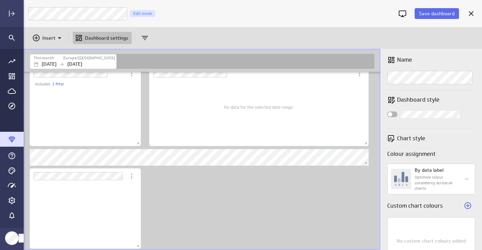
scroll to position [55, 101]
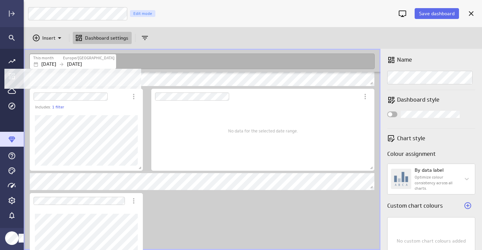
click at [56, 63] on p "[DATE]" at bounding box center [48, 64] width 15 height 7
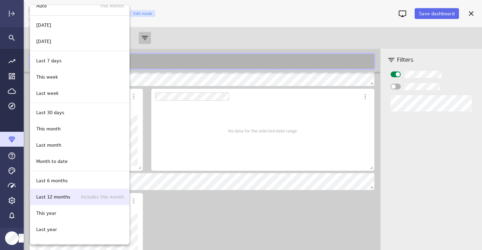
click at [58, 195] on p "Last 12 months" at bounding box center [53, 196] width 34 height 7
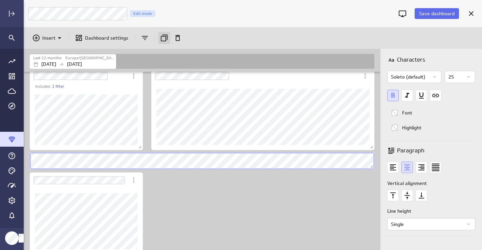
click at [161, 37] on icon "Duplicate" at bounding box center [164, 38] width 7 height 7
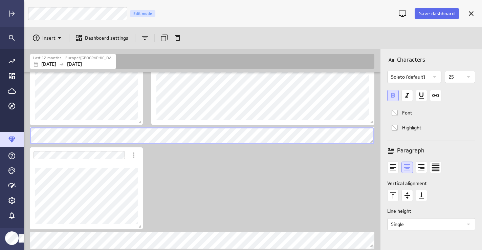
click at [207, 178] on div "Includes: 1 filter" at bounding box center [203, 44] width 350 height 411
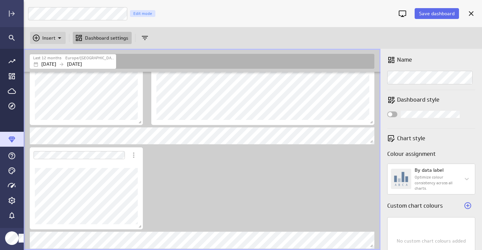
click at [59, 38] on icon "Insert" at bounding box center [60, 38] width 8 height 8
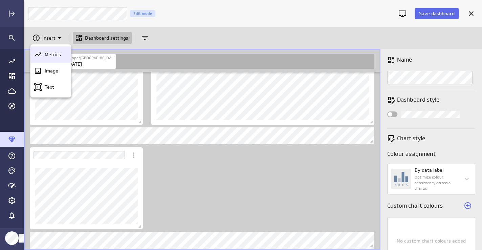
click at [54, 55] on p "Metrics" at bounding box center [53, 54] width 16 height 7
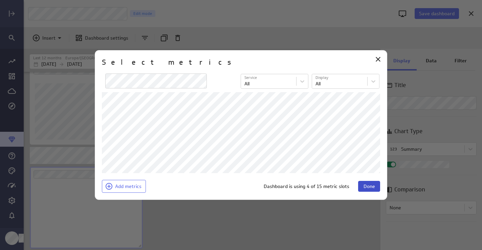
scroll to position [57, 103]
click at [366, 185] on span "Done" at bounding box center [370, 186] width 12 height 6
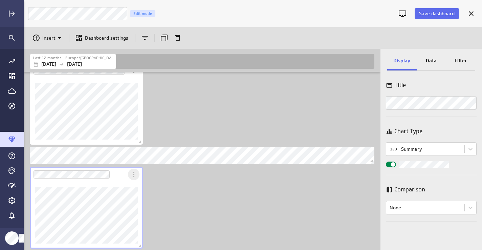
click at [135, 176] on icon "More actions" at bounding box center [134, 174] width 8 height 8
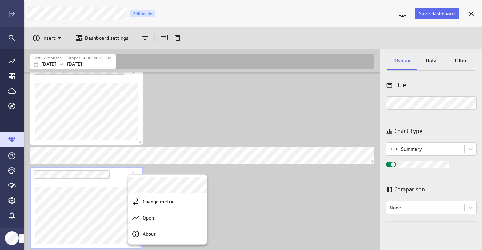
click at [418, 150] on div at bounding box center [241, 125] width 482 height 250
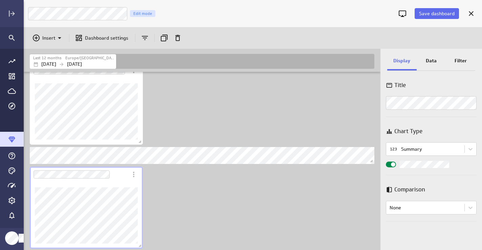
click at [418, 150] on body "Save dashboard [PERSON_NAME] Moon Marketing Edit mode Insert Dashboard settings…" at bounding box center [241, 125] width 482 height 250
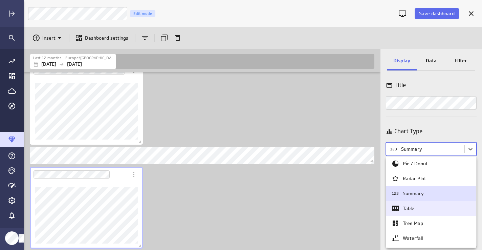
scroll to position [47, 0]
click at [418, 209] on div "Table" at bounding box center [432, 208] width 80 height 8
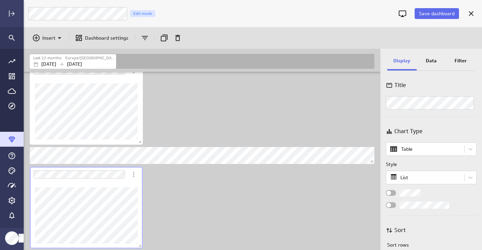
click at [430, 61] on p "Data" at bounding box center [431, 60] width 11 height 7
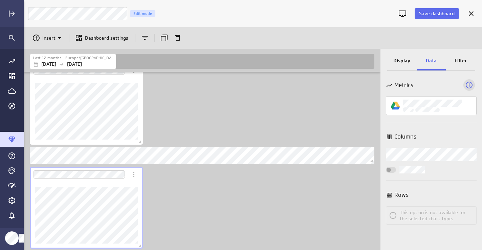
click at [471, 83] on icon "Add a metric to this visualization" at bounding box center [469, 85] width 7 height 7
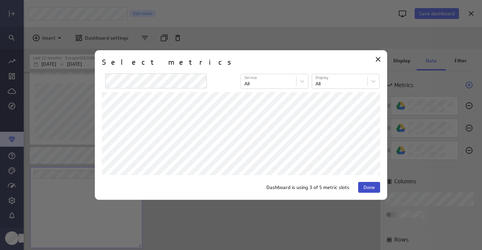
scroll to position [57, 103]
click at [368, 186] on span "Done" at bounding box center [370, 187] width 12 height 6
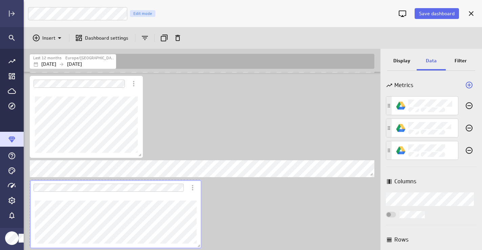
scroll to position [3, 3]
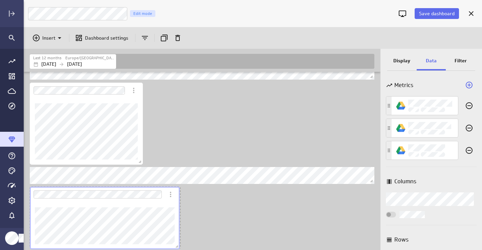
drag, startPoint x: 142, startPoint y: 248, endPoint x: 179, endPoint y: 245, distance: 37.0
click at [179, 245] on span "Dashboard content with 10 widgets" at bounding box center [177, 247] width 7 height 7
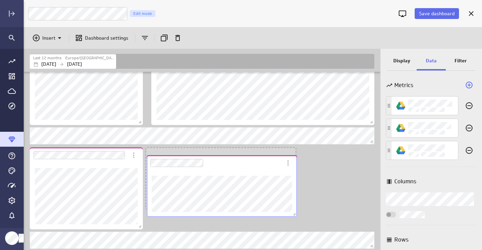
scroll to position [233, 0]
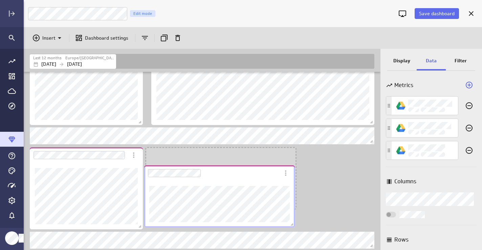
drag, startPoint x: 114, startPoint y: 198, endPoint x: 229, endPoint y: 175, distance: 116.6
click at [229, 175] on div "Dashboard Widget" at bounding box center [212, 173] width 136 height 16
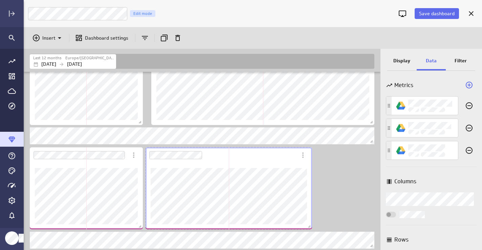
drag, startPoint x: 293, startPoint y: 206, endPoint x: 309, endPoint y: 226, distance: 25.6
click at [309, 226] on span "Dashboard content with 10 widgets" at bounding box center [310, 227] width 7 height 7
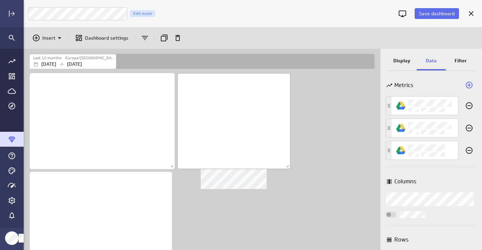
click at [220, 100] on div "No description available" at bounding box center [234, 121] width 113 height 96
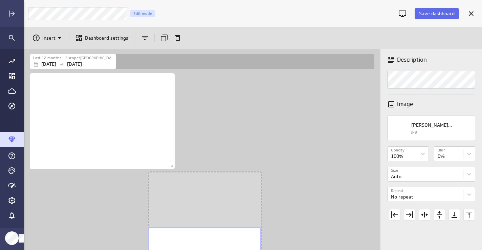
drag, startPoint x: 220, startPoint y: 100, endPoint x: 190, endPoint y: 254, distance: 156.6
click at [190, 250] on html "Save dashboard [PERSON_NAME] Moon Marketing Edit mode Insert Dashboard settings…" at bounding box center [241, 125] width 482 height 250
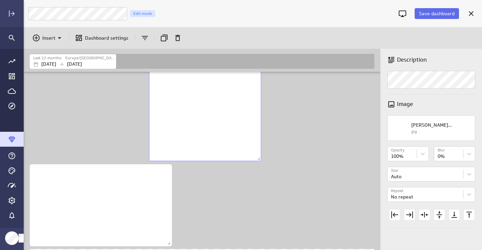
scroll to position [109, 0]
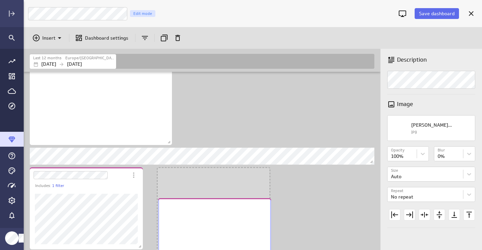
drag, startPoint x: 210, startPoint y: 119, endPoint x: 220, endPoint y: 254, distance: 135.5
click at [220, 250] on html "Save dashboard [PERSON_NAME] Moon Marketing Edit mode Insert Dashboard settings…" at bounding box center [241, 125] width 482 height 250
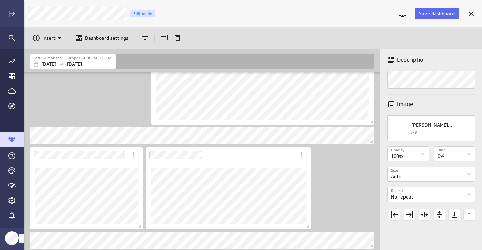
scroll to position [269, 0]
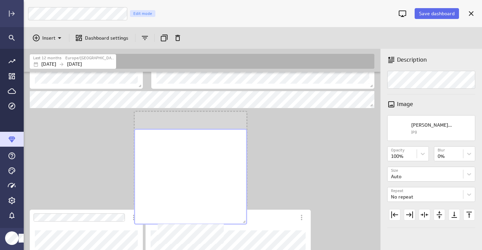
drag, startPoint x: 215, startPoint y: 89, endPoint x: 192, endPoint y: 211, distance: 124.1
click at [192, 211] on div "No description available" at bounding box center [190, 177] width 113 height 96
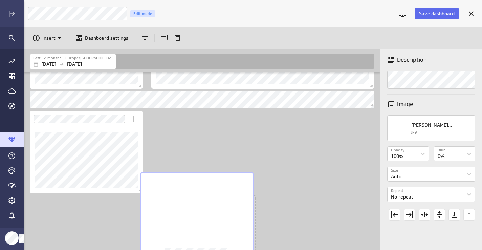
scroll to position [592, 348]
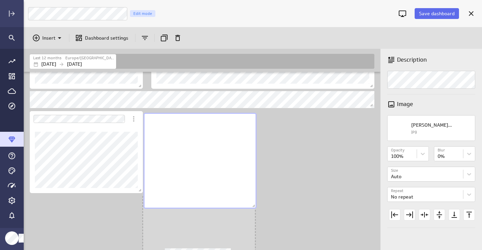
drag, startPoint x: 217, startPoint y: 172, endPoint x: 226, endPoint y: 174, distance: 9.6
click at [226, 174] on div "No description available" at bounding box center [200, 161] width 113 height 96
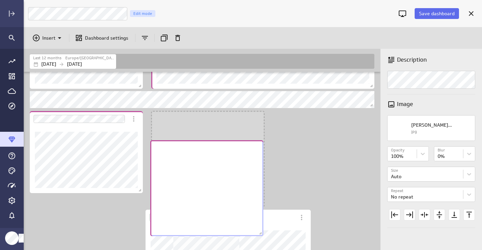
drag, startPoint x: 195, startPoint y: 222, endPoint x: 203, endPoint y: 167, distance: 56.1
click at [203, 167] on div "No description available" at bounding box center [206, 188] width 113 height 96
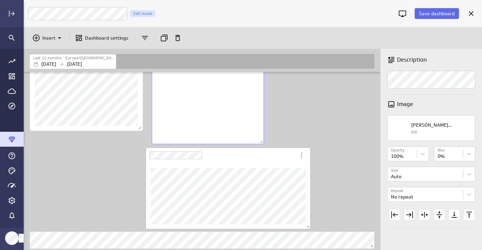
click at [248, 161] on div "Dashboard Widget" at bounding box center [221, 155] width 150 height 16
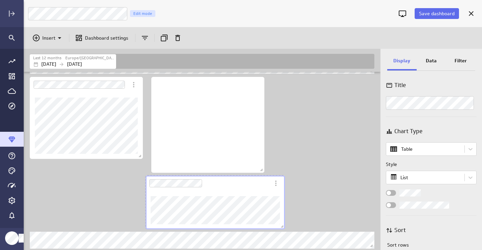
click at [283, 218] on div "Dashboard content with 10 widgets" at bounding box center [215, 202] width 142 height 57
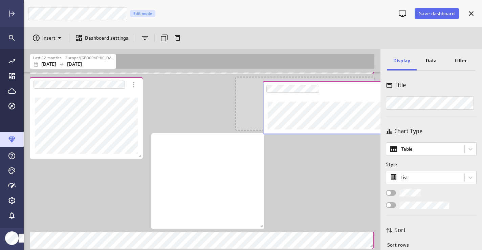
drag, startPoint x: 237, startPoint y: 189, endPoint x: 354, endPoint y: 94, distance: 150.6
click at [354, 94] on div "Dashboard Widget" at bounding box center [325, 89] width 124 height 16
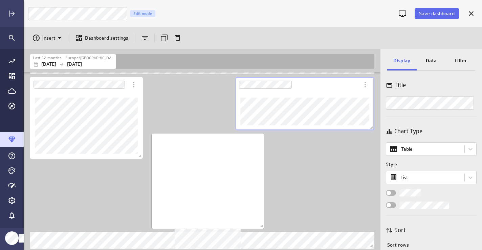
click at [246, 154] on div "No description available" at bounding box center [207, 181] width 113 height 96
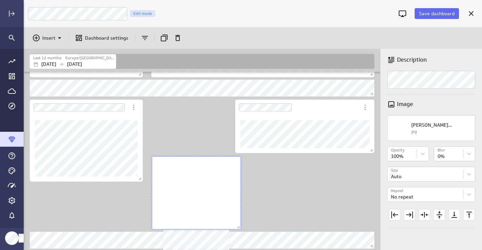
drag, startPoint x: 263, startPoint y: 227, endPoint x: 240, endPoint y: 217, distance: 25.0
click at [240, 217] on div "Dashboard content with 10 widgets" at bounding box center [196, 192] width 93 height 77
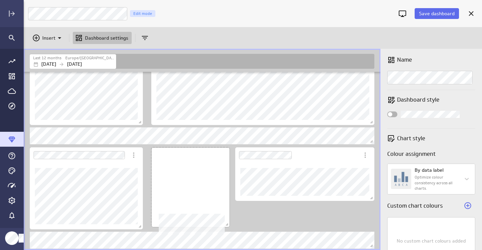
drag, startPoint x: 239, startPoint y: 226, endPoint x: 228, endPoint y: 221, distance: 12.6
click at [228, 221] on div "Dashboard content with 10 widgets" at bounding box center [190, 187] width 81 height 83
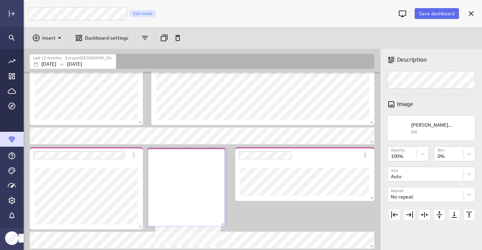
drag, startPoint x: 195, startPoint y: 161, endPoint x: 191, endPoint y: 161, distance: 4.1
click at [191, 161] on div "No description available" at bounding box center [186, 187] width 78 height 79
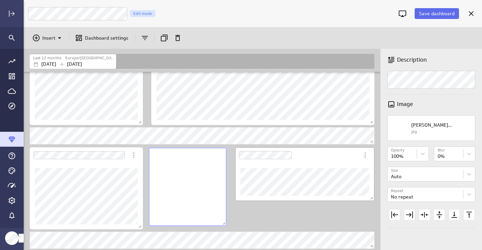
click at [305, 158] on div "Dashboard Widget" at bounding box center [297, 155] width 124 height 16
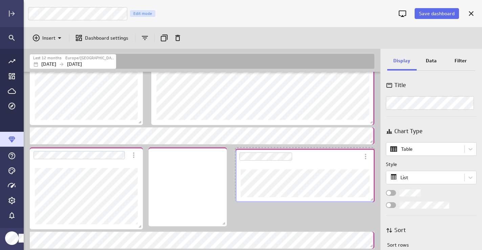
click at [305, 160] on div "Dashboard Widget" at bounding box center [298, 157] width 124 height 16
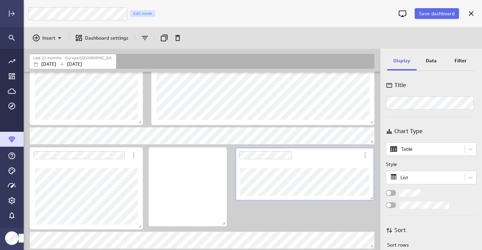
click at [275, 210] on div "Includes: 1 filter" at bounding box center [203, 44] width 350 height 411
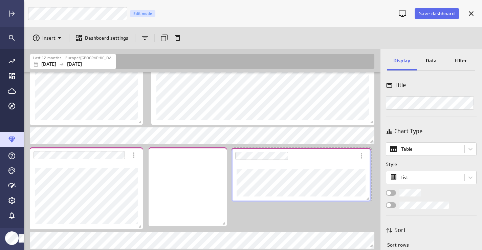
drag, startPoint x: 310, startPoint y: 158, endPoint x: 306, endPoint y: 159, distance: 3.8
click at [306, 159] on div "Dashboard Widget" at bounding box center [294, 156] width 124 height 16
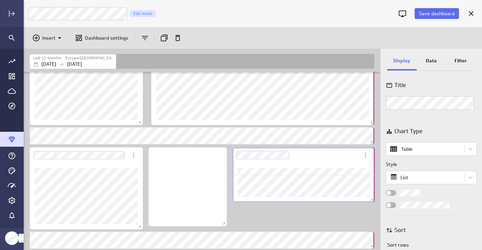
click at [373, 200] on span "Dashboard content with 10 widgets" at bounding box center [373, 200] width 7 height 7
click at [350, 225] on div "Includes: 1 filter" at bounding box center [203, 44] width 350 height 411
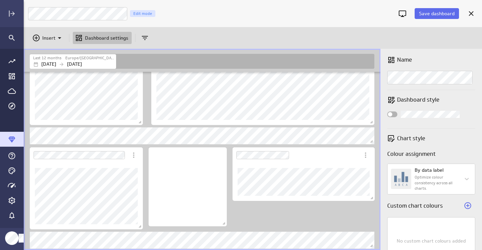
click at [331, 220] on div "Includes: 1 filter" at bounding box center [203, 44] width 350 height 411
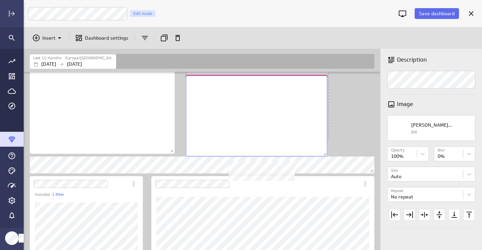
drag, startPoint x: 133, startPoint y: 183, endPoint x: 289, endPoint y: 102, distance: 175.9
click at [289, 102] on div "No description available" at bounding box center [257, 116] width 142 height 82
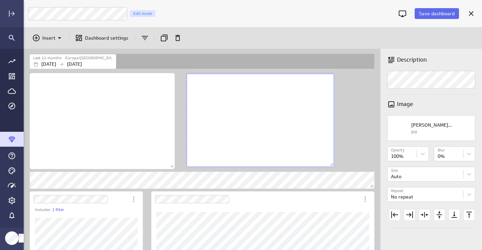
drag, startPoint x: 327, startPoint y: 152, endPoint x: 333, endPoint y: 164, distance: 13.6
click at [333, 164] on span "Dashboard content with 10 widgets" at bounding box center [332, 165] width 7 height 7
click at [363, 135] on div "Includes: 1 filter" at bounding box center [203, 235] width 350 height 327
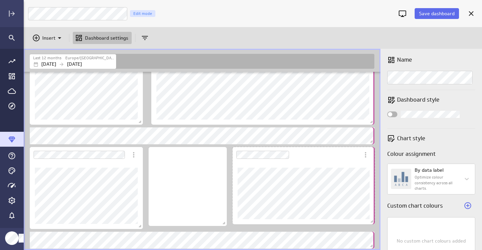
drag, startPoint x: 372, startPoint y: 198, endPoint x: 374, endPoint y: 222, distance: 23.8
click at [374, 222] on span "Dashboard content with 10 widgets" at bounding box center [373, 222] width 7 height 7
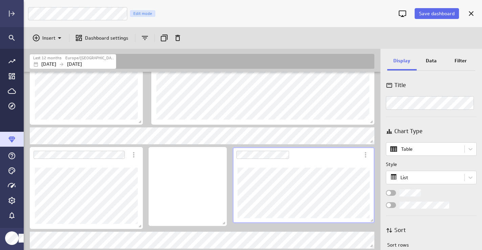
click at [343, 227] on div "Includes: 1 filter" at bounding box center [203, 86] width 350 height 327
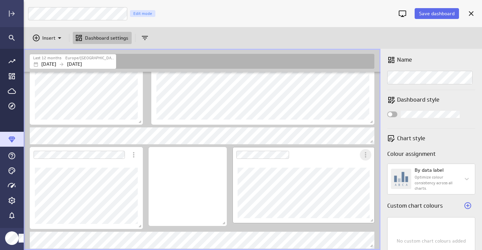
click at [365, 155] on icon "More actions" at bounding box center [366, 155] width 8 height 8
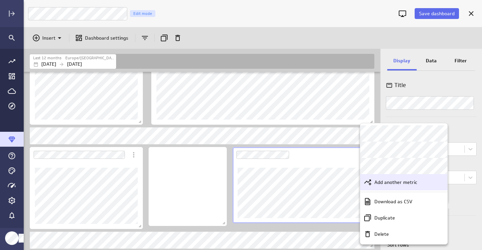
click at [385, 187] on div "Add another metric" at bounding box center [403, 182] width 87 height 16
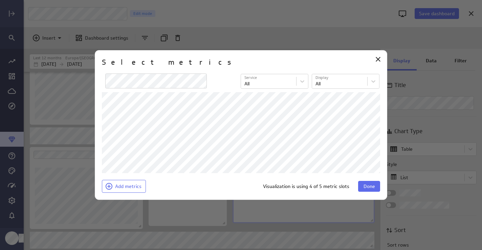
scroll to position [51, 132]
click at [370, 187] on span "Done" at bounding box center [370, 186] width 12 height 6
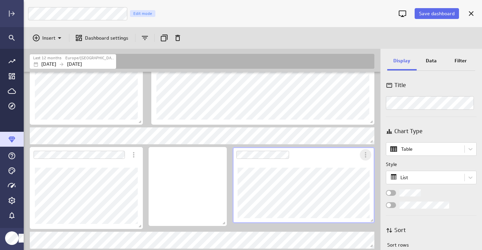
click at [367, 156] on icon "More actions" at bounding box center [366, 155] width 8 height 8
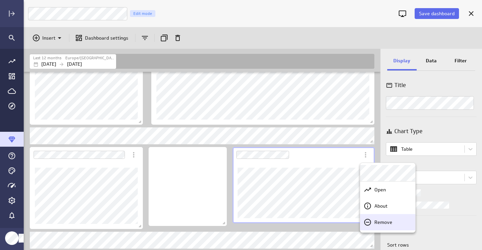
click at [384, 220] on p "Remove" at bounding box center [384, 222] width 18 height 7
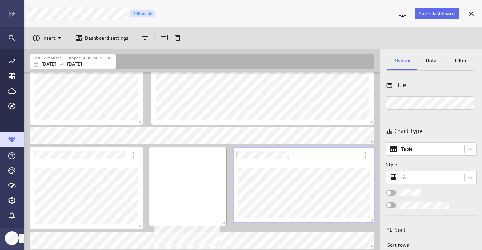
click at [196, 181] on div "No description available" at bounding box center [188, 186] width 78 height 79
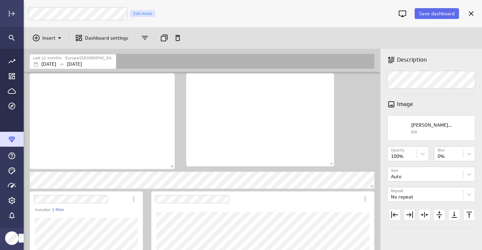
scroll to position [149, 0]
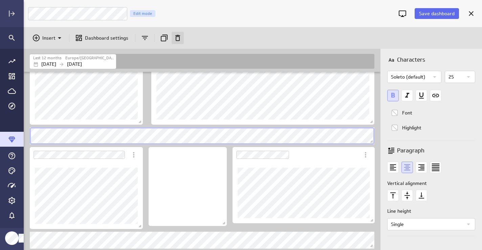
click at [177, 36] on icon "Remove" at bounding box center [177, 38] width 5 height 6
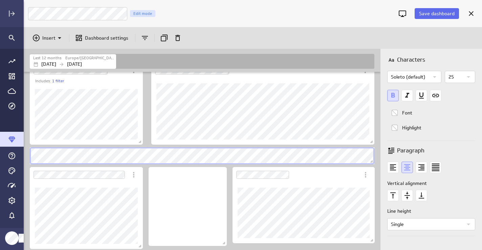
scroll to position [129, 0]
click at [60, 37] on icon "Insert" at bounding box center [60, 38] width 8 height 8
click at [54, 56] on p "Metrics" at bounding box center [53, 54] width 16 height 7
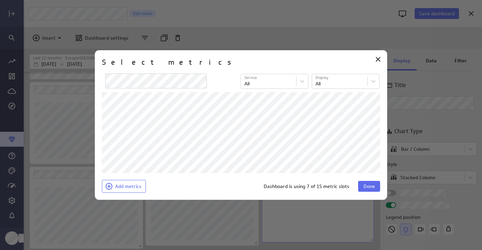
scroll to position [57, 103]
click at [362, 186] on button "Done" at bounding box center [369, 186] width 22 height 11
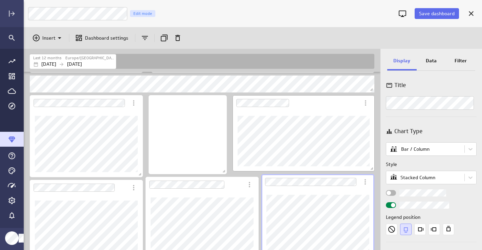
scroll to position [214, 0]
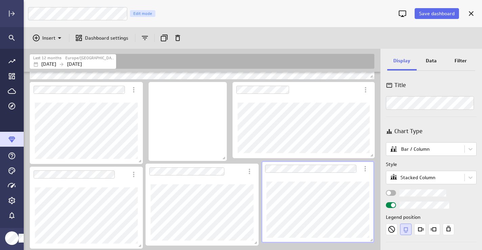
click at [317, 178] on div "Dashboard Widget" at bounding box center [318, 210] width 113 height 66
click at [178, 38] on icon "Remove" at bounding box center [178, 38] width 8 height 8
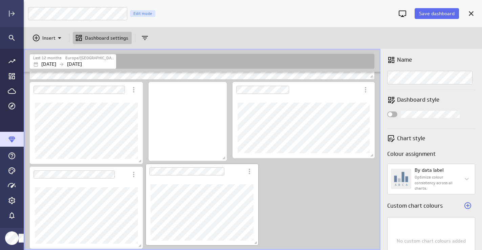
click at [214, 181] on div "Dashboard Widget" at bounding box center [202, 212] width 113 height 66
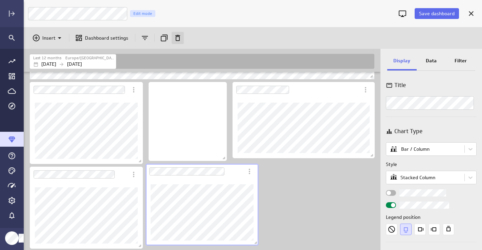
click at [176, 36] on icon "Remove" at bounding box center [177, 38] width 5 height 6
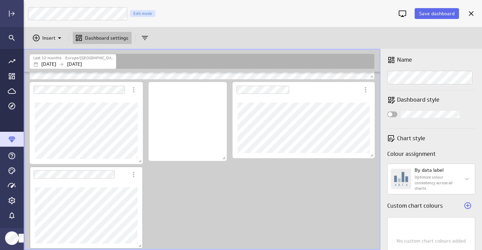
click at [110, 184] on div "Dashboard Widget" at bounding box center [86, 215] width 113 height 66
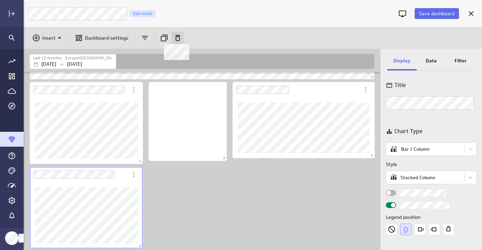
click at [178, 37] on icon at bounding box center [177, 38] width 5 height 6
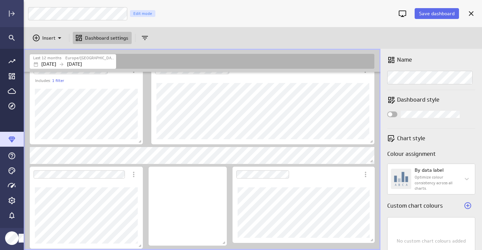
scroll to position [3, 3]
click at [59, 37] on icon at bounding box center [60, 38] width 8 height 8
click at [55, 52] on p "Metrics" at bounding box center [53, 54] width 16 height 7
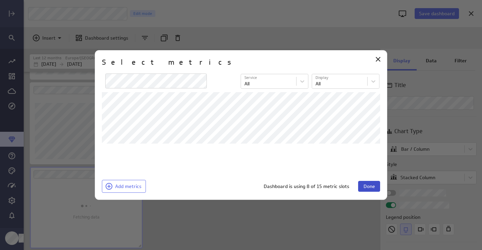
scroll to position [476, 348]
click at [369, 186] on span "Done" at bounding box center [370, 186] width 12 height 6
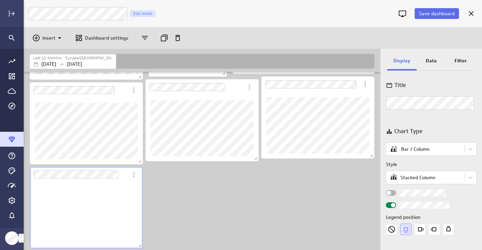
scroll to position [57, 103]
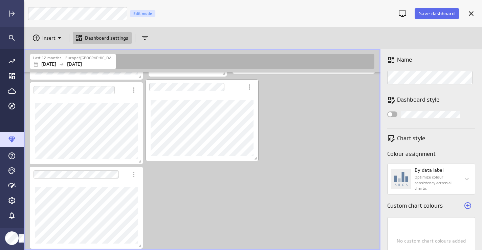
click at [232, 87] on div "Dashboard Widget" at bounding box center [195, 87] width 98 height 16
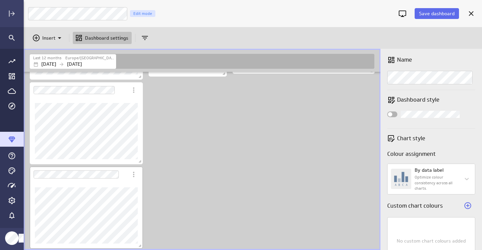
click at [125, 184] on div "Dashboard Widget" at bounding box center [86, 215] width 113 height 66
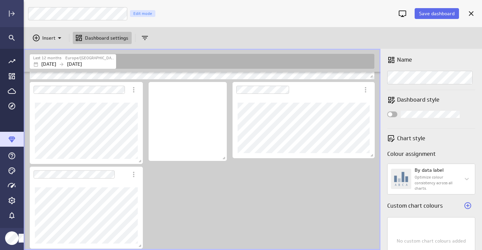
scroll to position [3, 3]
click at [132, 172] on icon "More actions" at bounding box center [134, 174] width 8 height 8
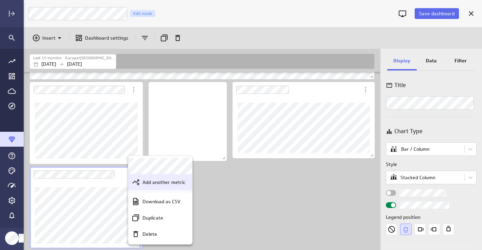
click at [150, 182] on p "Add another metric" at bounding box center [164, 182] width 43 height 7
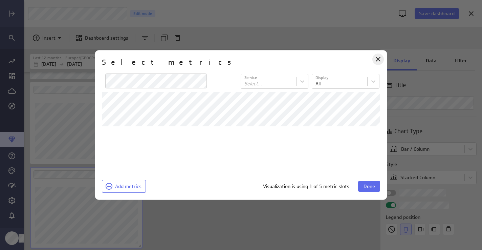
click at [380, 56] on icon "Close" at bounding box center [378, 59] width 8 height 8
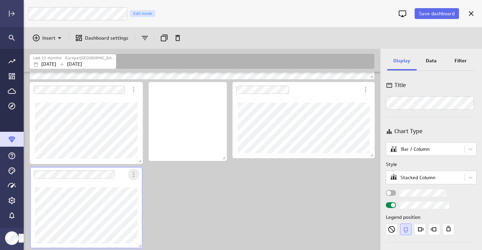
click at [133, 175] on icon "More actions" at bounding box center [134, 174] width 8 height 8
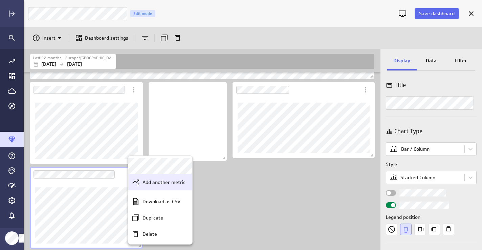
click at [153, 184] on p "Add another metric" at bounding box center [164, 182] width 43 height 7
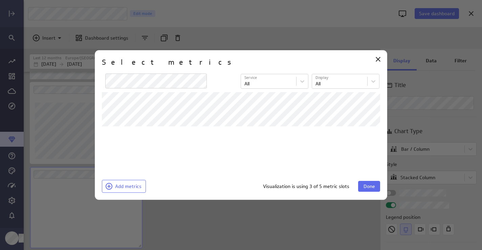
scroll to position [57, 103]
click at [369, 184] on span "Done" at bounding box center [370, 186] width 12 height 6
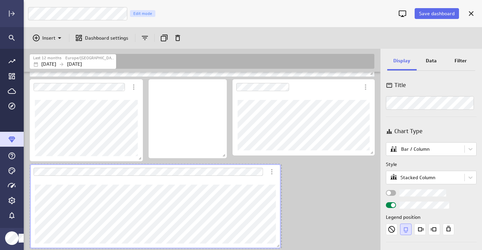
scroll to position [3, 3]
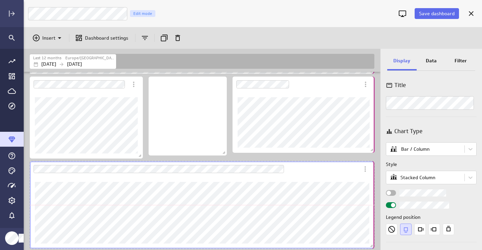
drag, startPoint x: 141, startPoint y: 246, endPoint x: 374, endPoint y: 249, distance: 233.4
click at [374, 249] on span "Dashboard content with 10 widgets" at bounding box center [372, 246] width 7 height 7
click at [409, 151] on body "Save dashboard [PERSON_NAME] Moon Marketing Edit mode Insert Dashboard settings…" at bounding box center [241, 125] width 482 height 250
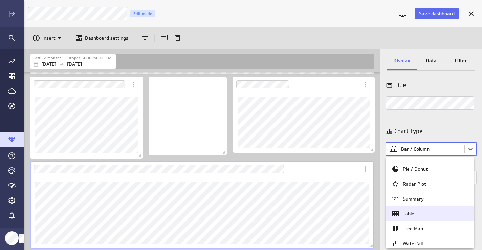
click at [407, 211] on div "Table" at bounding box center [409, 214] width 12 height 6
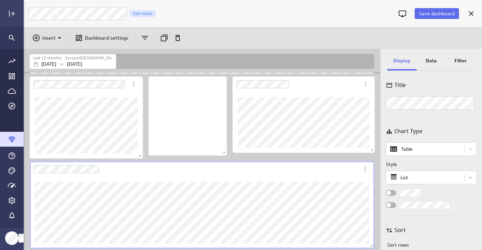
click at [431, 58] on p "Data" at bounding box center [431, 60] width 11 height 7
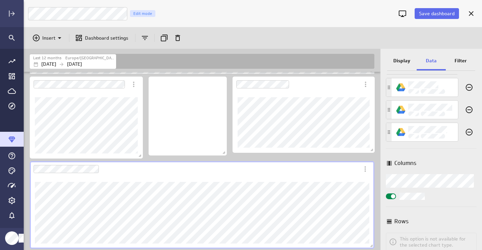
scroll to position [54, 0]
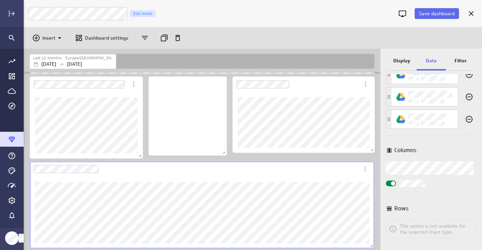
click at [388, 184] on div "Widget Properties" at bounding box center [391, 184] width 10 height 6
click at [0, 0] on input "Widget Properties" at bounding box center [0, 0] width 0 height 0
click at [442, 196] on div "Metrics Columns Columns Rows This option is not available for the selected char…" at bounding box center [432, 162] width 102 height 176
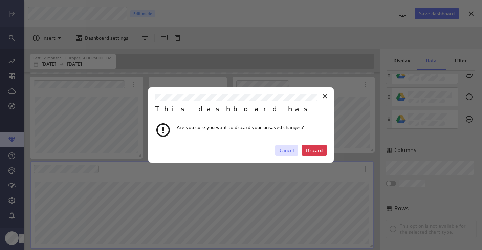
click at [289, 150] on span "Cancel" at bounding box center [287, 150] width 14 height 6
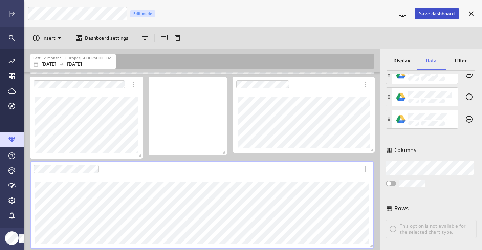
click at [432, 10] on button "Save dashboard" at bounding box center [437, 13] width 44 height 11
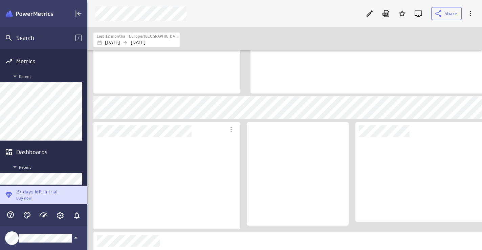
scroll to position [83, 280]
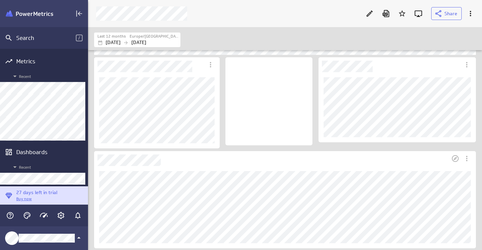
click at [471, 184] on div "Dashboard Widget" at bounding box center [285, 207] width 382 height 82
